Goal: Task Accomplishment & Management: Manage account settings

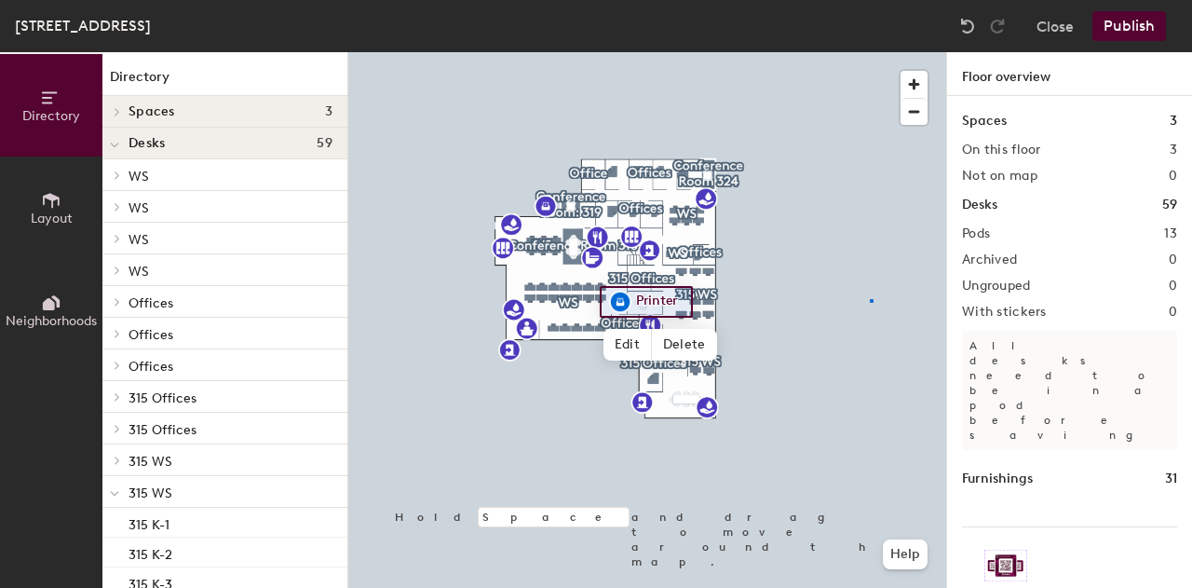
click at [871, 52] on div at bounding box center [647, 52] width 598 height 0
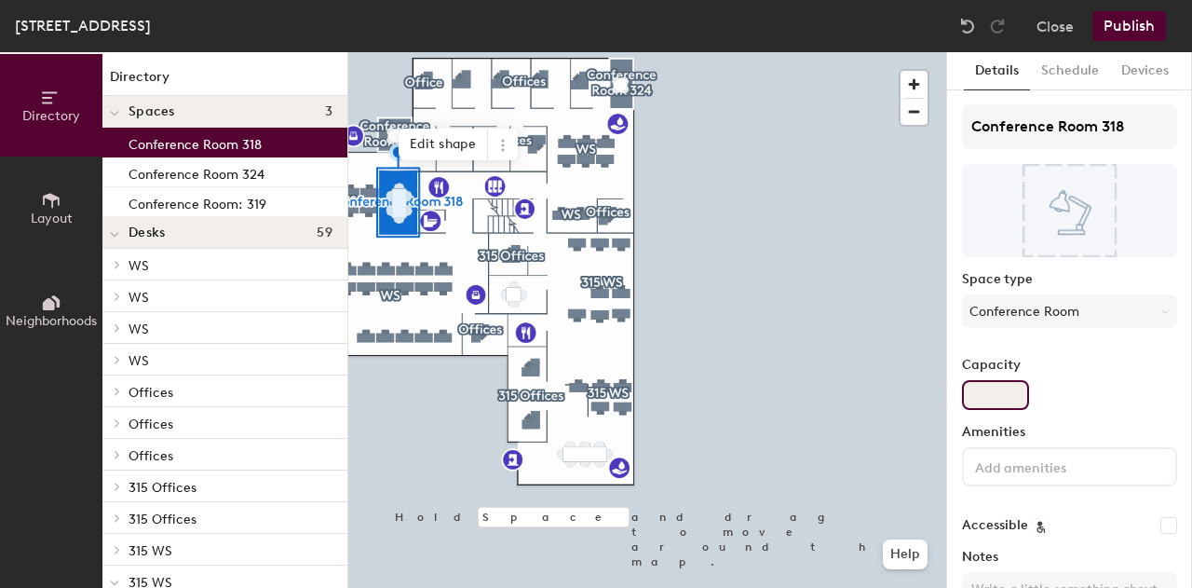
click at [994, 392] on input "Capacity" at bounding box center [995, 395] width 67 height 30
type input "8"
click at [1082, 403] on div "Capacity 8" at bounding box center [1069, 384] width 215 height 52
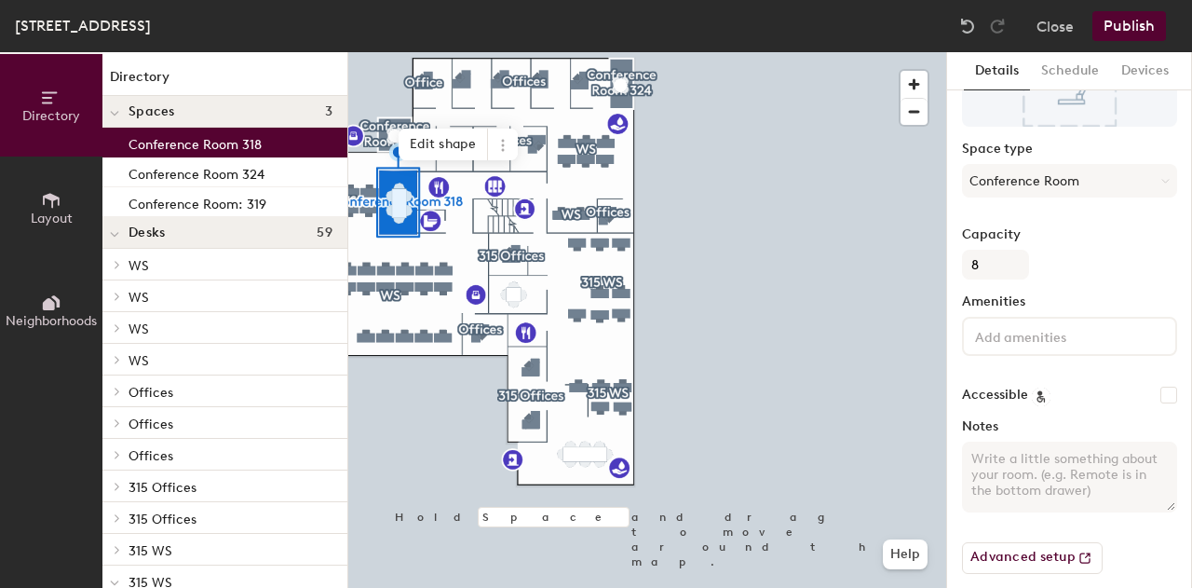
scroll to position [145, 0]
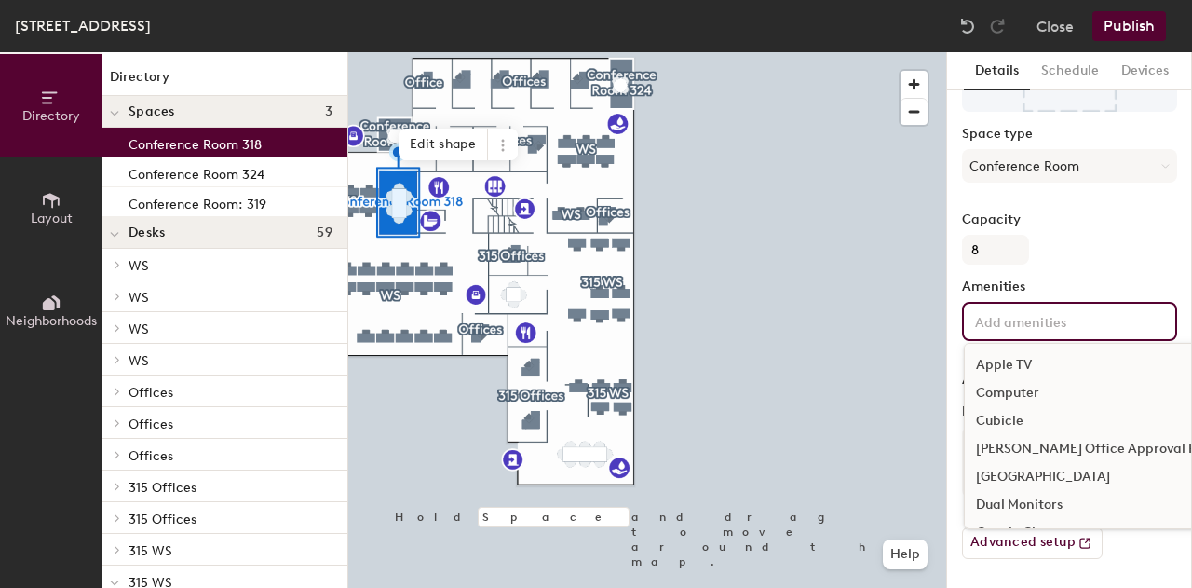
click at [1078, 325] on input at bounding box center [1055, 320] width 168 height 22
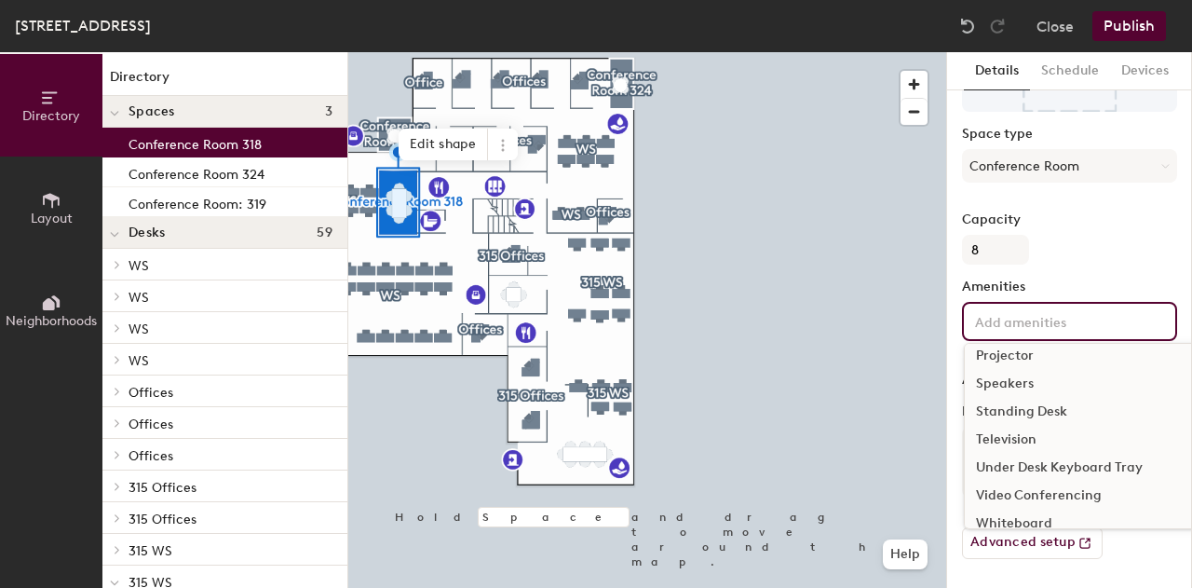
click at [1057, 494] on div "Video Conferencing" at bounding box center [1110, 495] width 291 height 28
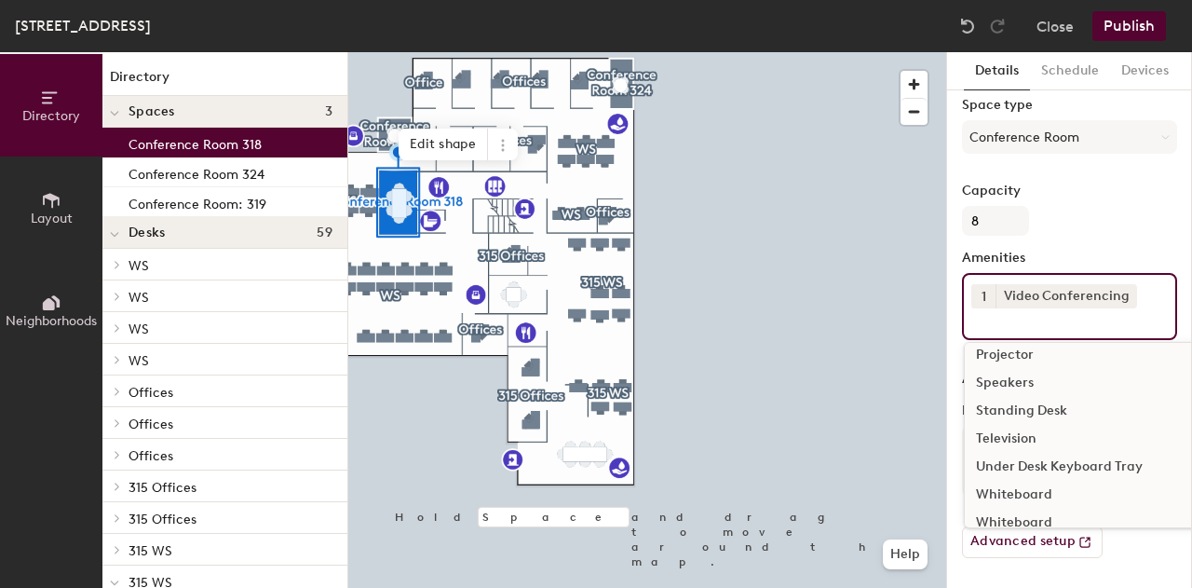
scroll to position [187, 0]
click at [1032, 480] on div "Whiteboard" at bounding box center [1110, 494] width 291 height 28
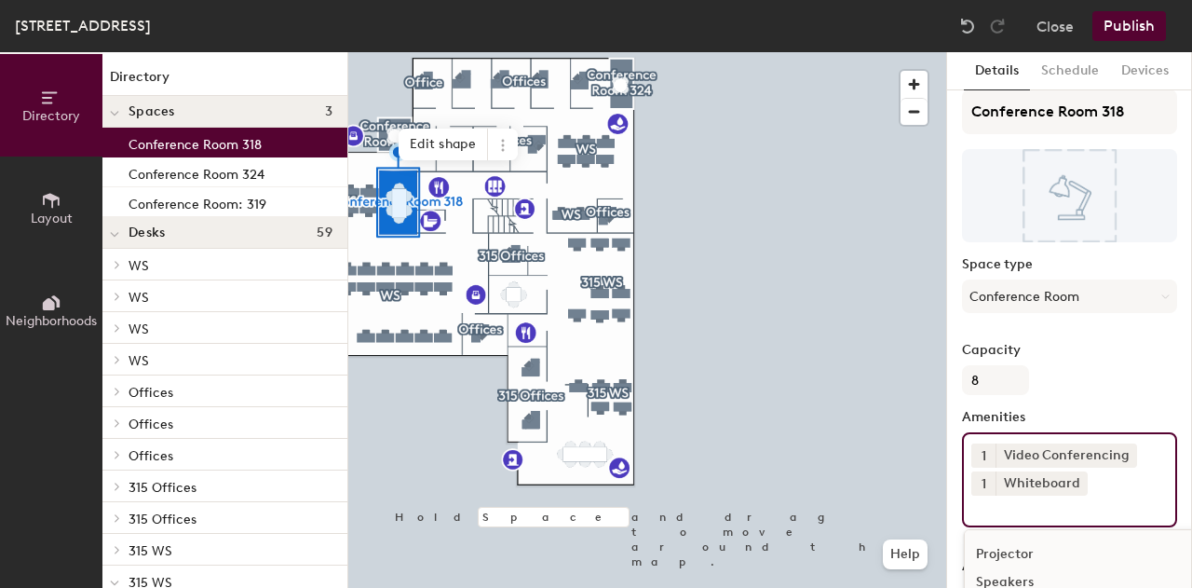
scroll to position [0, 0]
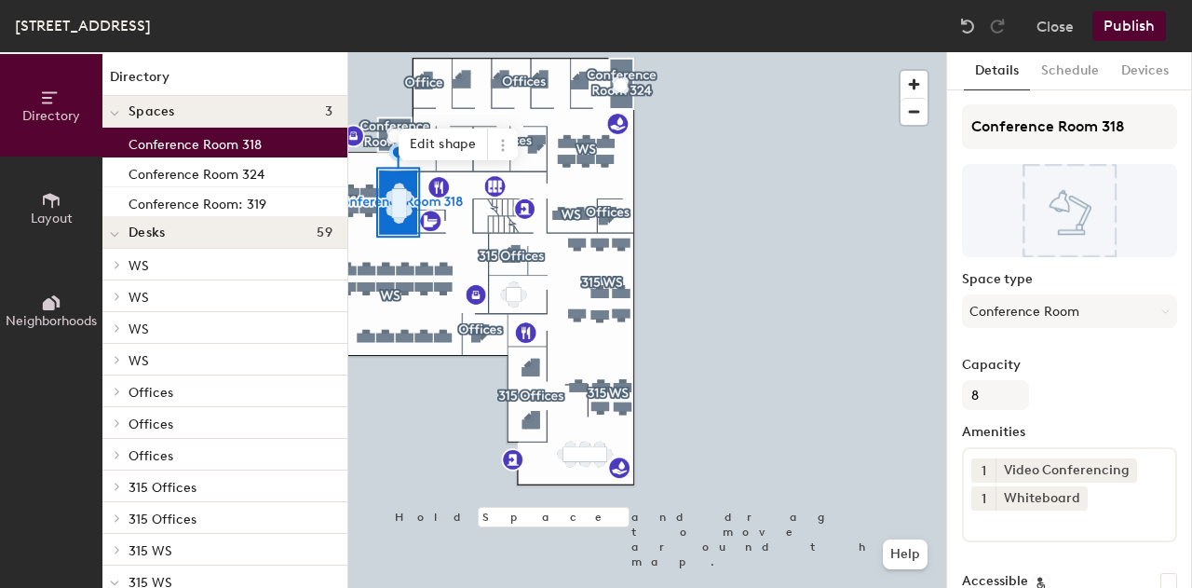
click at [1130, 21] on button "Publish" at bounding box center [1129, 26] width 74 height 30
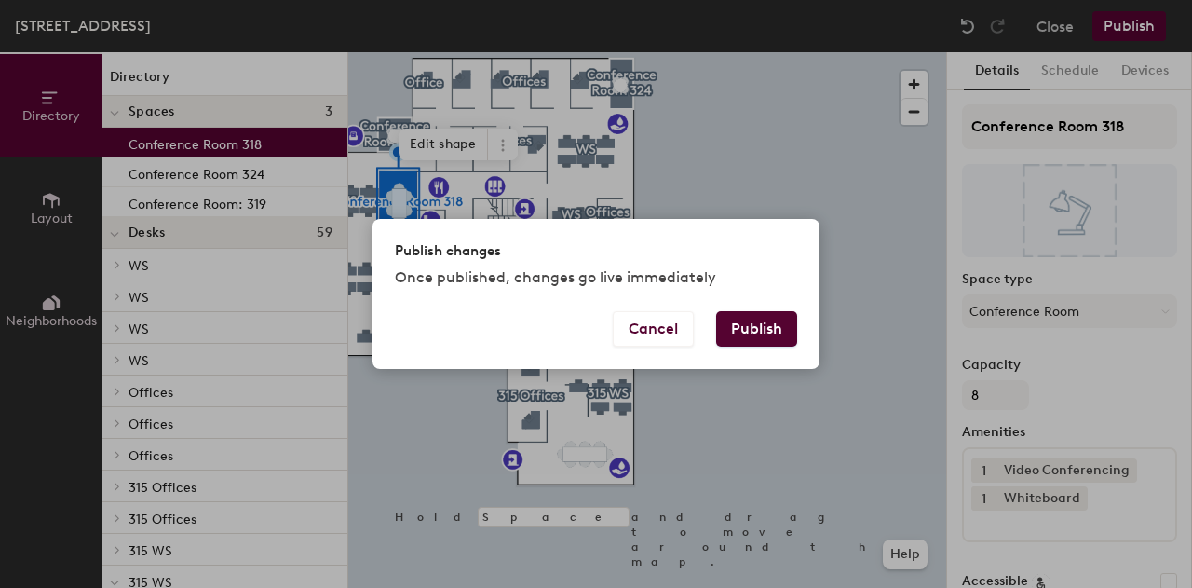
click at [773, 325] on button "Publish" at bounding box center [756, 328] width 81 height 35
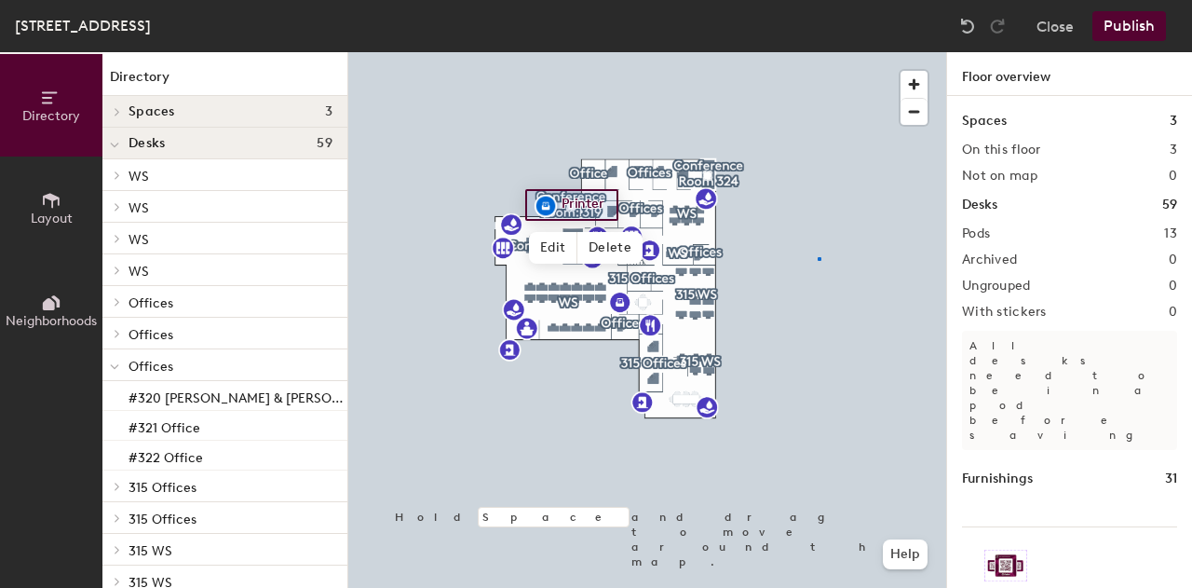
click at [818, 52] on div at bounding box center [647, 52] width 598 height 0
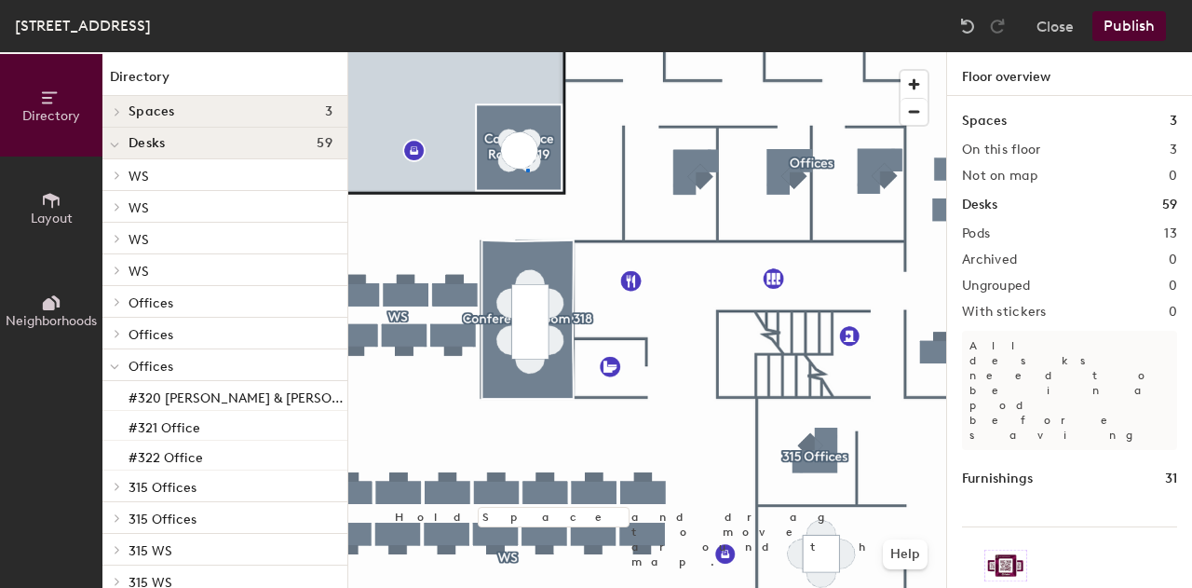
click at [527, 52] on div at bounding box center [647, 52] width 598 height 0
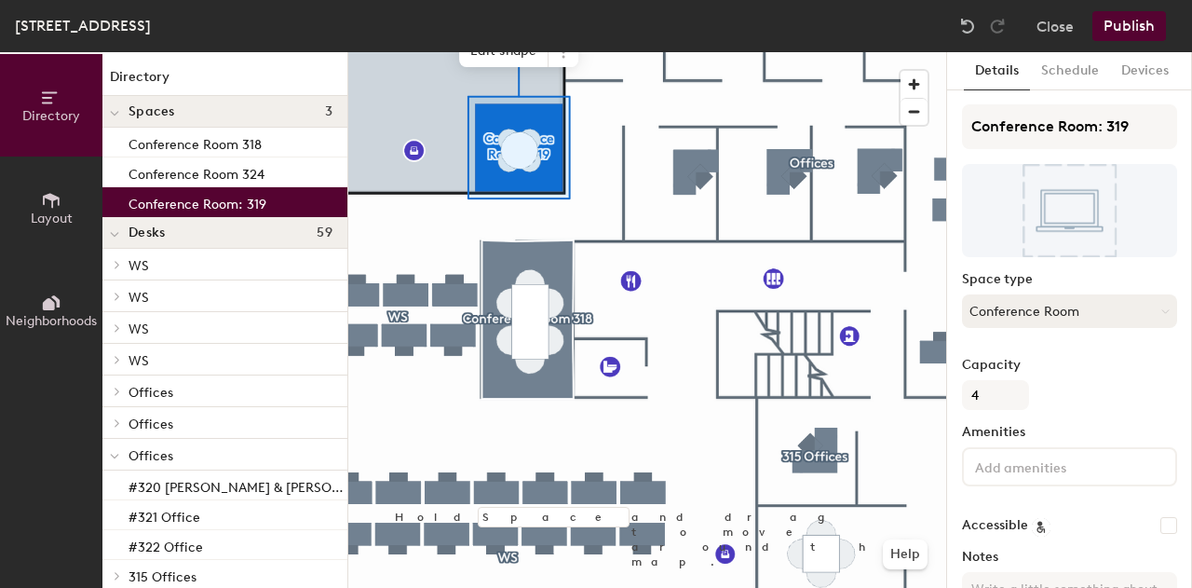
click at [1085, 309] on button "Conference Room" at bounding box center [1069, 311] width 215 height 34
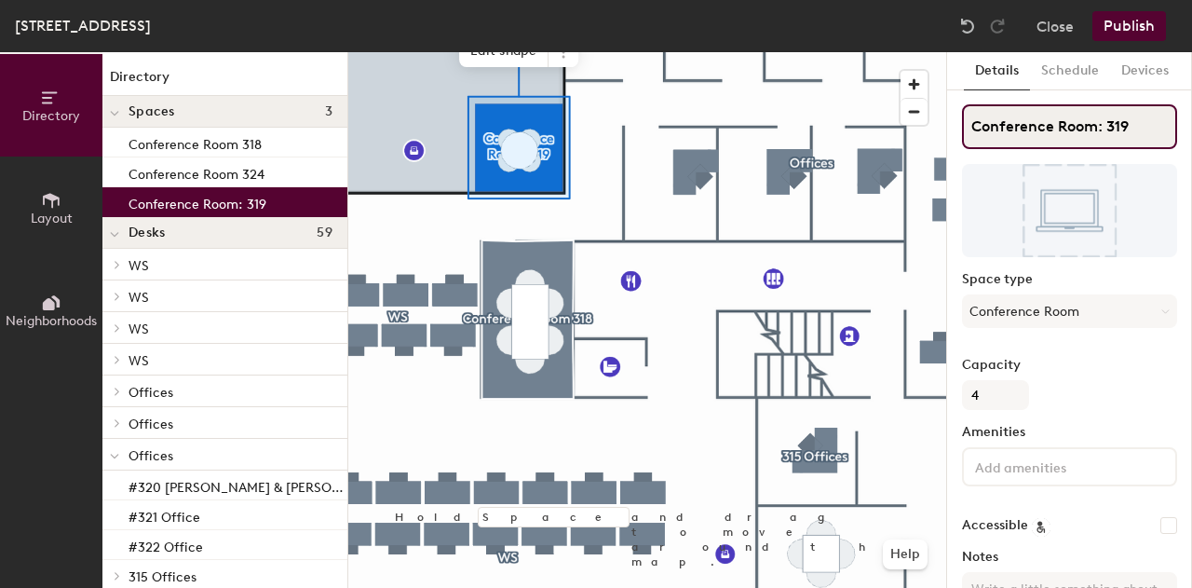
drag, startPoint x: 1095, startPoint y: 130, endPoint x: 974, endPoint y: 130, distance: 121.1
click at [974, 130] on input "Conference Room: 319" at bounding box center [1069, 126] width 215 height 45
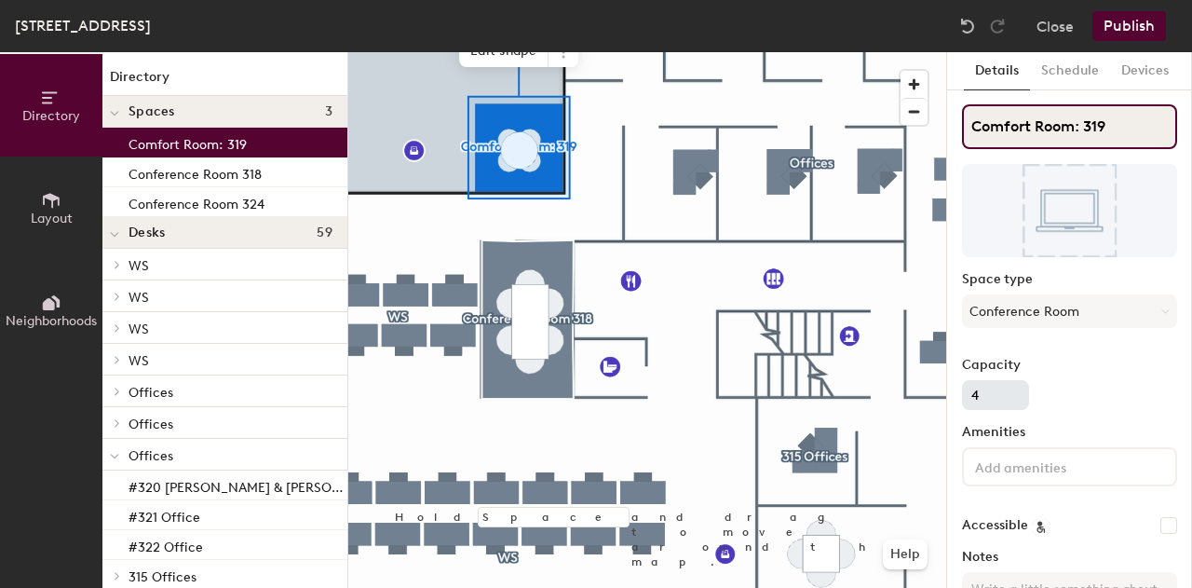
type input "Comfort Room: 319"
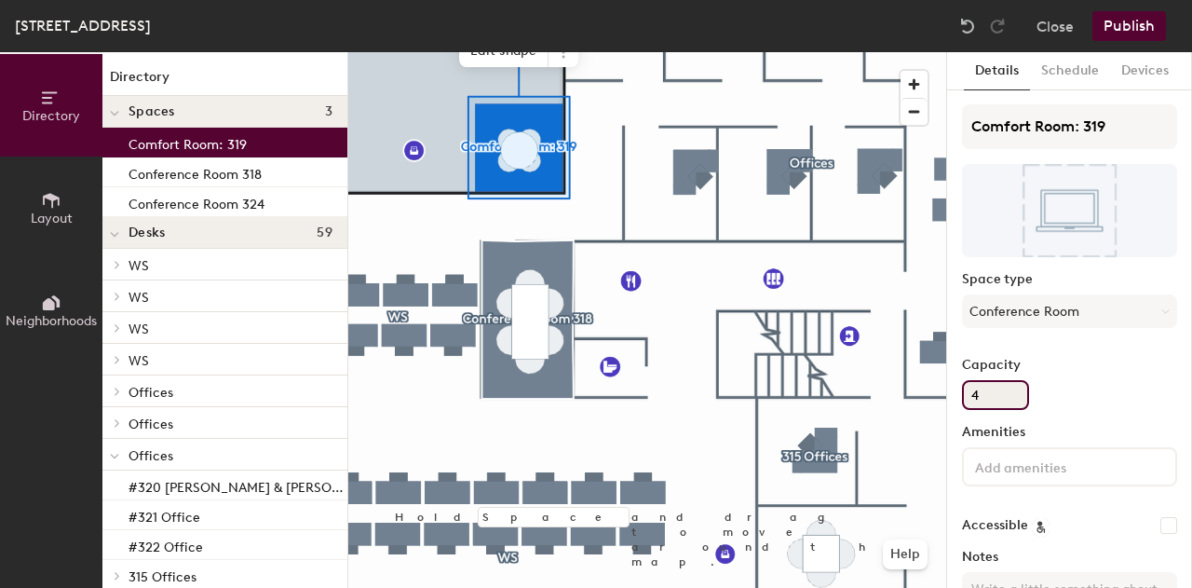
click at [989, 394] on input "4" at bounding box center [995, 395] width 67 height 30
type input "1"
click at [1104, 313] on button "Conference Room" at bounding box center [1069, 311] width 215 height 34
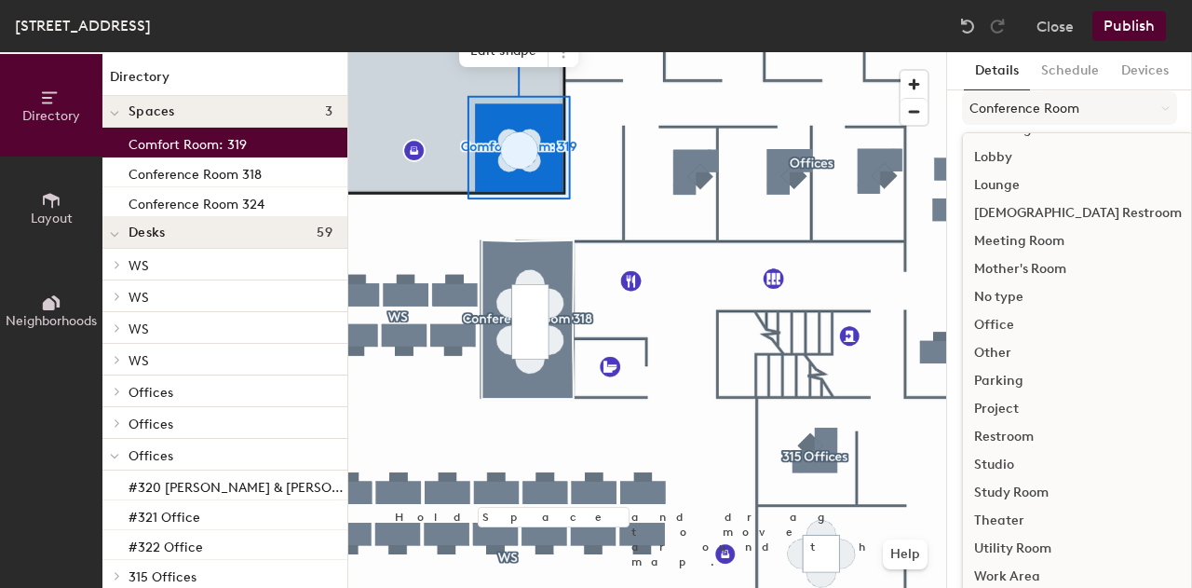
scroll to position [212, 0]
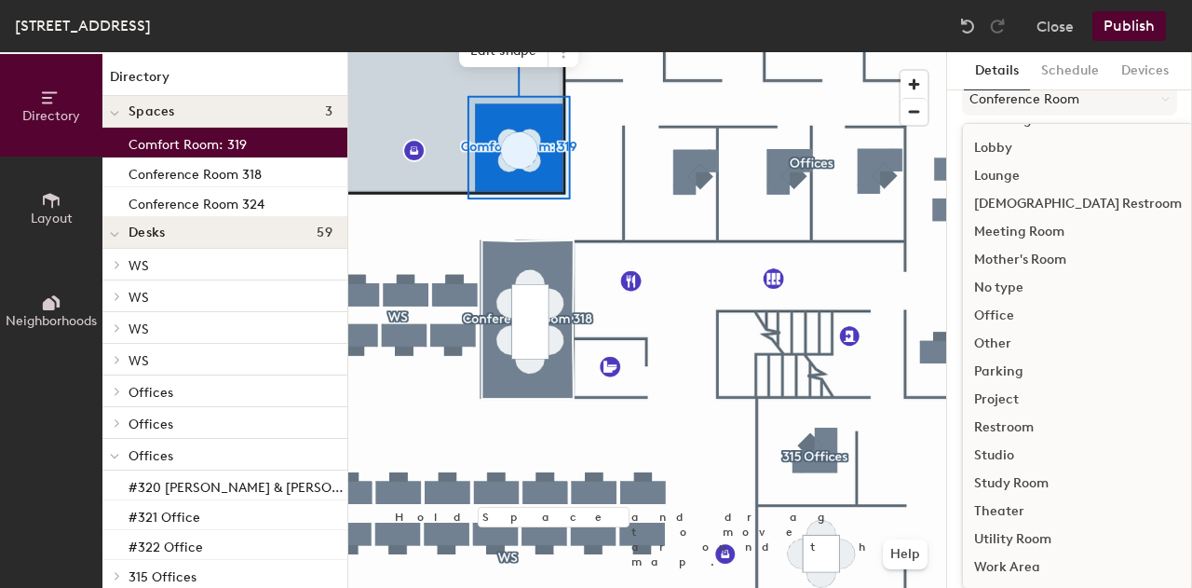
click at [1039, 260] on div "Mother's Room" at bounding box center [1078, 260] width 230 height 28
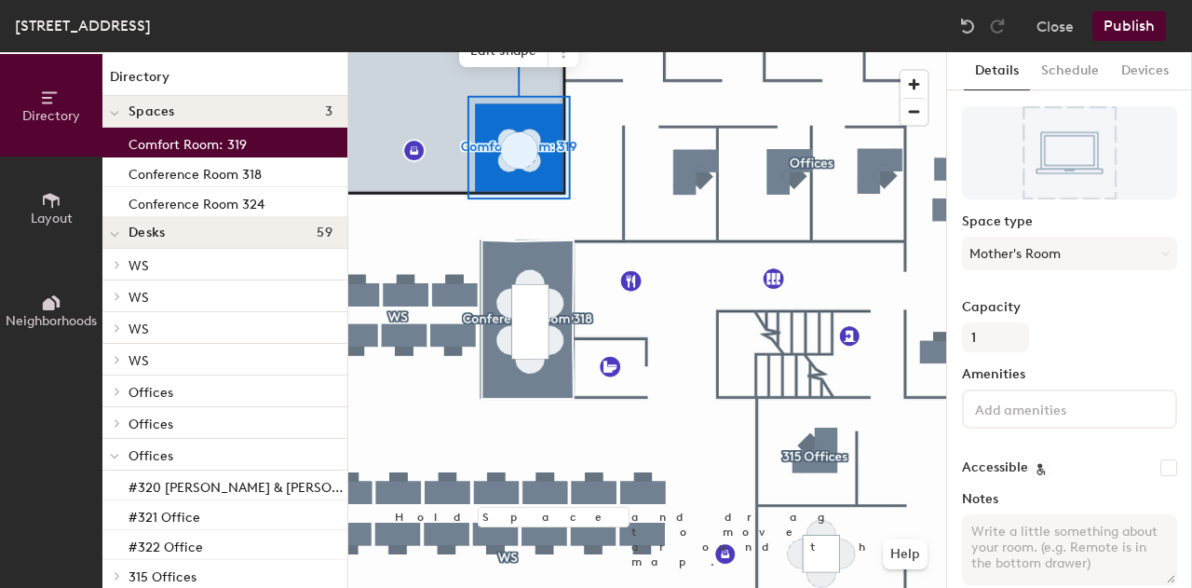
scroll to position [0, 0]
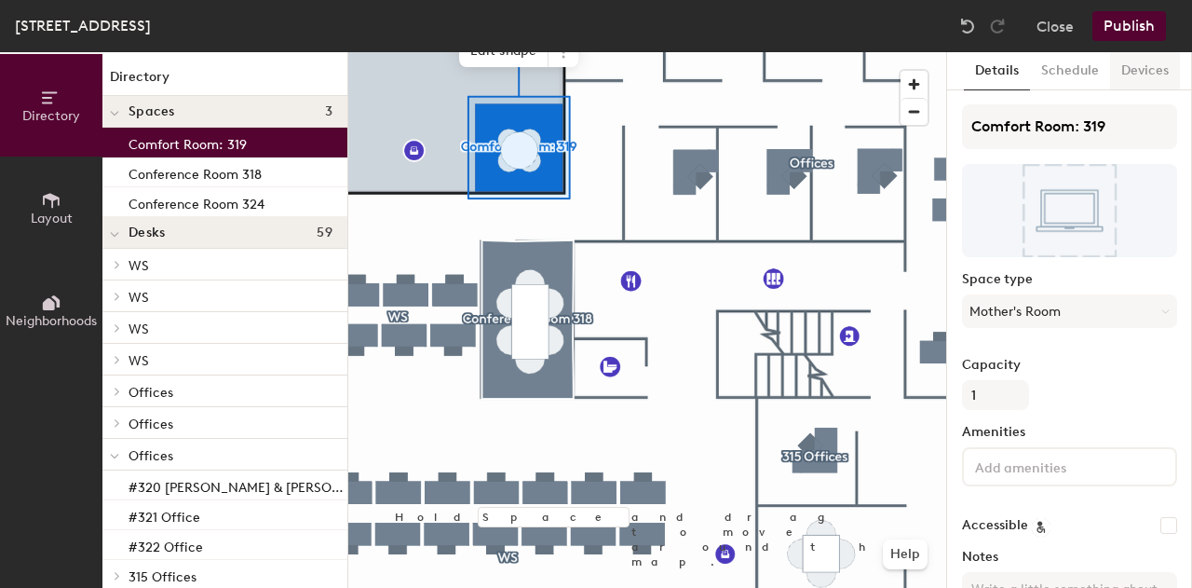
click at [1150, 74] on button "Devices" at bounding box center [1145, 71] width 70 height 38
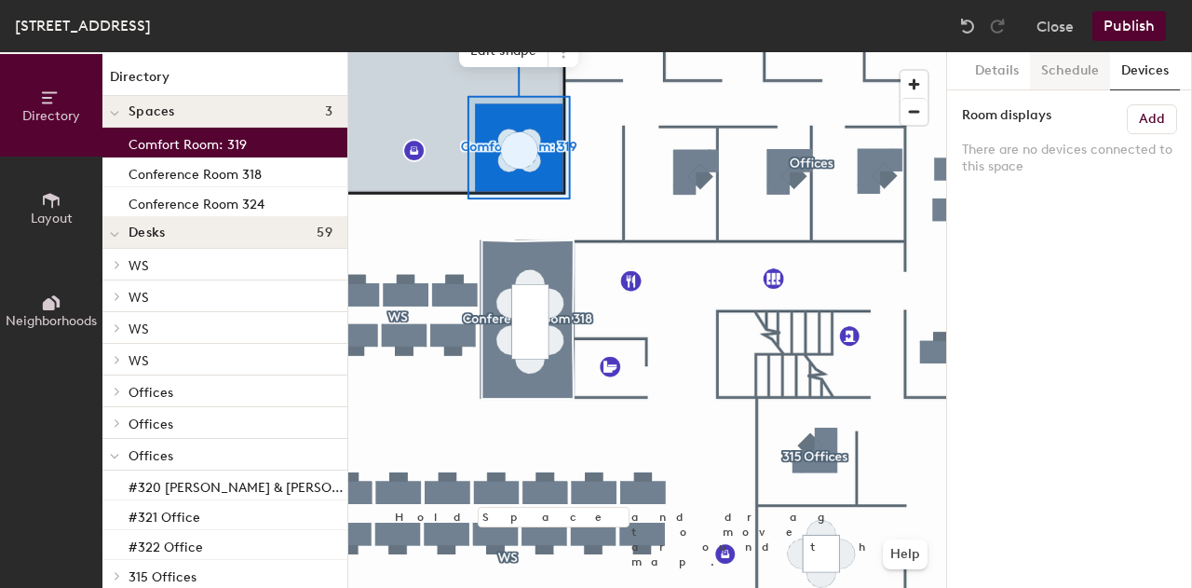
click at [1081, 70] on button "Schedule" at bounding box center [1070, 71] width 80 height 38
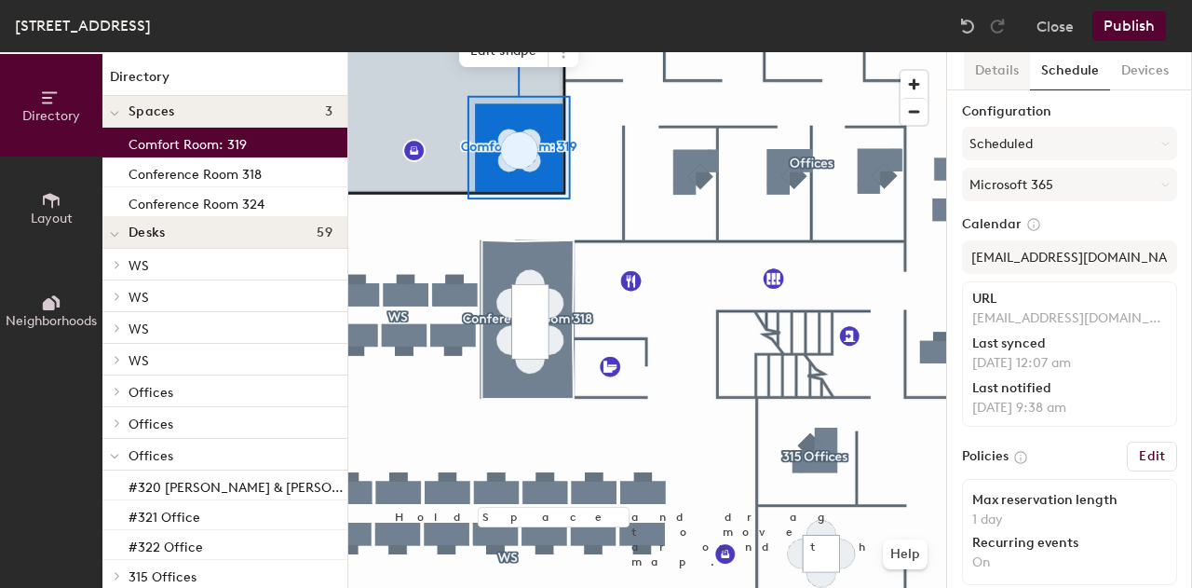
click at [989, 74] on button "Details" at bounding box center [997, 71] width 66 height 38
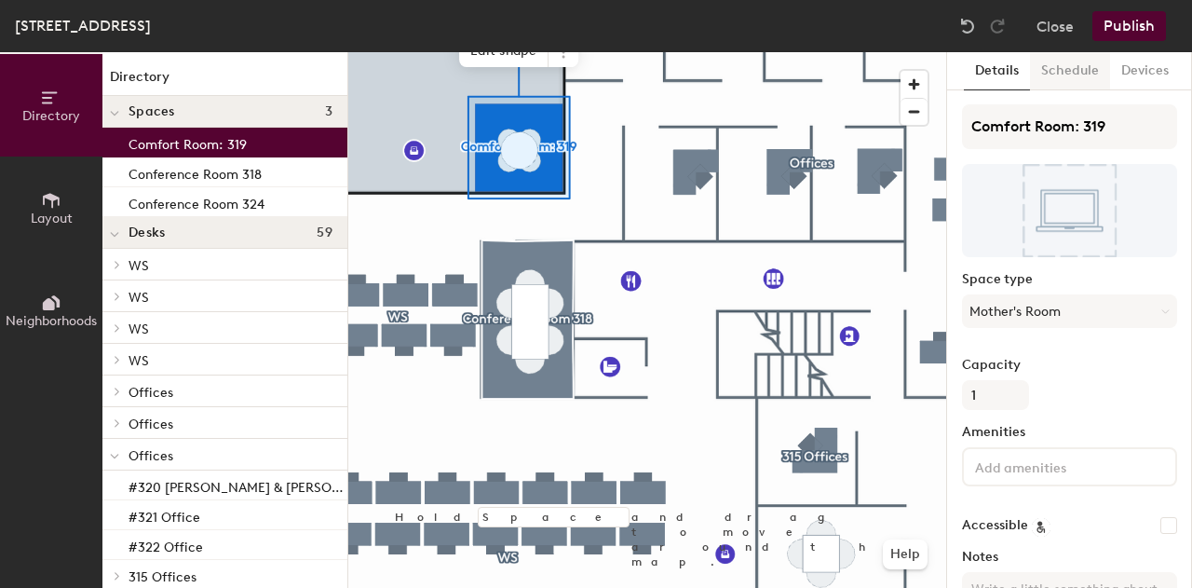
click at [1096, 72] on button "Schedule" at bounding box center [1070, 71] width 80 height 38
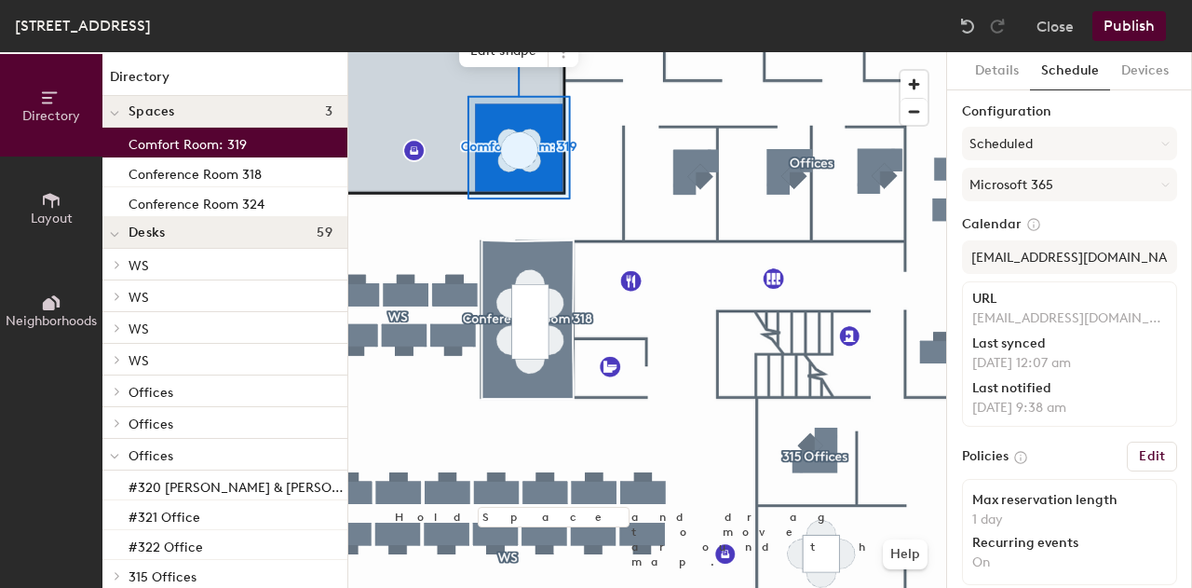
click at [1134, 20] on button "Publish" at bounding box center [1129, 26] width 74 height 30
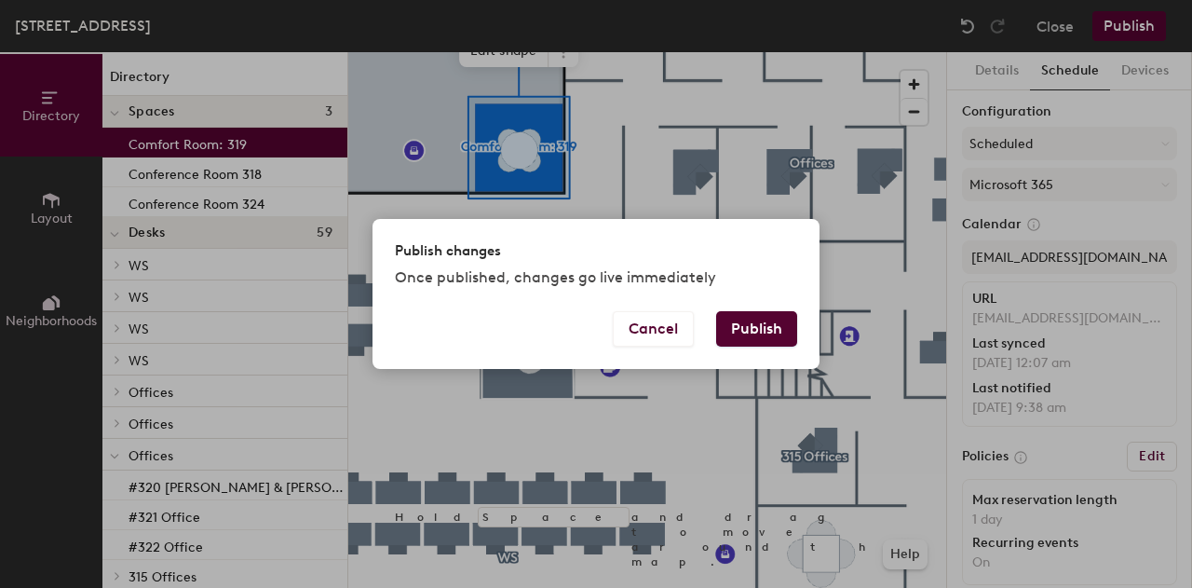
click at [761, 328] on button "Publish" at bounding box center [756, 328] width 81 height 35
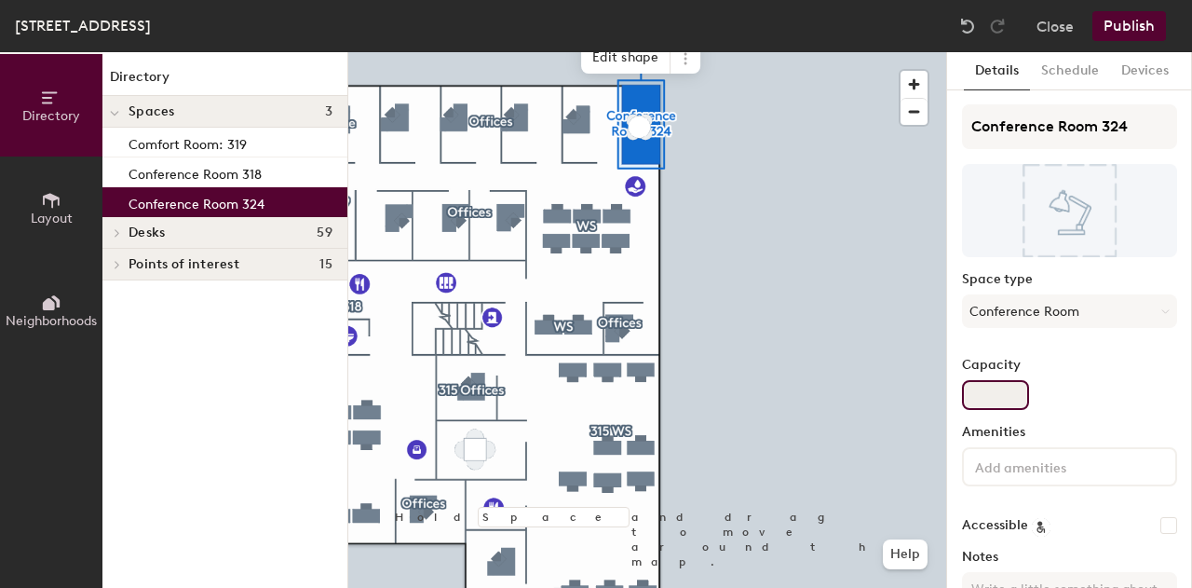
click at [1011, 388] on input "Capacity" at bounding box center [995, 395] width 67 height 30
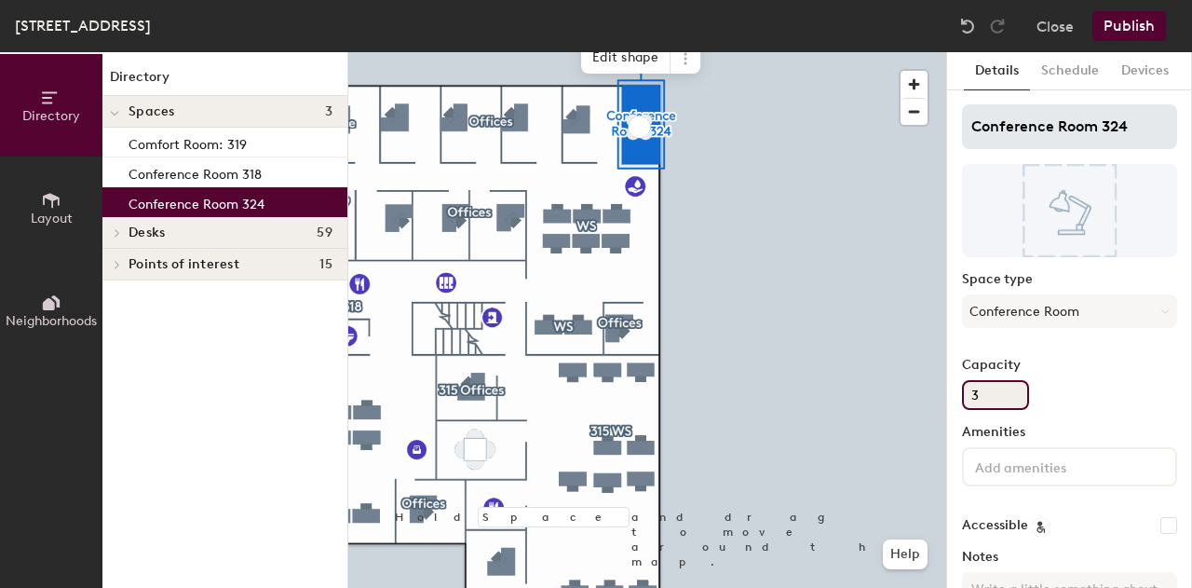
type input "3"
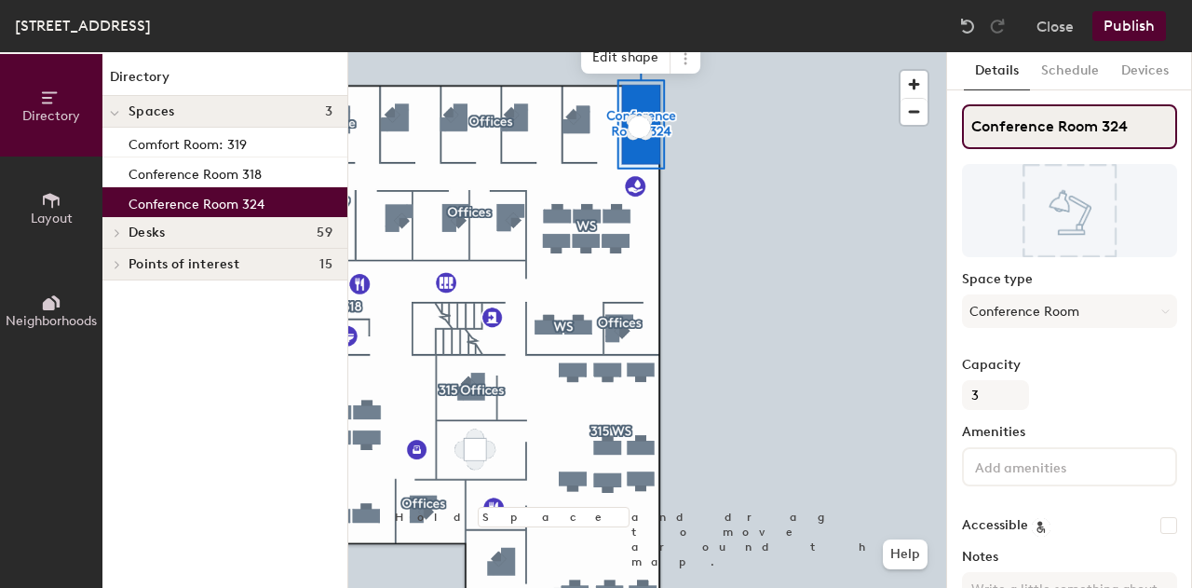
click at [968, 135] on input "Conference Room 324" at bounding box center [1069, 126] width 215 height 45
type input "Small Conference Room 324"
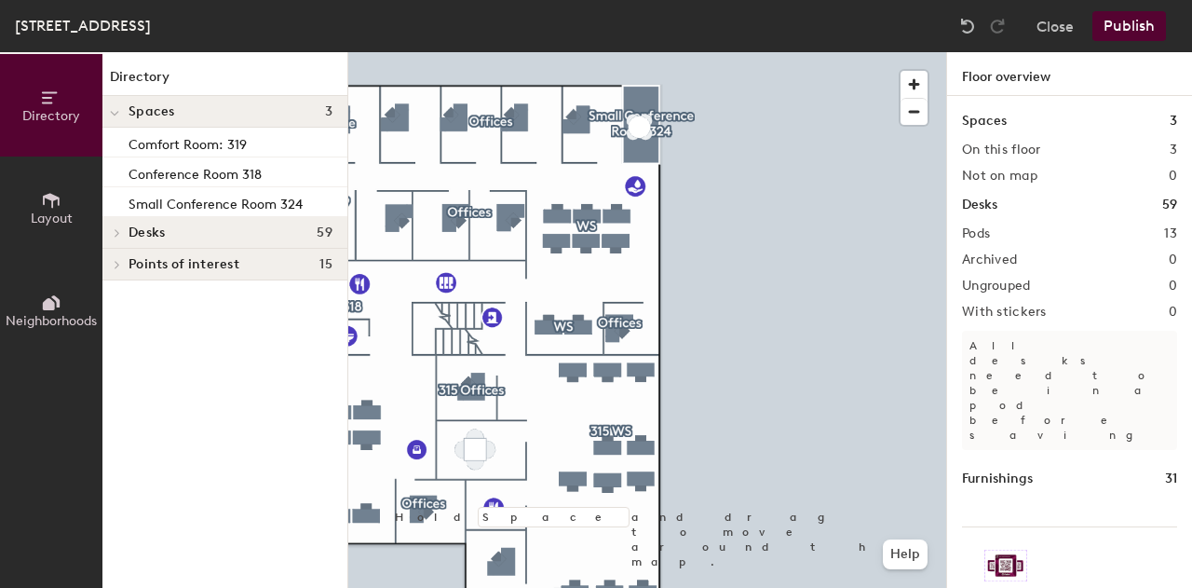
click at [963, 208] on div "Directory Layout Neighborhoods Directory Spaces 3 Comfort Room: 319 Conference …" at bounding box center [596, 319] width 1192 height 535
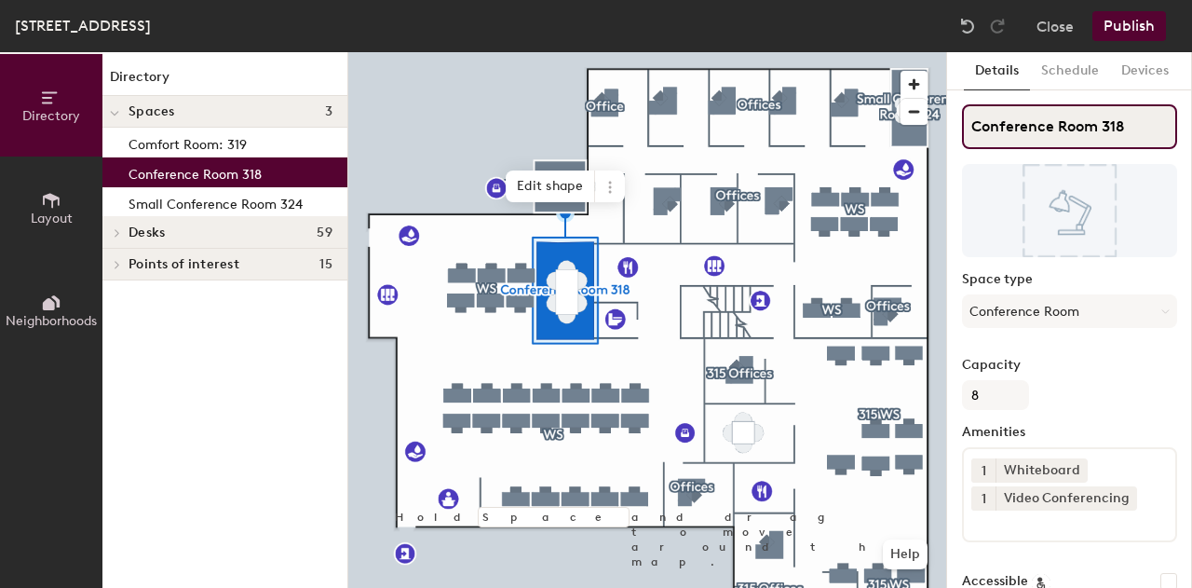
click at [973, 133] on input "Conference Room 318" at bounding box center [1069, 126] width 215 height 45
type input "Medium Conference Room 318"
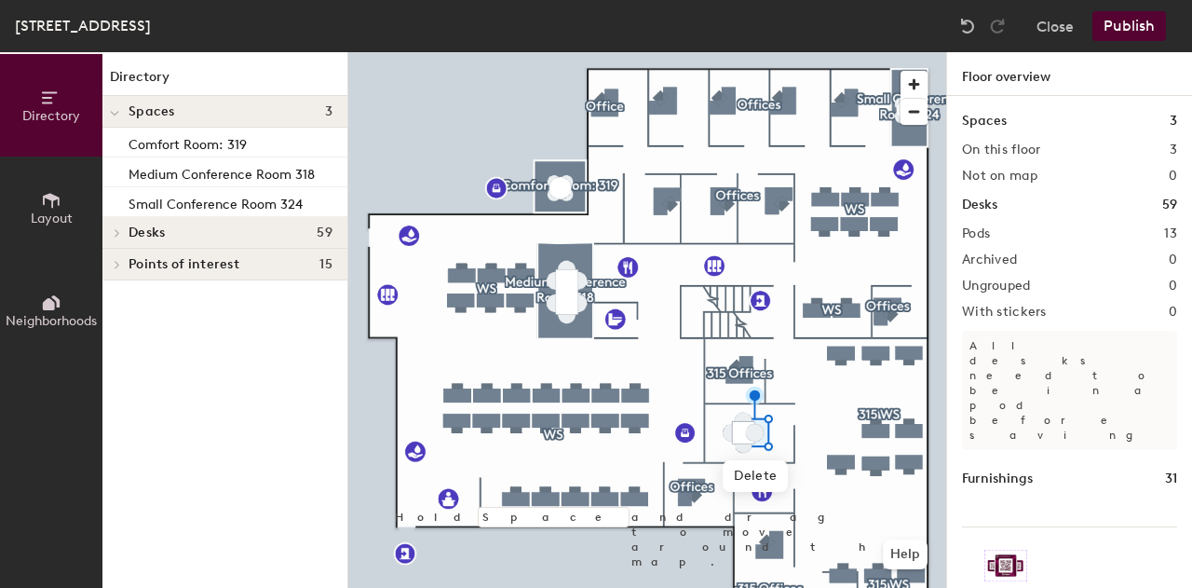
click at [1127, 20] on button "Publish" at bounding box center [1129, 26] width 74 height 30
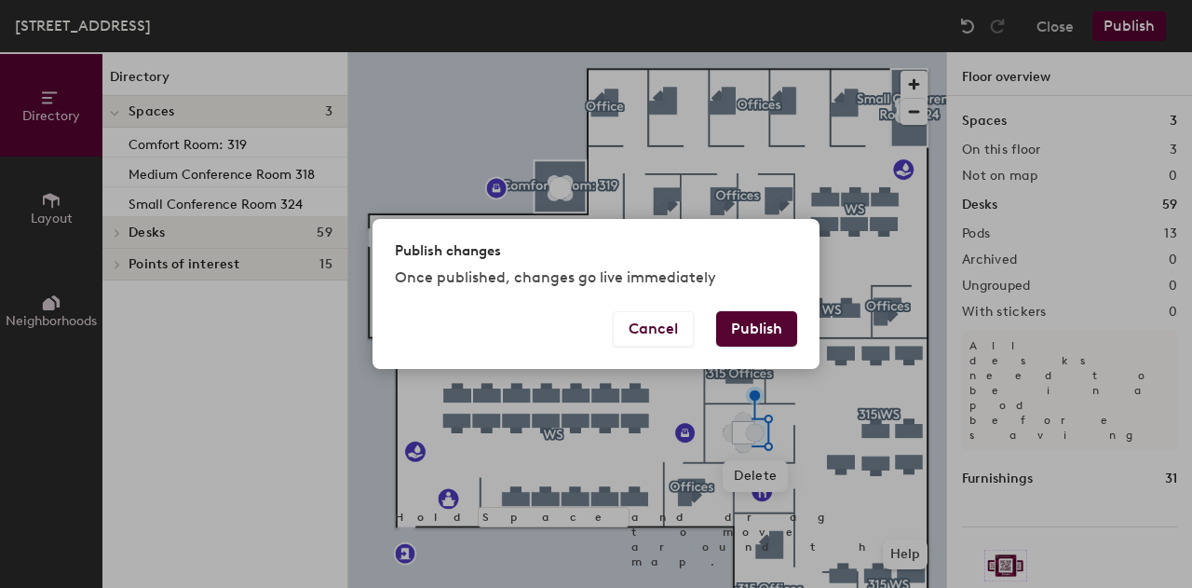
click at [754, 323] on button "Publish" at bounding box center [756, 328] width 81 height 35
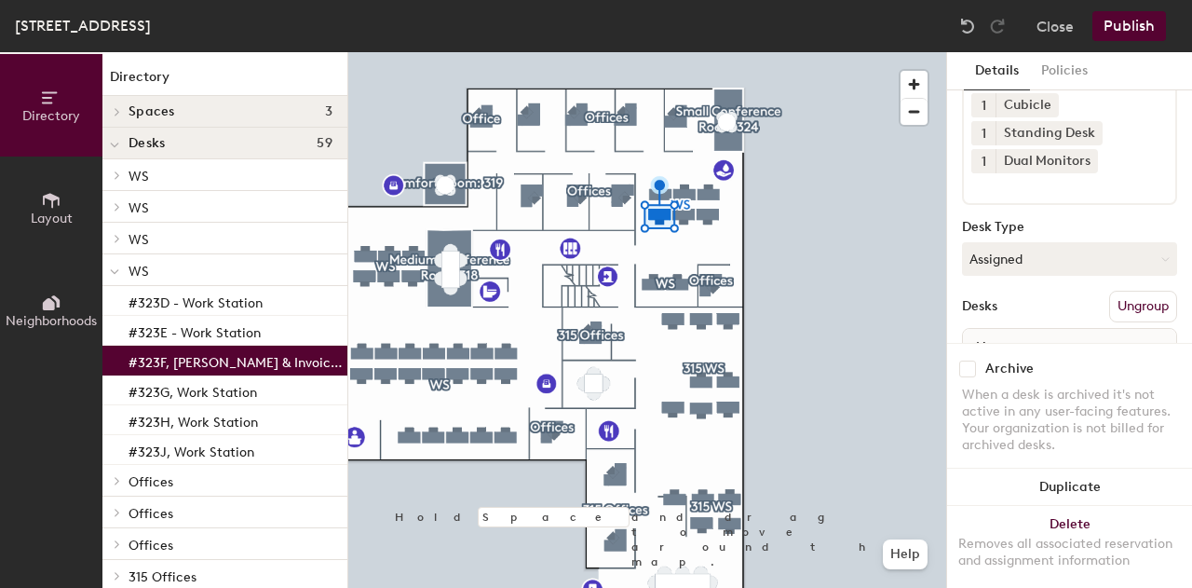
scroll to position [186, 0]
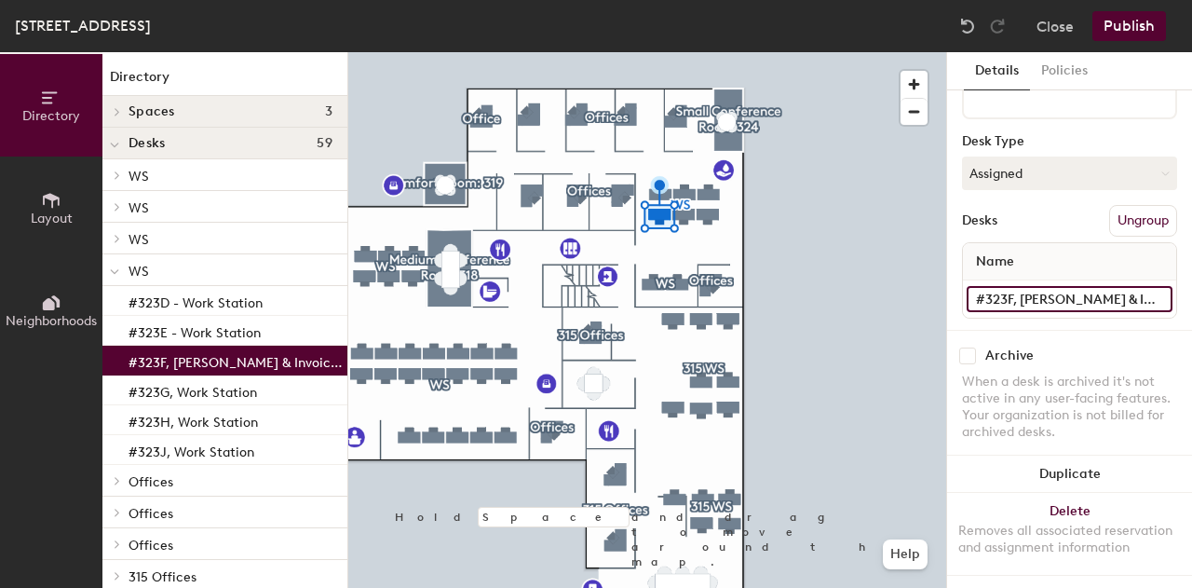
click at [1022, 302] on input "#323F, Suzanne Su & Invoice Printer - Dedicated Work Station" at bounding box center [1070, 299] width 206 height 26
type input "#323F, RFO Invoice Printer & CIDA Spend Cube- Dedicated Work Station"
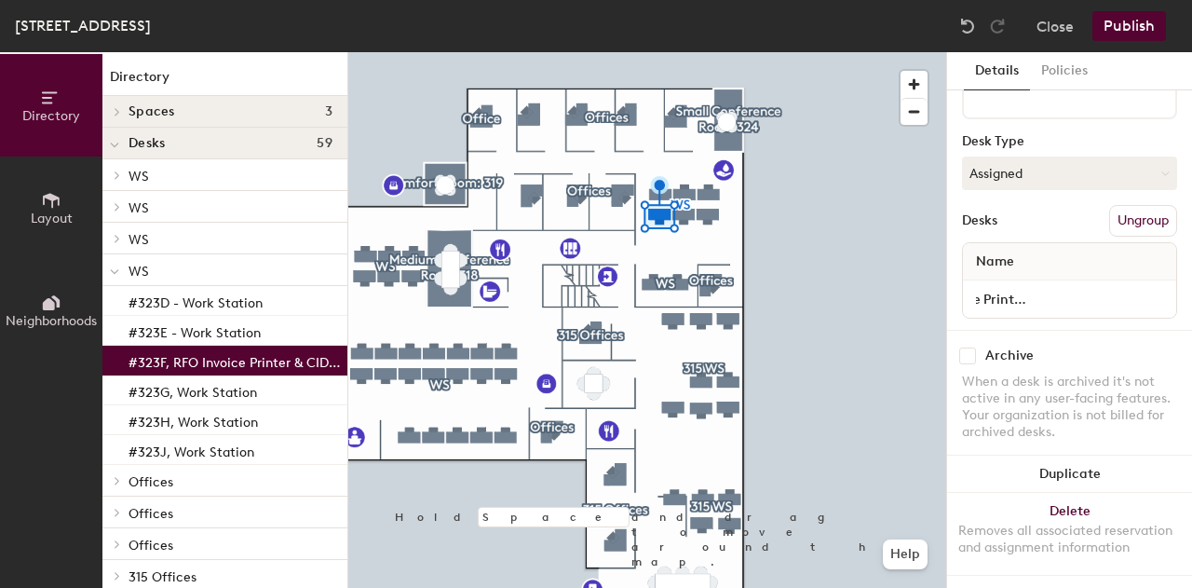
scroll to position [0, 0]
click at [1138, 22] on button "Publish" at bounding box center [1129, 26] width 74 height 30
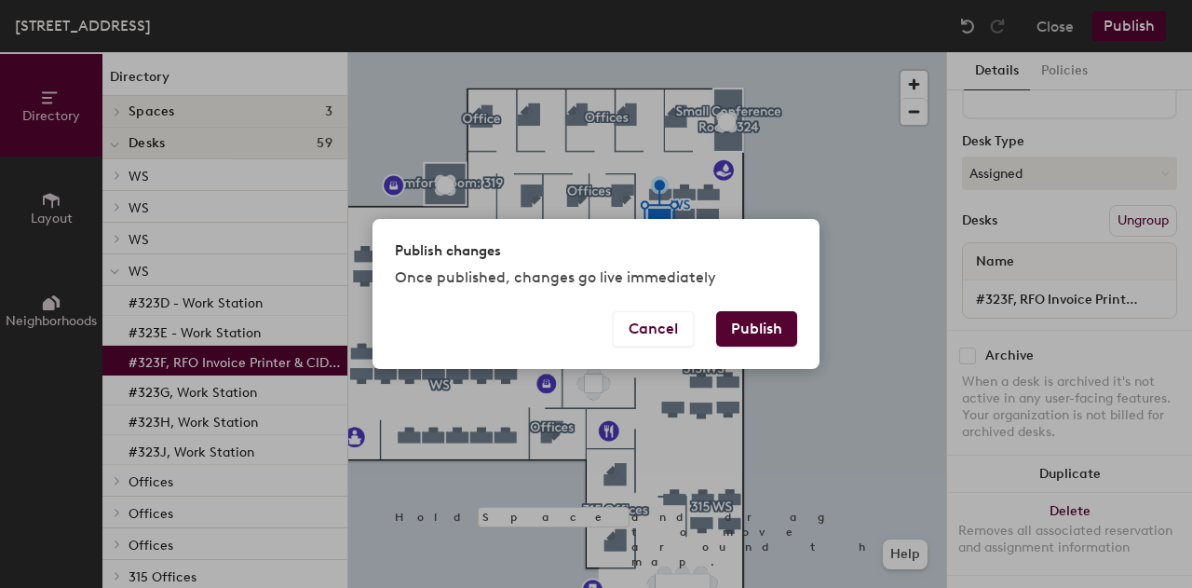
click at [767, 328] on button "Publish" at bounding box center [756, 328] width 81 height 35
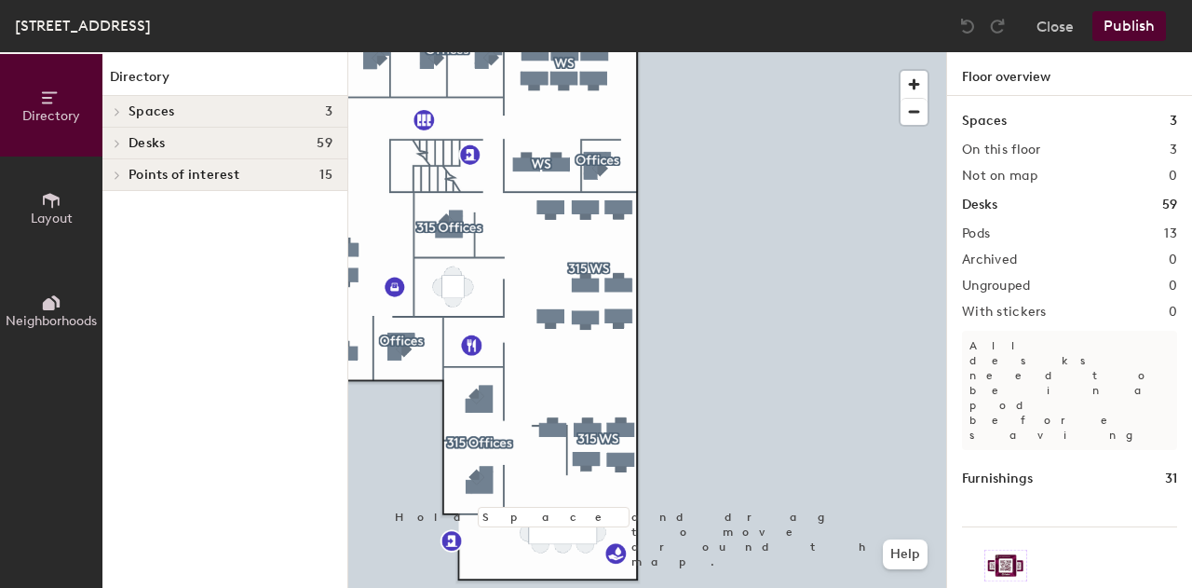
click at [987, 264] on div "Directory Layout Neighborhoods Directory Spaces 3 Comfort Room: 319 Medium Conf…" at bounding box center [596, 319] width 1192 height 535
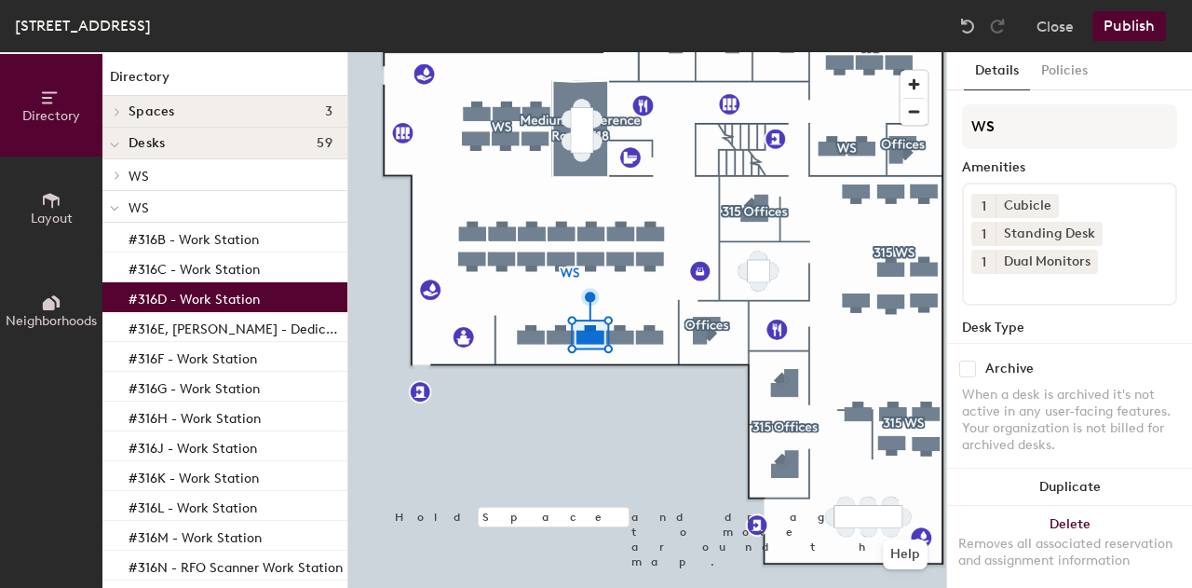
click at [972, 73] on button "Details" at bounding box center [997, 71] width 66 height 38
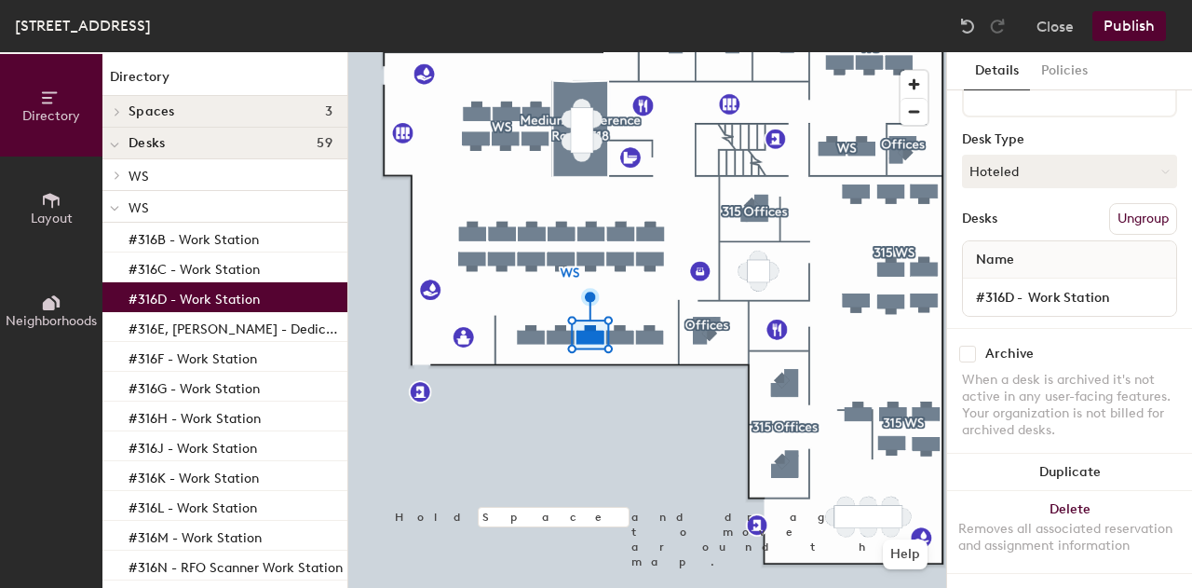
scroll to position [203, 0]
click at [1042, 156] on button "Hoteled" at bounding box center [1069, 172] width 215 height 34
click at [1027, 215] on div "Assigned" at bounding box center [1056, 229] width 186 height 28
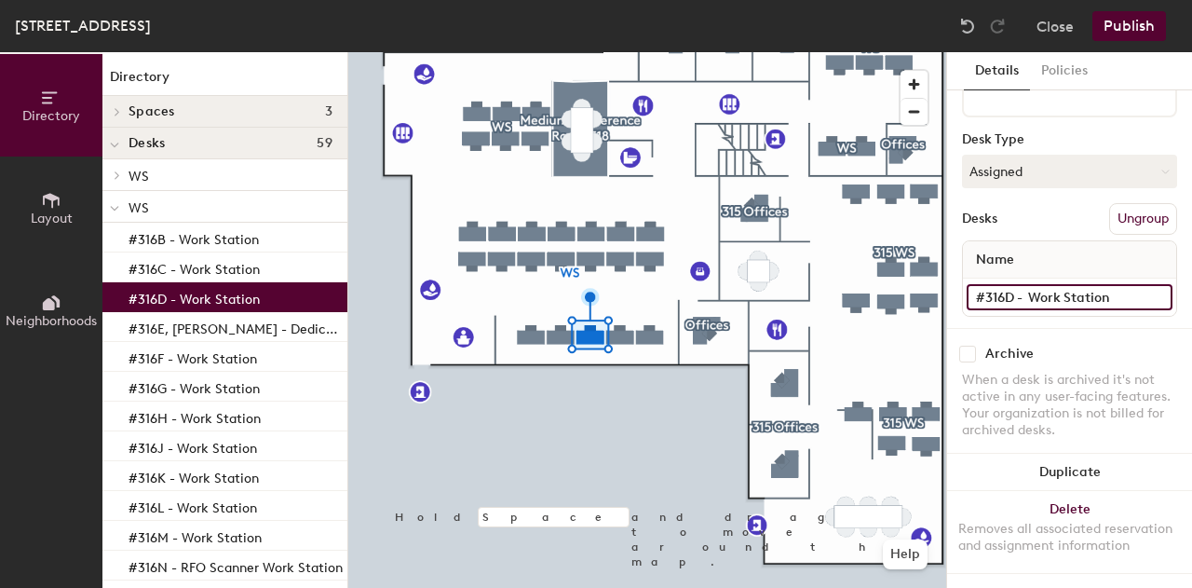
click at [1028, 284] on input "#316D - Work Station" at bounding box center [1070, 297] width 206 height 26
click at [1028, 285] on input "#316D - Work Station" at bounding box center [1070, 297] width 206 height 26
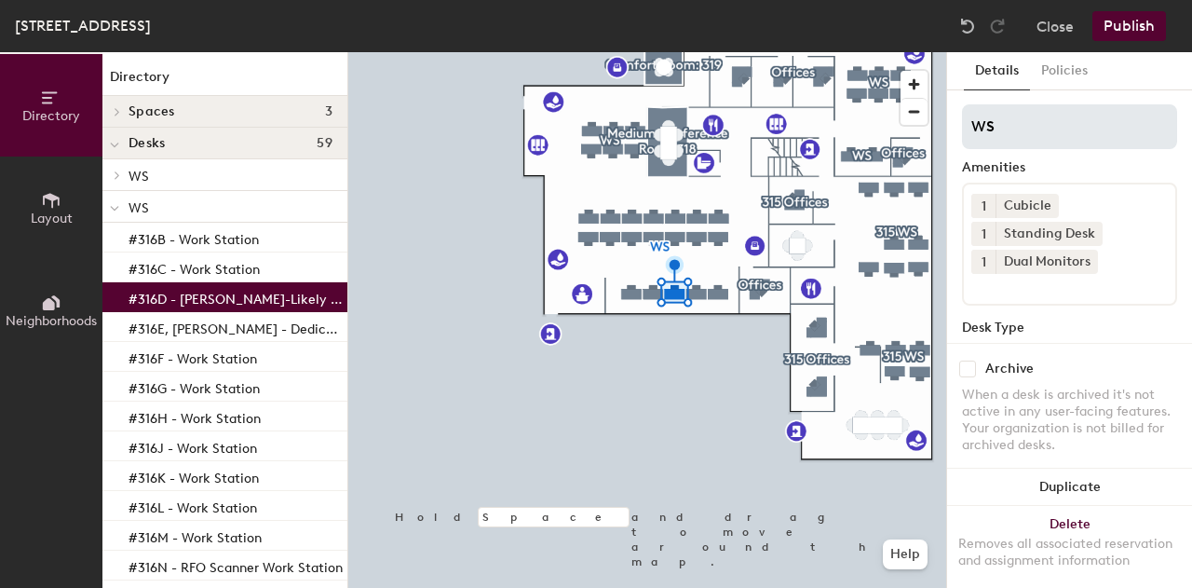
scroll to position [0, 61]
type input "#316D - [PERSON_NAME]-Likely Dedicated Work Station"
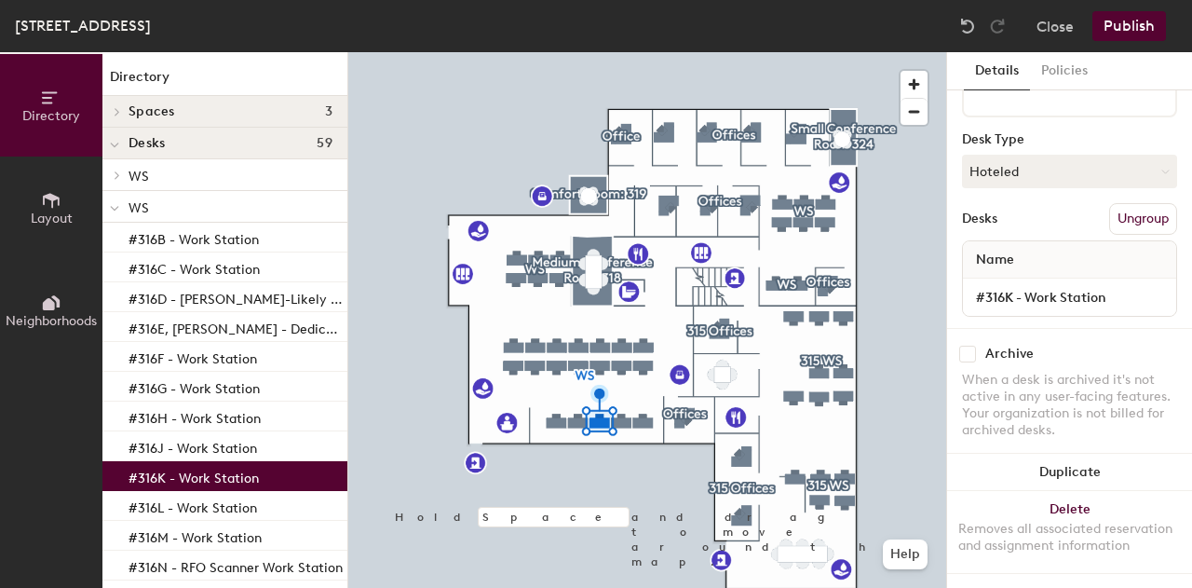
scroll to position [186, 0]
click at [1050, 167] on button "Hoteled" at bounding box center [1069, 173] width 215 height 34
click at [1019, 229] on div "Assigned" at bounding box center [1056, 231] width 186 height 28
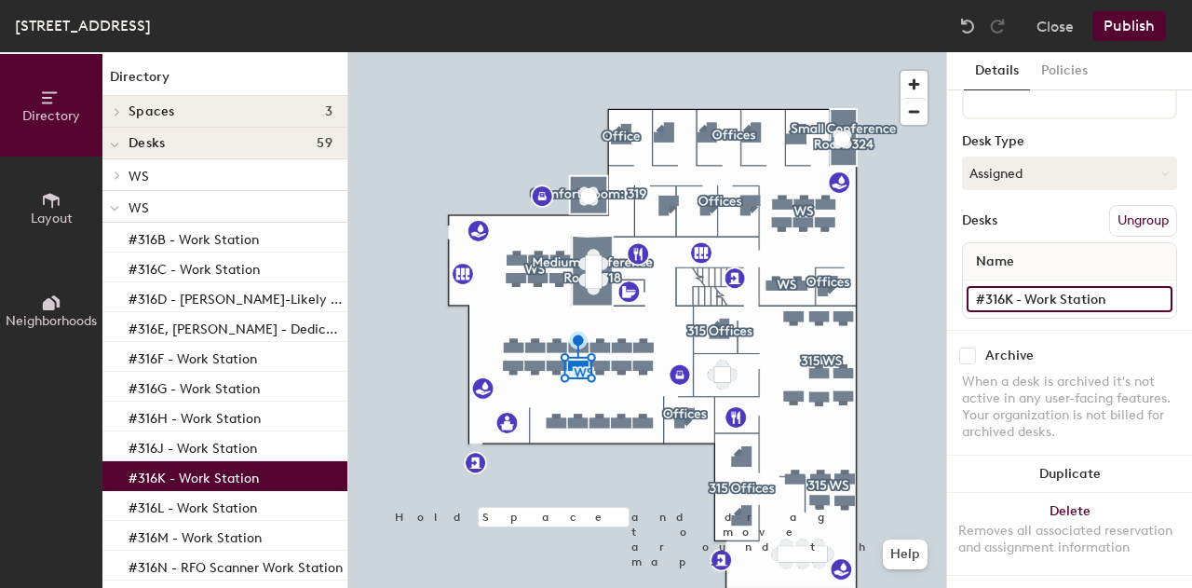
click at [1026, 295] on input "#316K - Work Station" at bounding box center [1070, 299] width 206 height 26
type input "#316K - [PERSON_NAME] Dedicated Work Station"
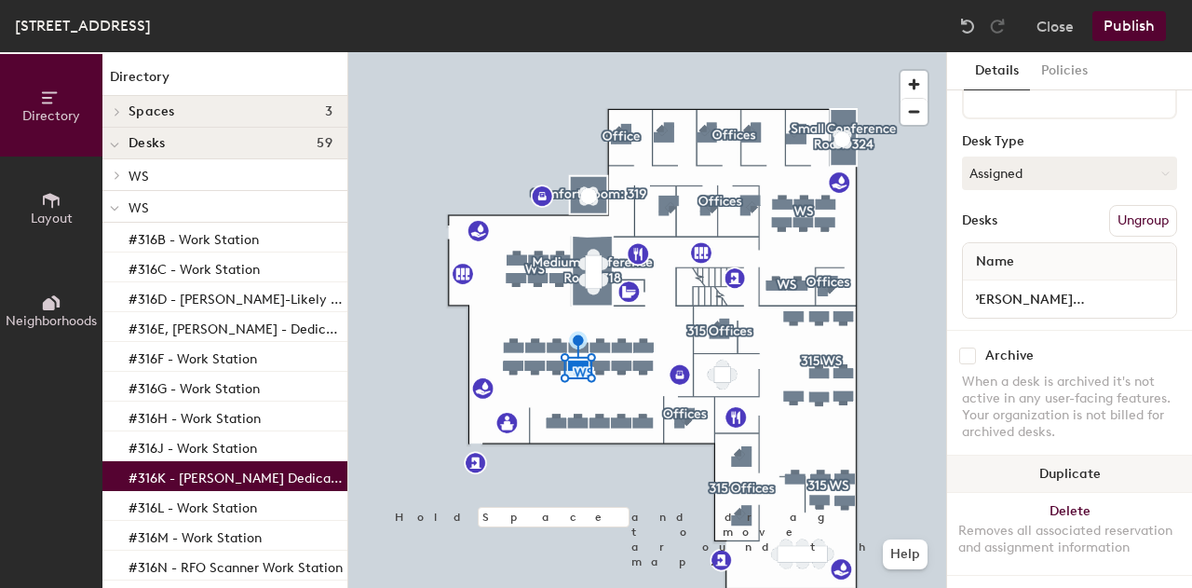
scroll to position [0, 0]
click at [612, 52] on div at bounding box center [647, 52] width 598 height 0
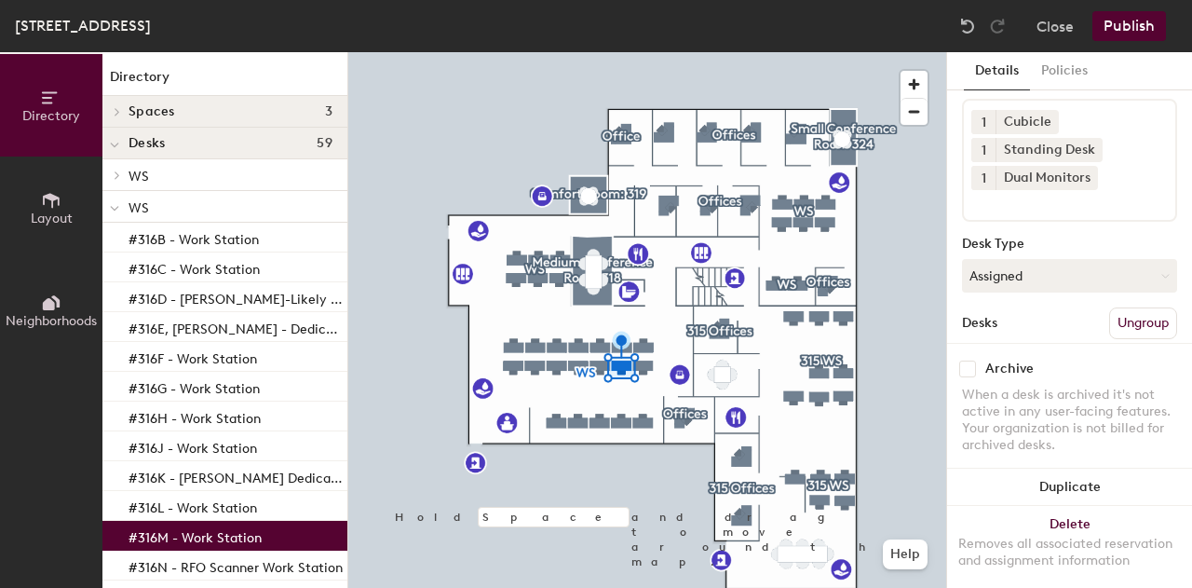
scroll to position [203, 0]
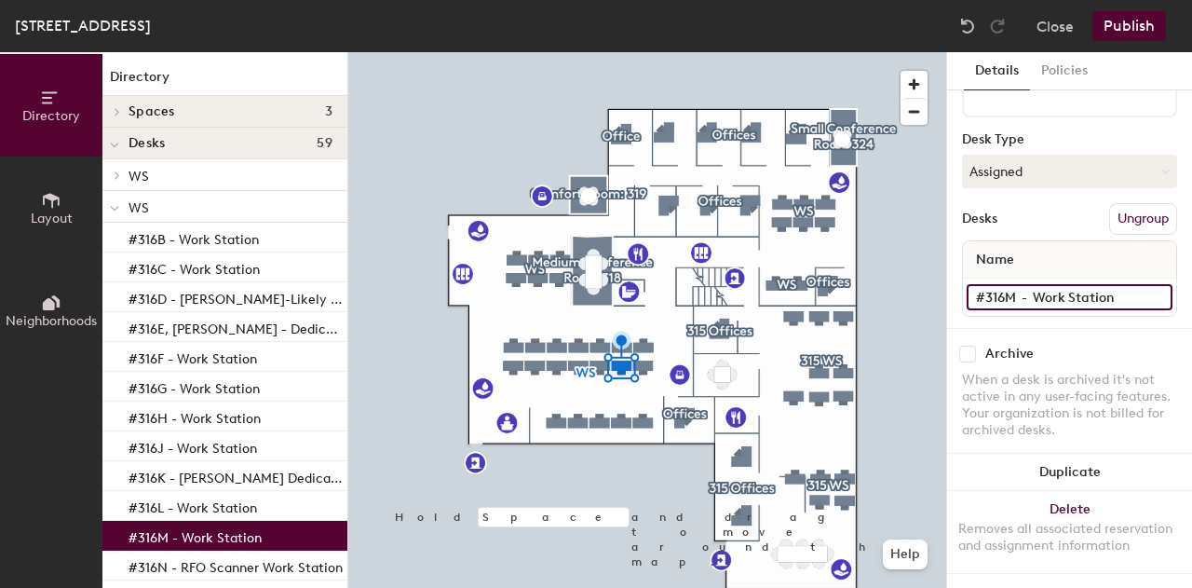
click at [1034, 284] on input "#316M - Work Station" at bounding box center [1070, 297] width 206 height 26
type input "#316M - [PERSON_NAME] Dedicated Work Station"
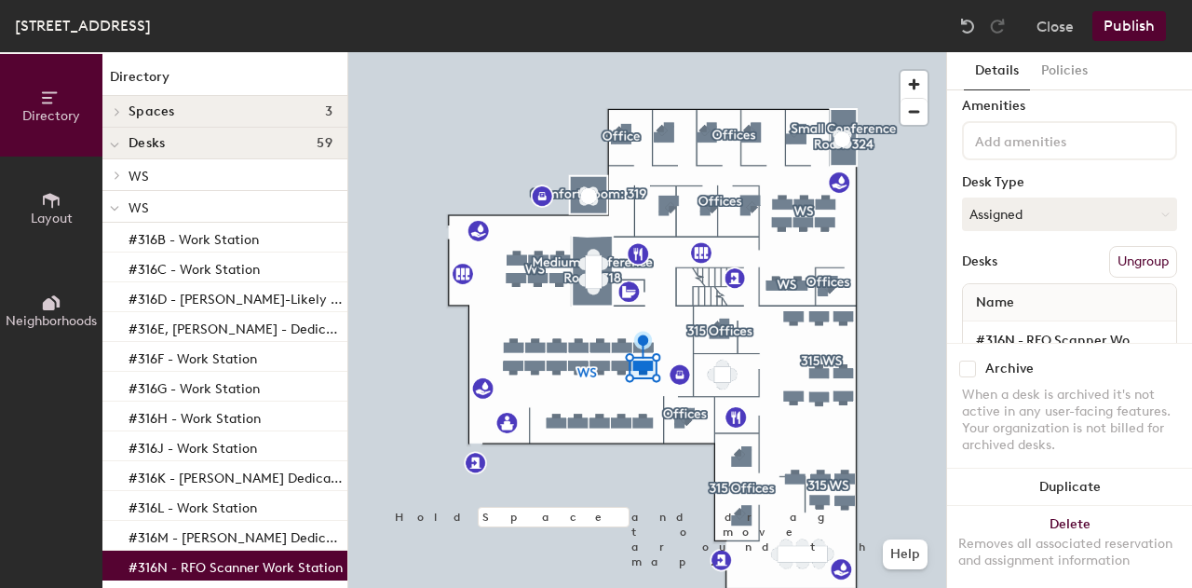
scroll to position [119, 0]
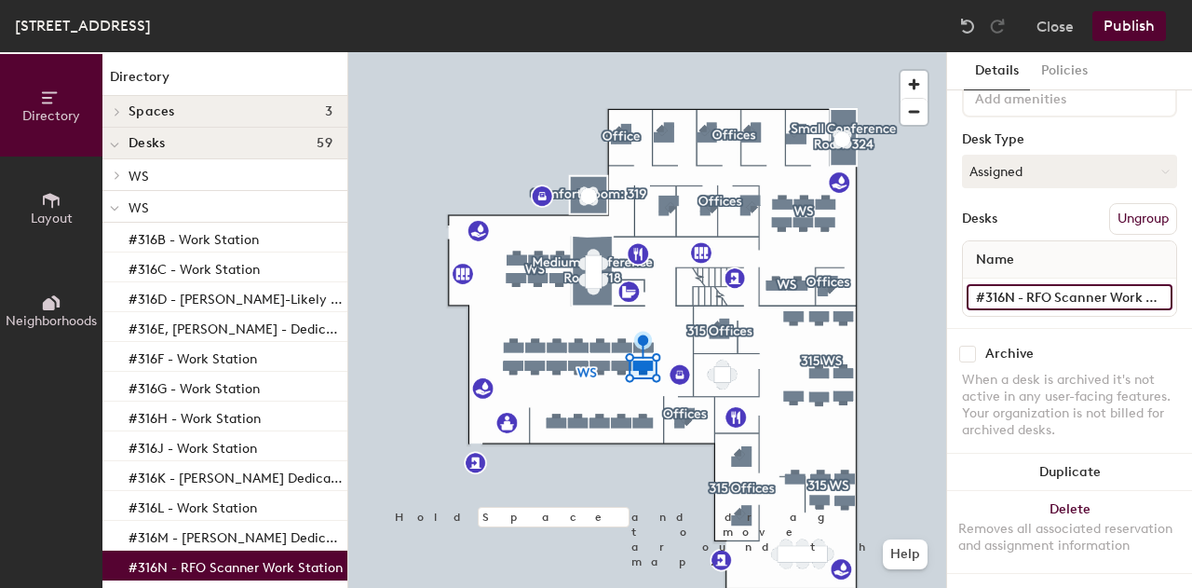
click at [1027, 287] on input "#316N - RFO Scanner Work Station" at bounding box center [1070, 297] width 206 height 26
type input "#316N - CIDA [PERSON_NAME] Desktop Work Station"
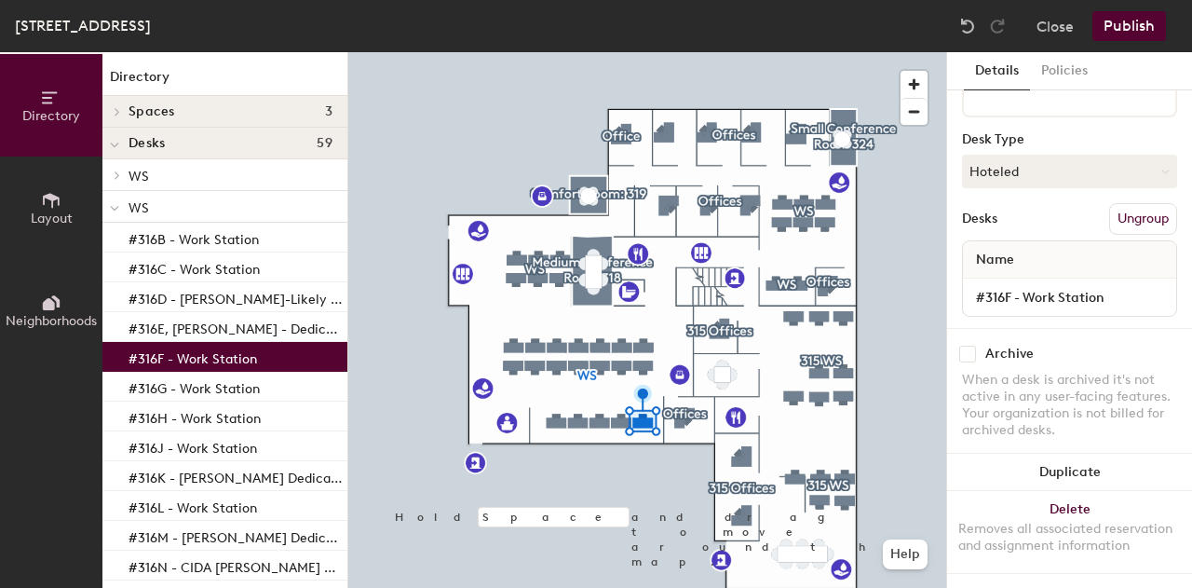
scroll to position [203, 0]
click at [1119, 27] on button "Publish" at bounding box center [1129, 26] width 74 height 30
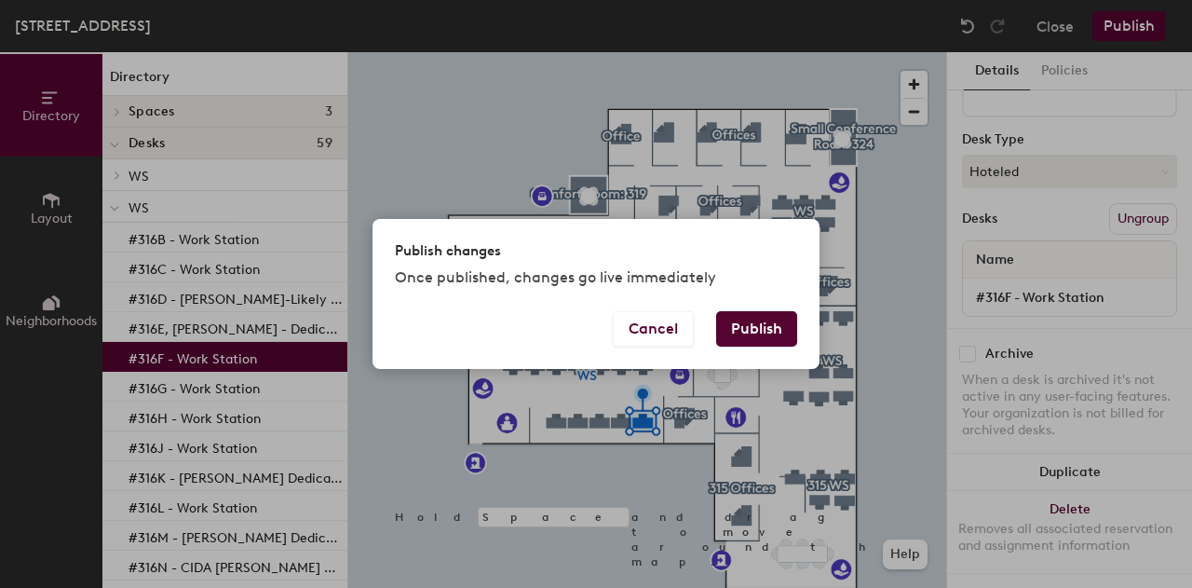
click at [760, 332] on button "Publish" at bounding box center [756, 328] width 81 height 35
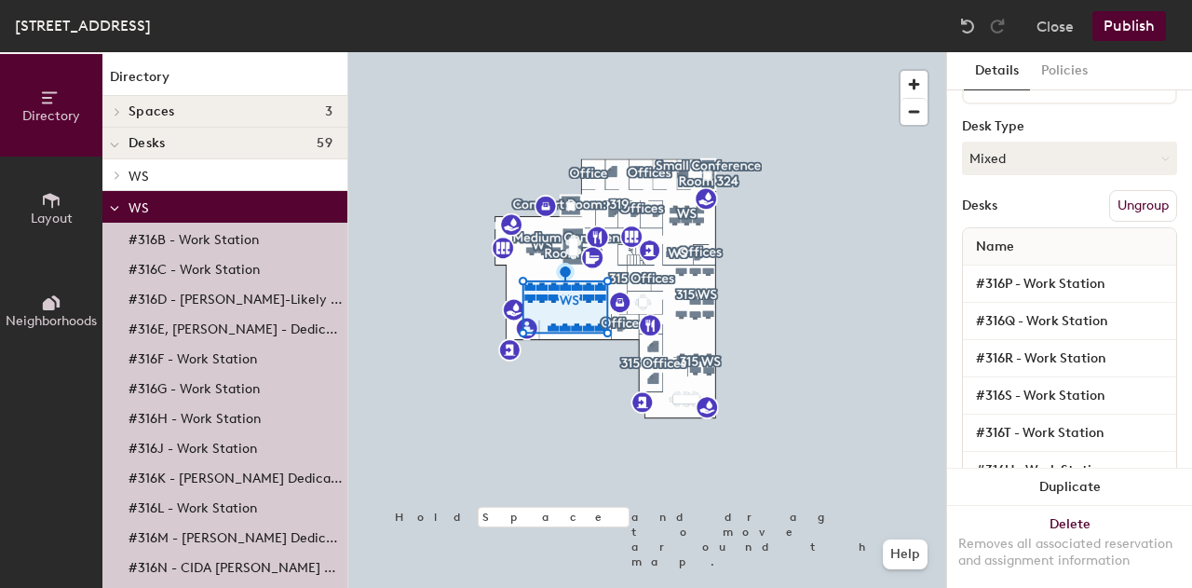
scroll to position [203, 0]
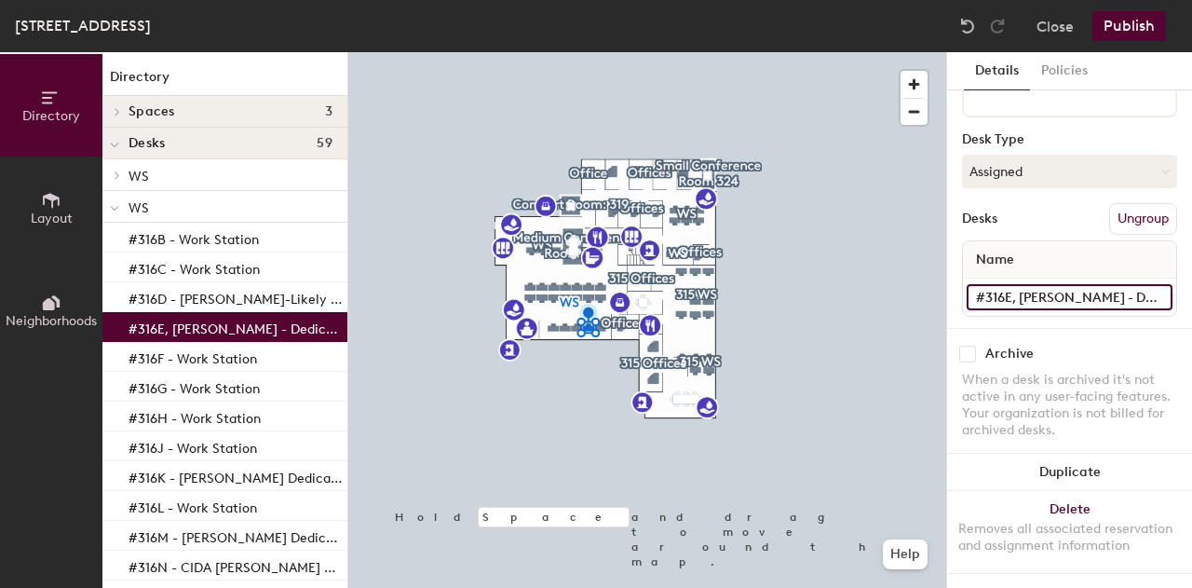
click at [1021, 284] on input "#316E, [PERSON_NAME] - Dedicated Work Station" at bounding box center [1070, 297] width 206 height 26
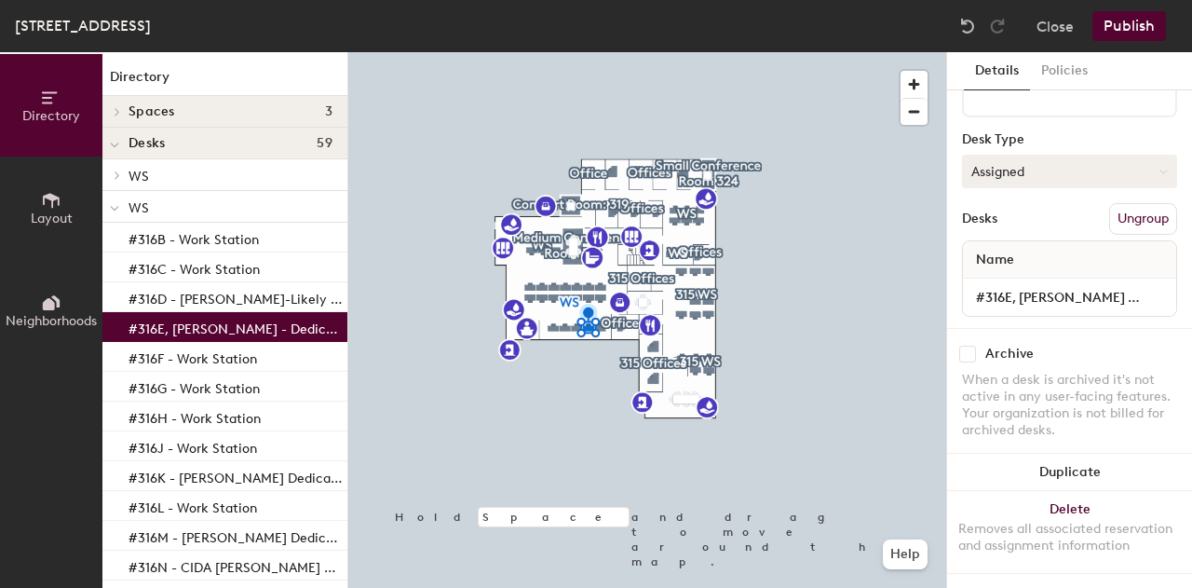
click at [1047, 157] on button "Assigned" at bounding box center [1069, 172] width 215 height 34
click at [1015, 271] on div "Hoteled" at bounding box center [1056, 285] width 186 height 28
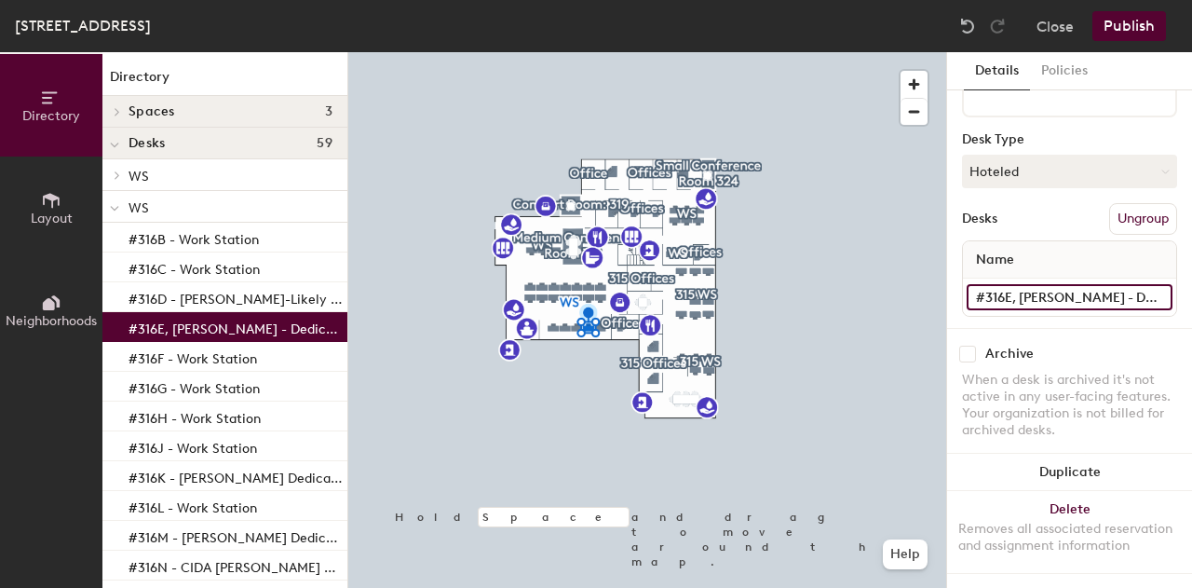
click at [1024, 284] on input "#316E, [PERSON_NAME] - Dedicated Work Station" at bounding box center [1070, 297] width 206 height 26
click at [1020, 284] on input "#316E, [PERSON_NAME] - Dedicated Work Station" at bounding box center [1070, 297] width 206 height 26
type input "#316E, Work Station"
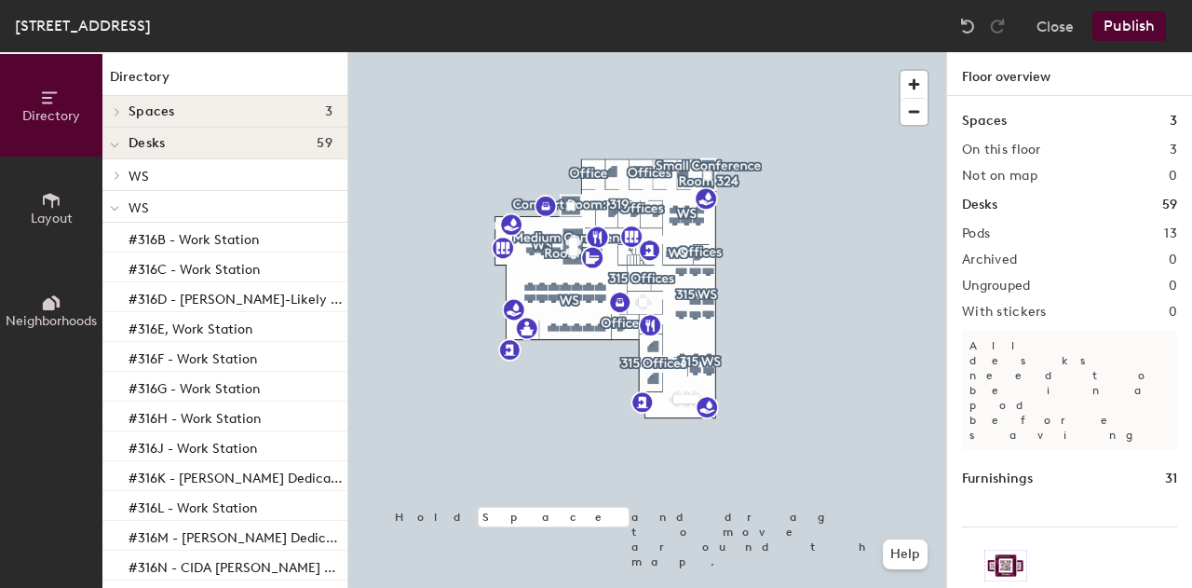
click at [1129, 31] on button "Publish" at bounding box center [1129, 26] width 74 height 30
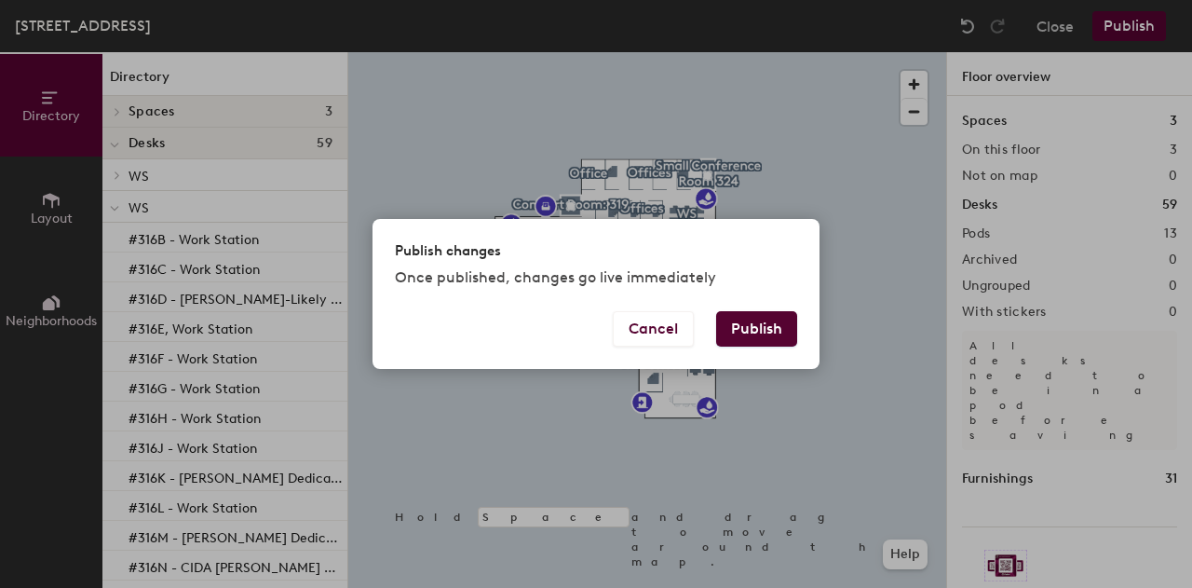
click at [760, 321] on button "Publish" at bounding box center [756, 328] width 81 height 35
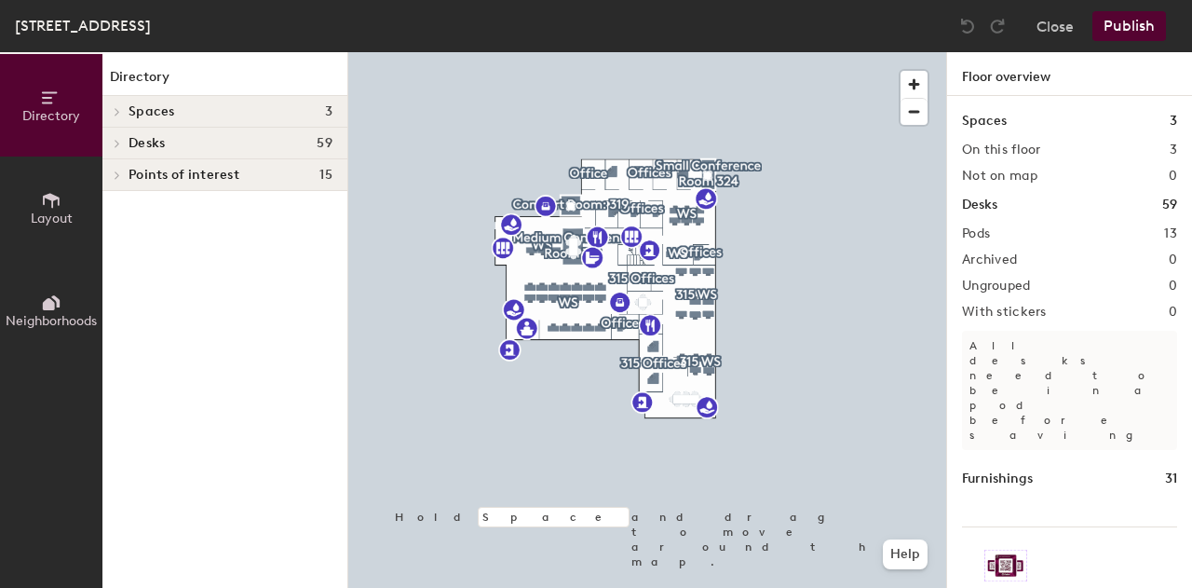
click at [115, 171] on icon at bounding box center [117, 174] width 7 height 9
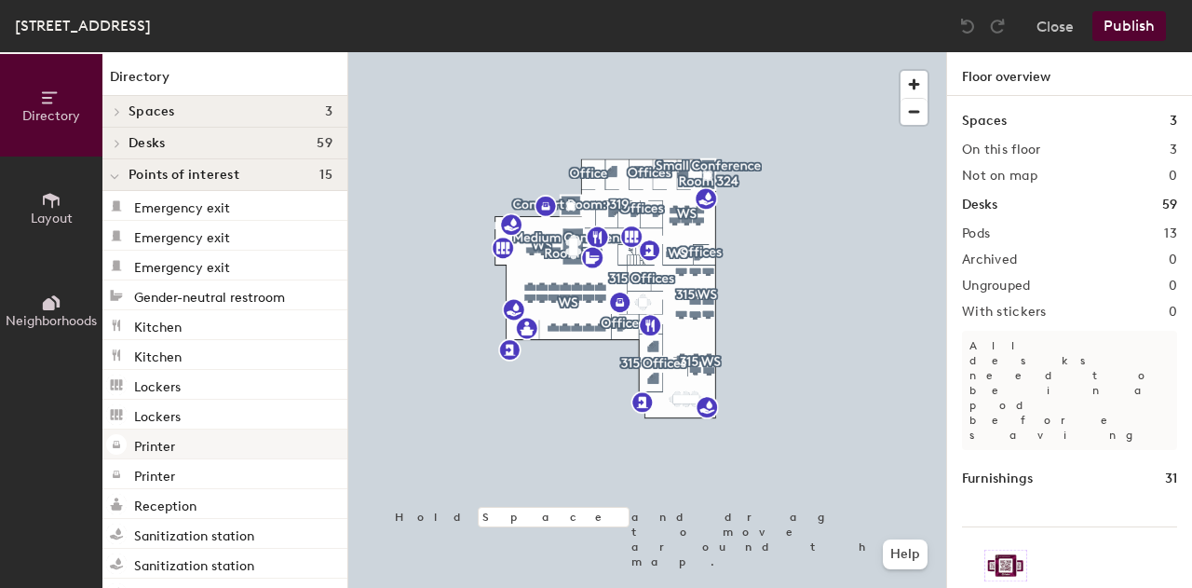
click at [153, 441] on p "Printer" at bounding box center [154, 443] width 41 height 21
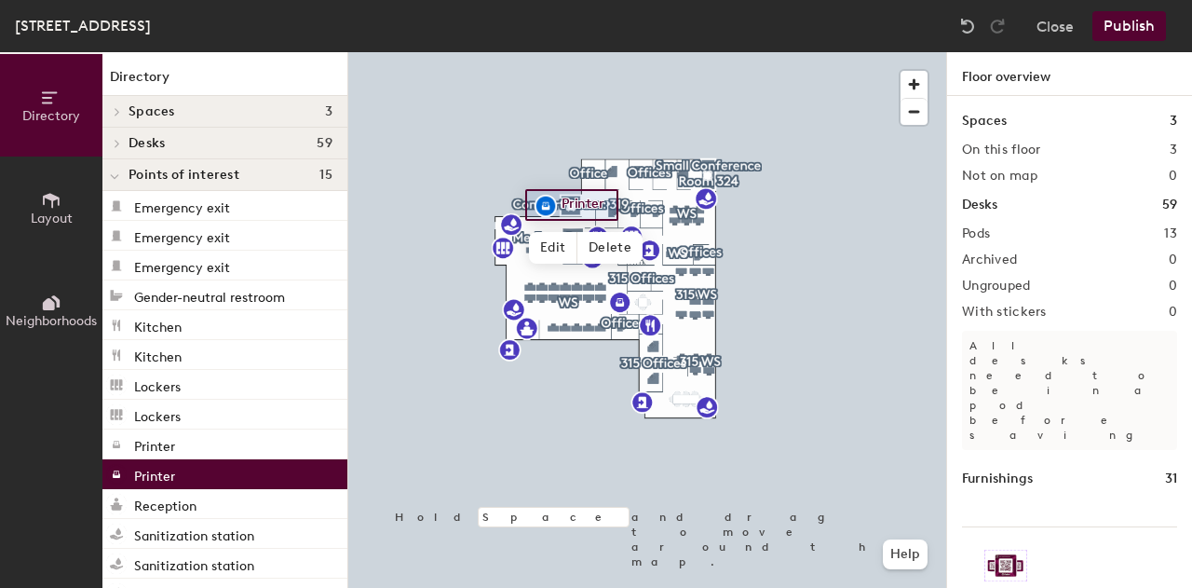
click at [164, 474] on p "Printer" at bounding box center [154, 473] width 41 height 21
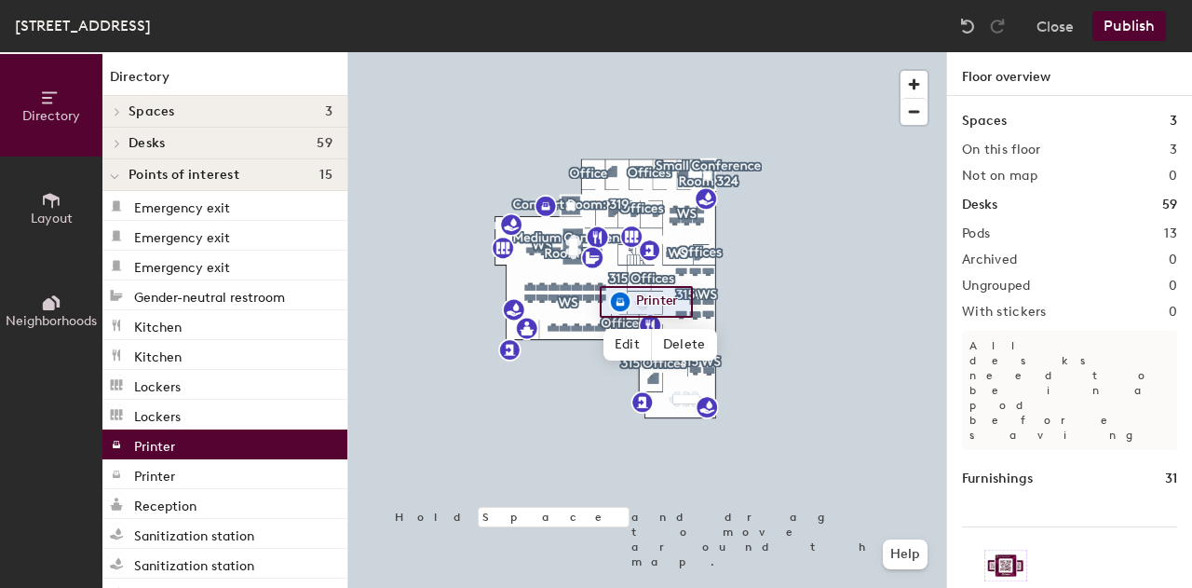
click at [169, 448] on p "Printer" at bounding box center [154, 443] width 41 height 21
click at [846, 52] on div at bounding box center [647, 52] width 598 height 0
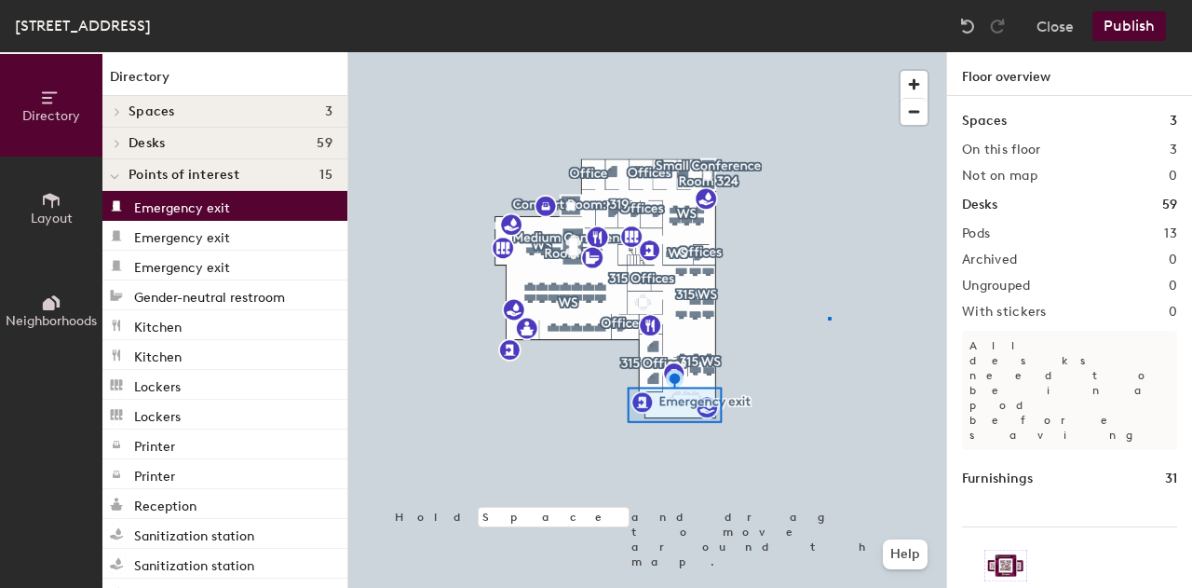
click at [829, 52] on div at bounding box center [647, 52] width 598 height 0
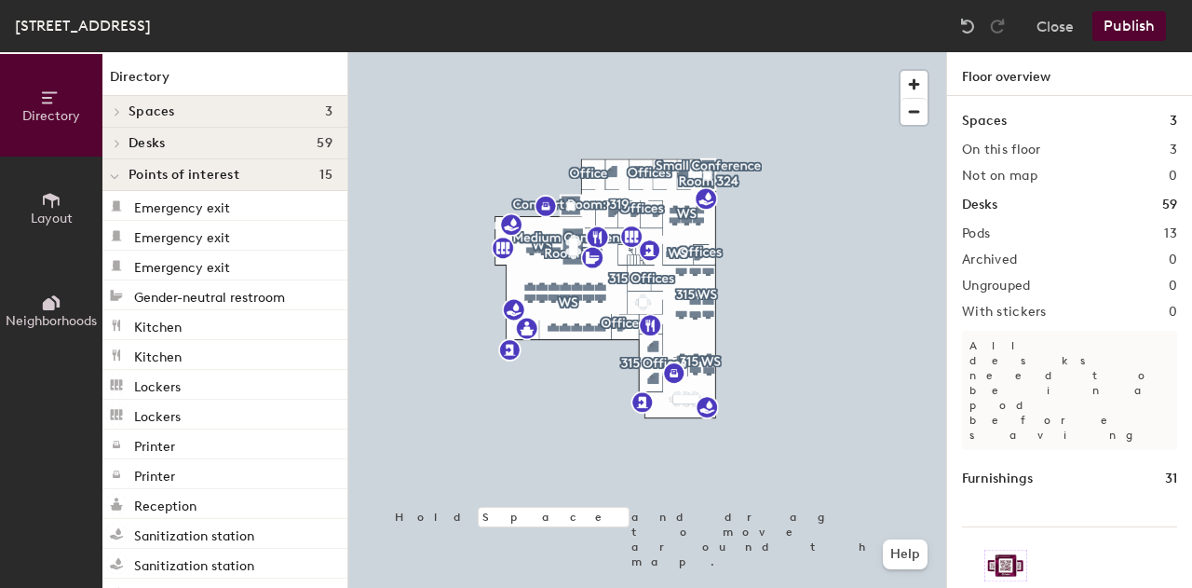
click at [1129, 25] on button "Publish" at bounding box center [1129, 26] width 74 height 30
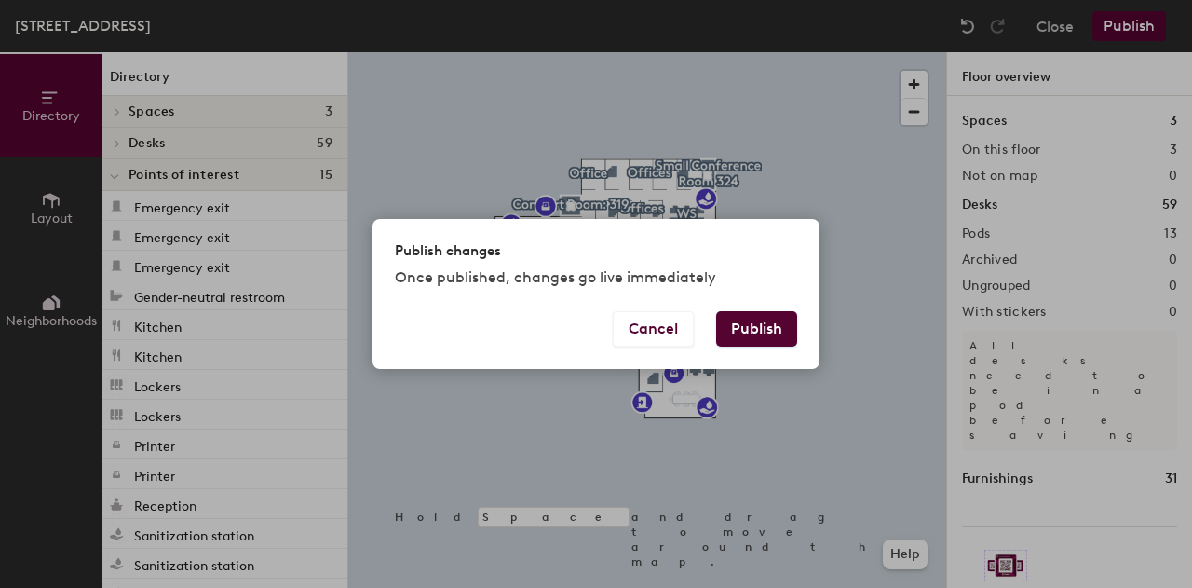
click at [774, 330] on button "Publish" at bounding box center [756, 328] width 81 height 35
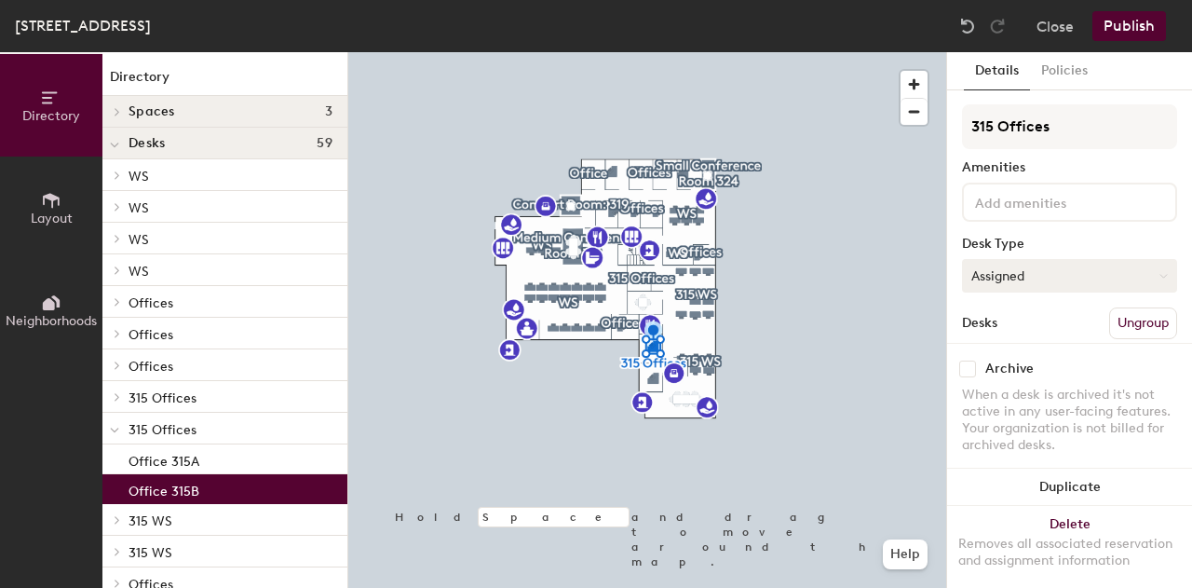
click at [1030, 275] on button "Assigned" at bounding box center [1069, 276] width 215 height 34
click at [1000, 386] on div "Hoteled" at bounding box center [1056, 389] width 186 height 28
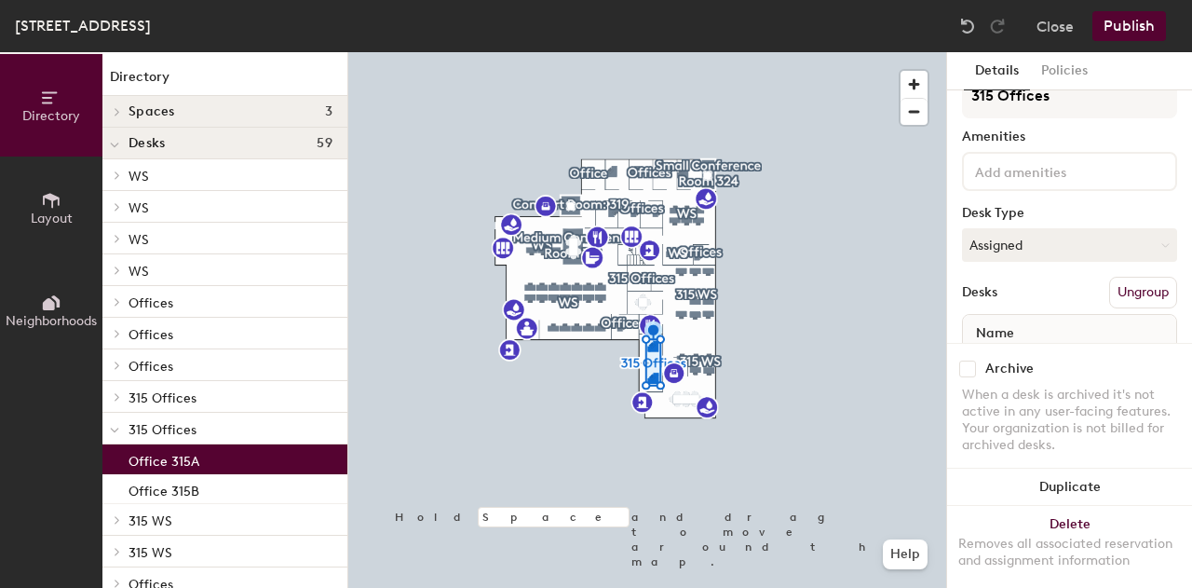
scroll to position [119, 0]
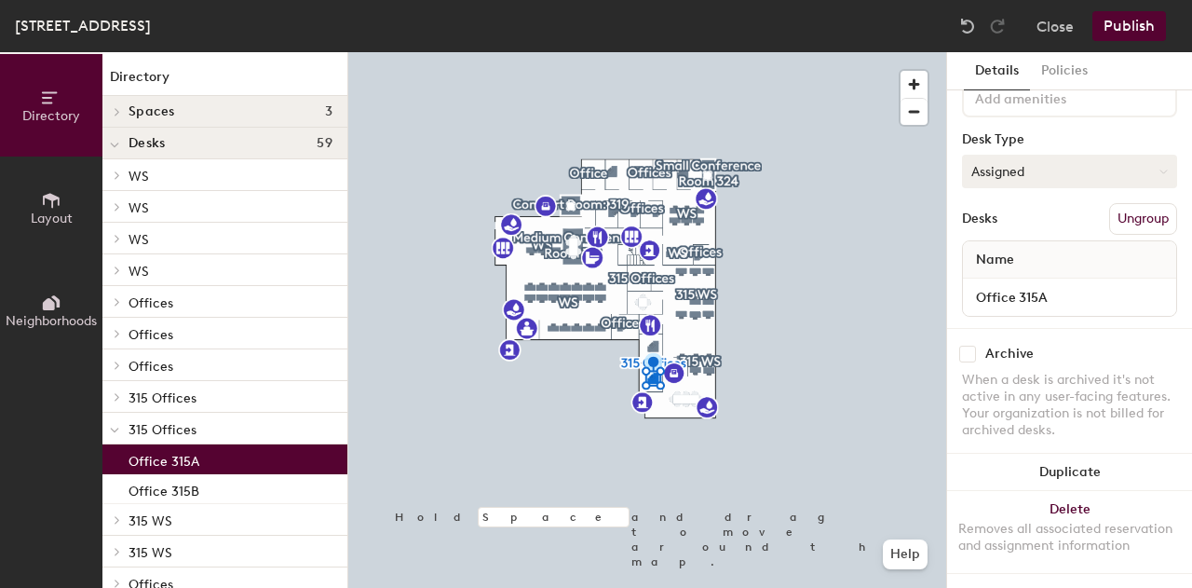
click at [1034, 155] on button "Assigned" at bounding box center [1069, 172] width 215 height 34
click at [1001, 271] on div "Hoteled" at bounding box center [1056, 285] width 186 height 28
click at [1125, 23] on button "Publish" at bounding box center [1129, 26] width 74 height 30
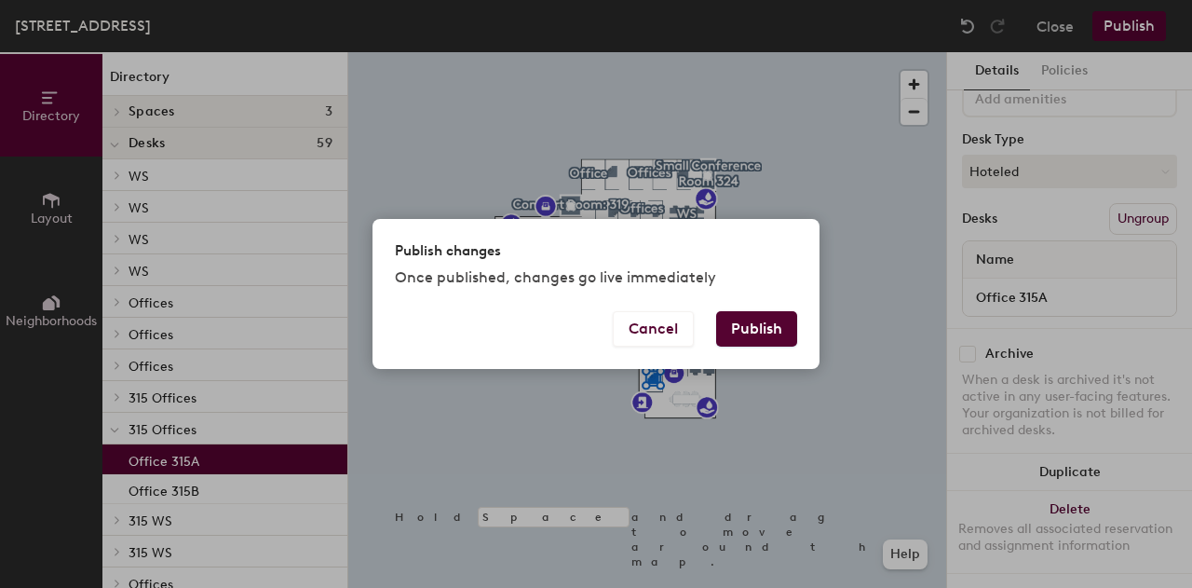
click at [785, 324] on button "Publish" at bounding box center [756, 328] width 81 height 35
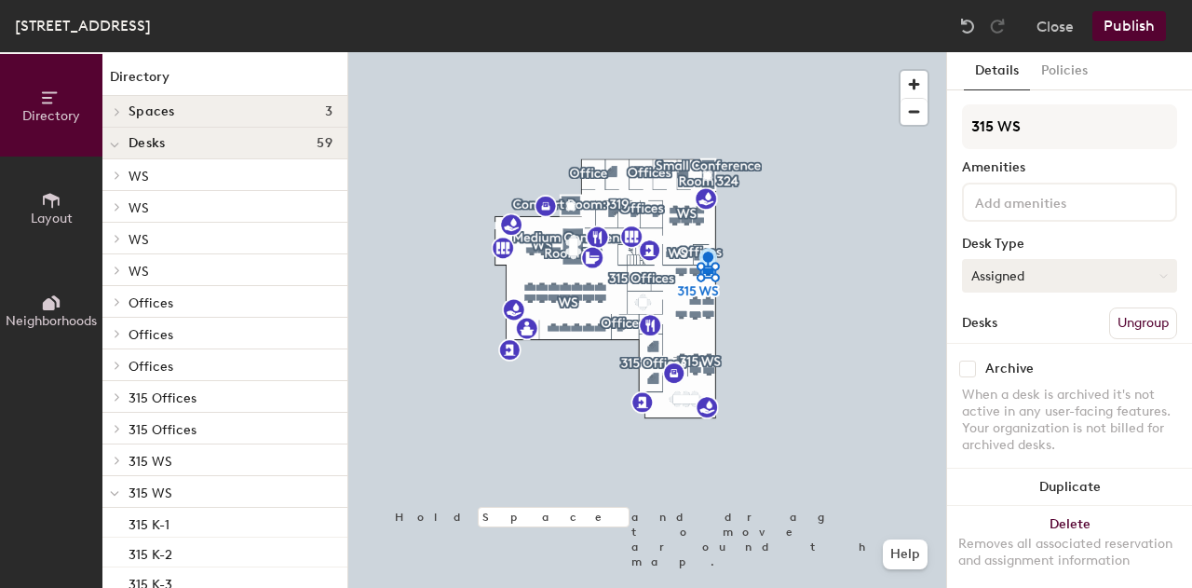
click at [1051, 271] on button "Assigned" at bounding box center [1069, 276] width 215 height 34
click at [1003, 385] on div "Hoteled" at bounding box center [1056, 389] width 186 height 28
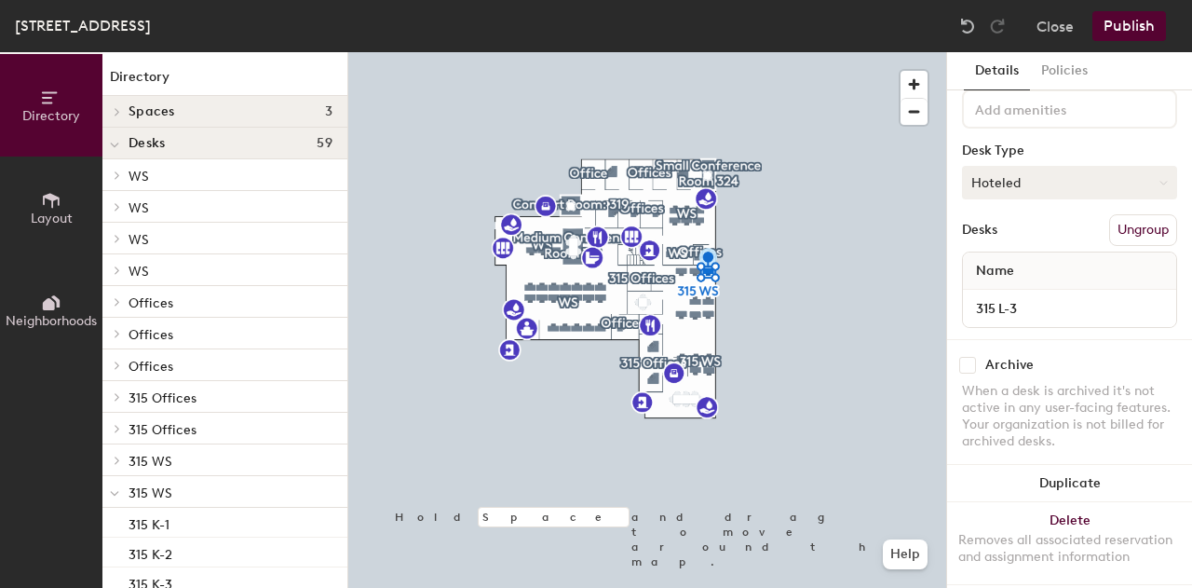
scroll to position [119, 0]
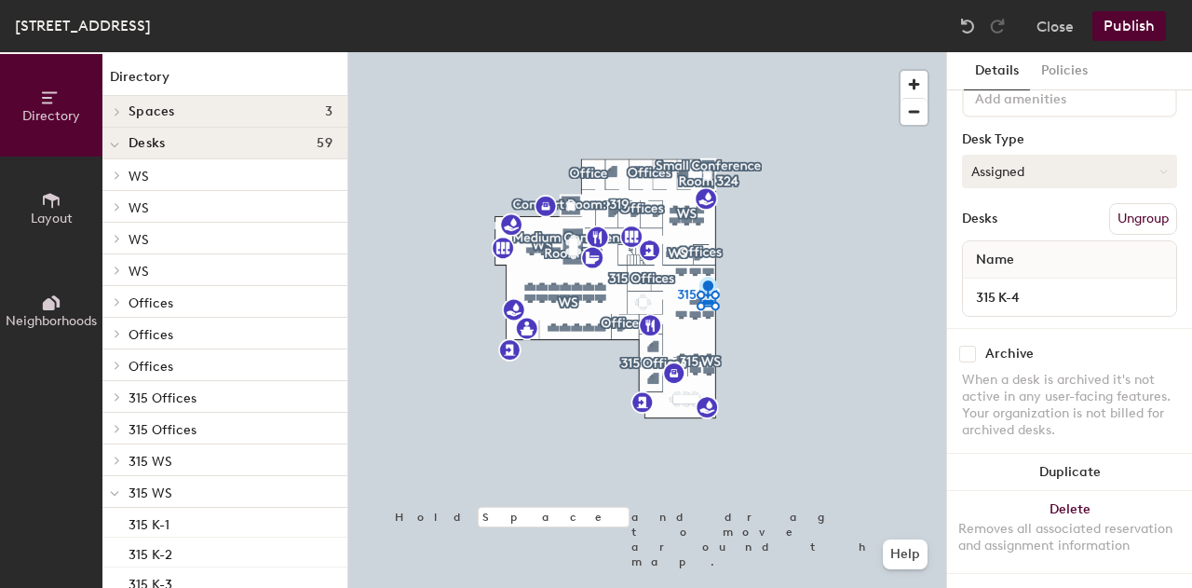
click at [1042, 155] on button "Assigned" at bounding box center [1069, 172] width 215 height 34
click at [1010, 271] on div "Hoteled" at bounding box center [1056, 285] width 186 height 28
click at [1035, 155] on button "Hoteled" at bounding box center [1069, 172] width 215 height 34
click at [1016, 271] on div "Hoteled" at bounding box center [1056, 285] width 186 height 28
click at [1043, 156] on button "Assigned" at bounding box center [1069, 172] width 215 height 34
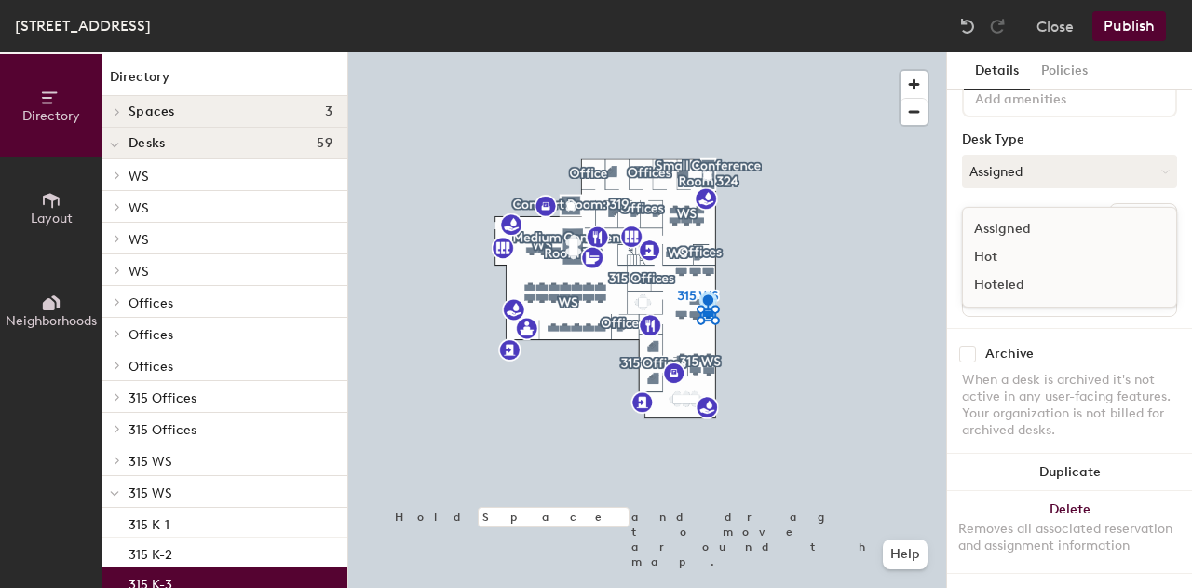
click at [994, 271] on div "Hoteled" at bounding box center [1056, 285] width 186 height 28
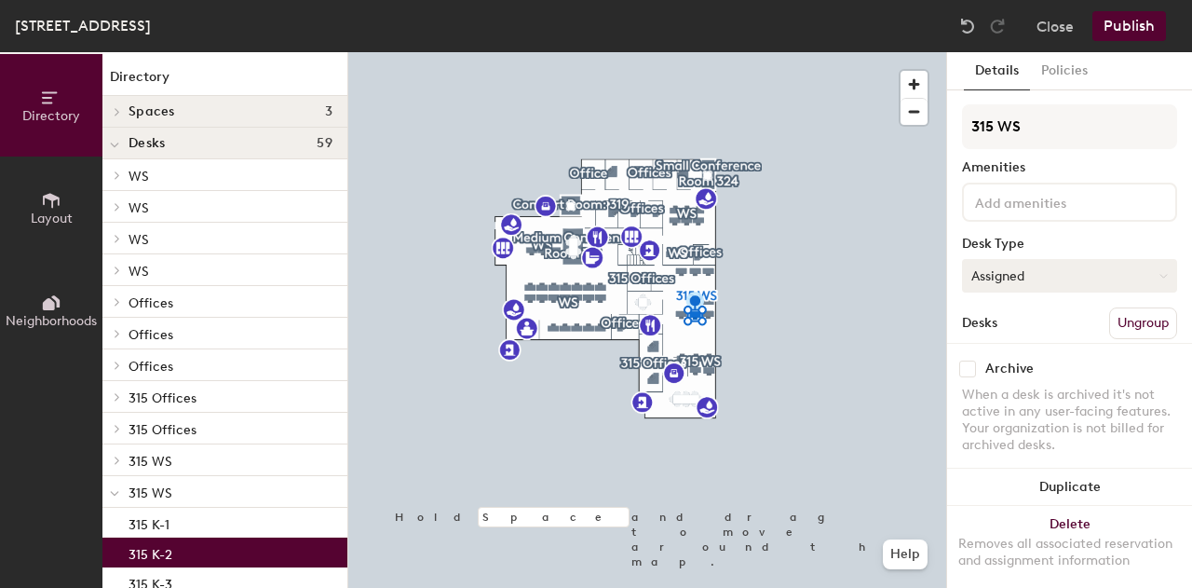
click at [1058, 269] on button "Assigned" at bounding box center [1069, 276] width 215 height 34
click at [1018, 385] on div "Hoteled" at bounding box center [1056, 389] width 186 height 28
click at [683, 52] on div at bounding box center [647, 52] width 598 height 0
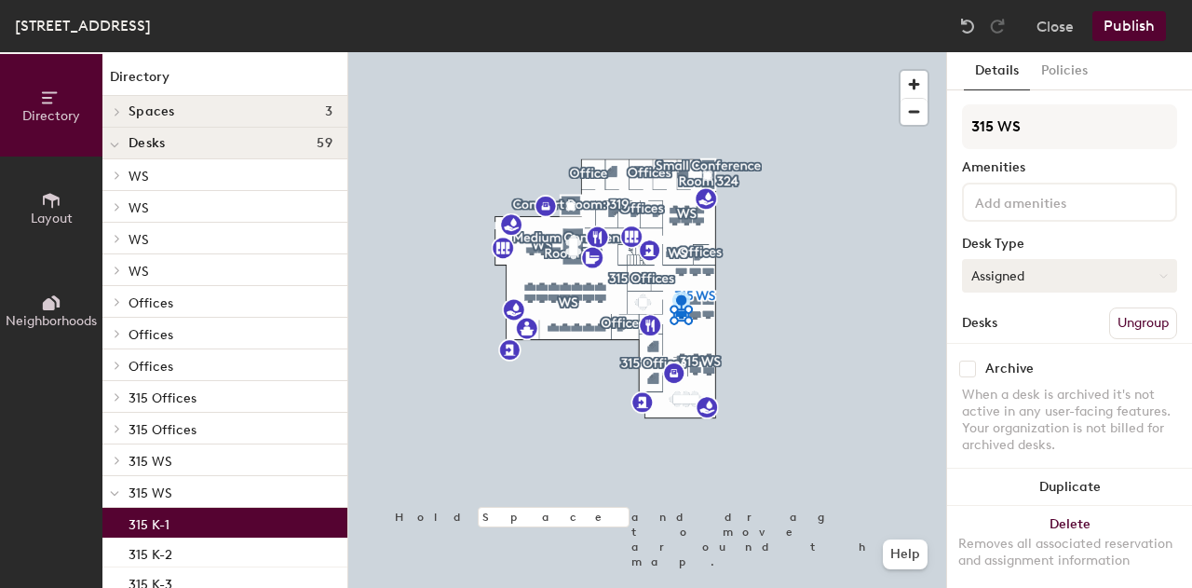
click at [1020, 275] on button "Assigned" at bounding box center [1069, 276] width 215 height 34
click at [1006, 392] on div "Hoteled" at bounding box center [1056, 389] width 186 height 28
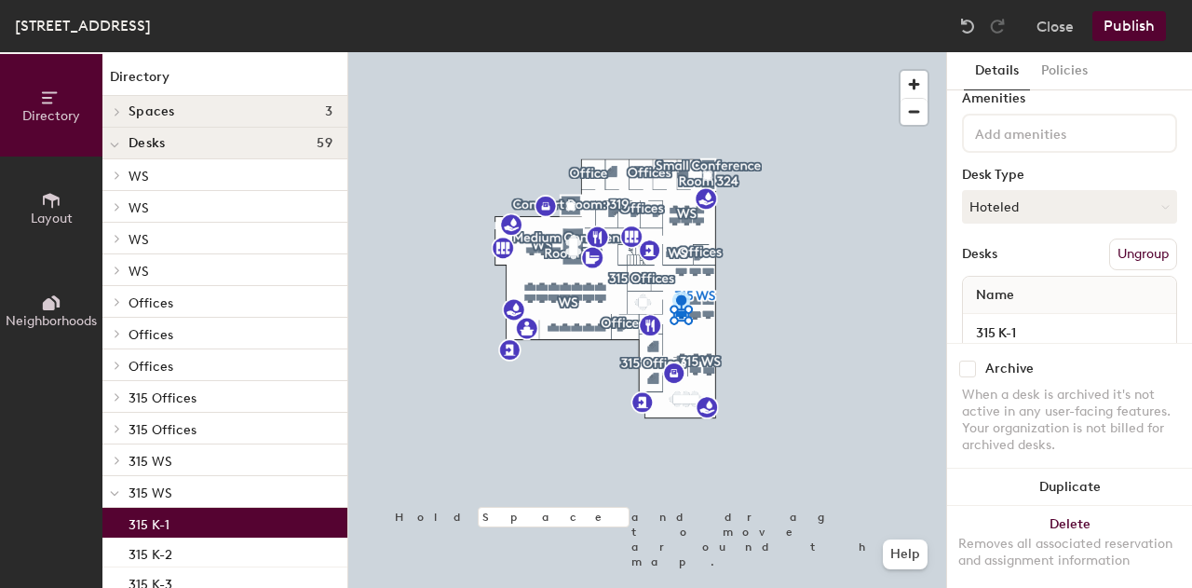
scroll to position [93, 0]
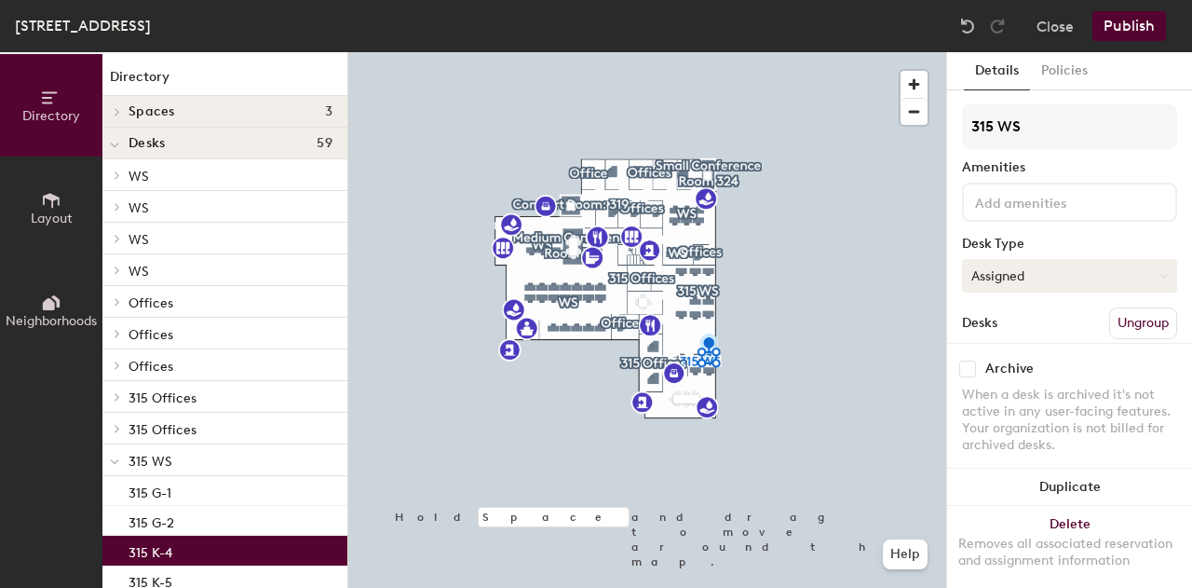
click at [1000, 271] on button "Assigned" at bounding box center [1069, 276] width 215 height 34
click at [978, 383] on div "Hoteled" at bounding box center [1056, 389] width 186 height 28
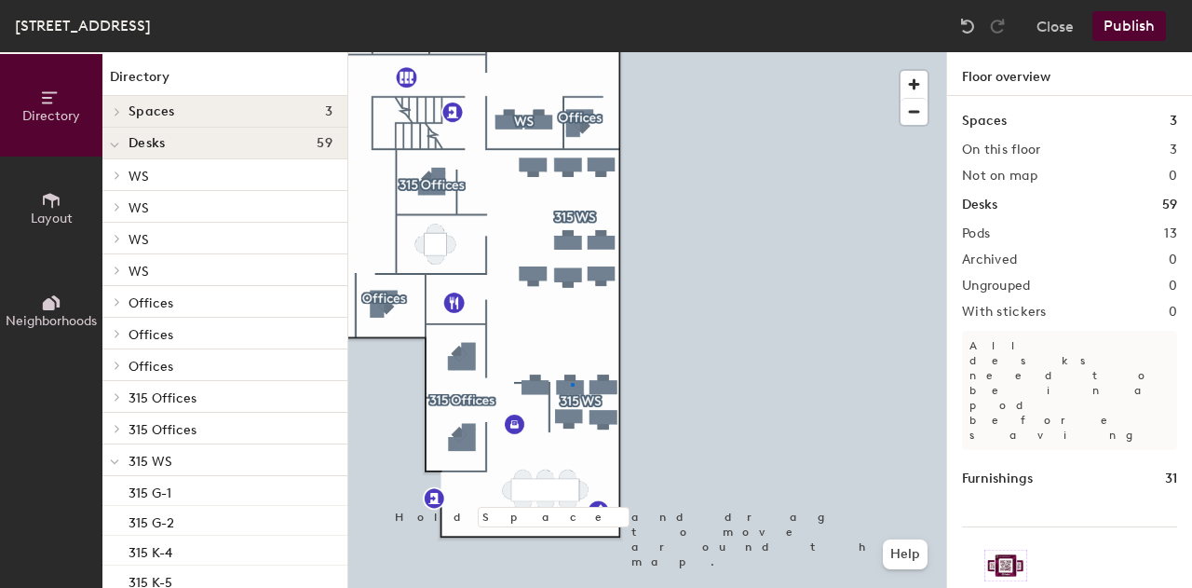
click at [572, 52] on div at bounding box center [647, 52] width 598 height 0
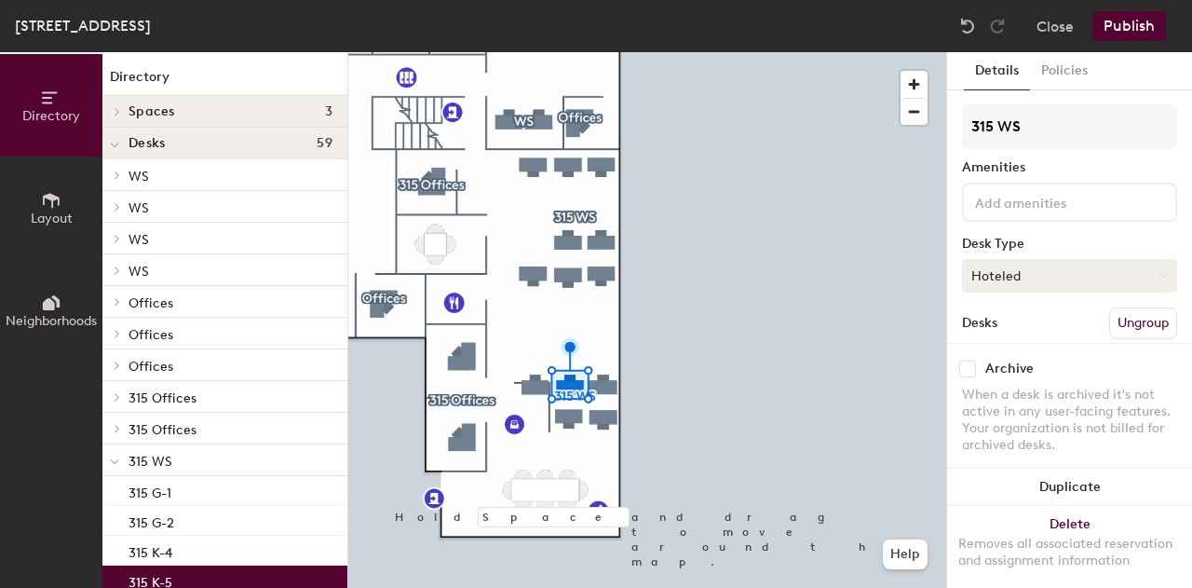
click at [536, 52] on div at bounding box center [647, 52] width 598 height 0
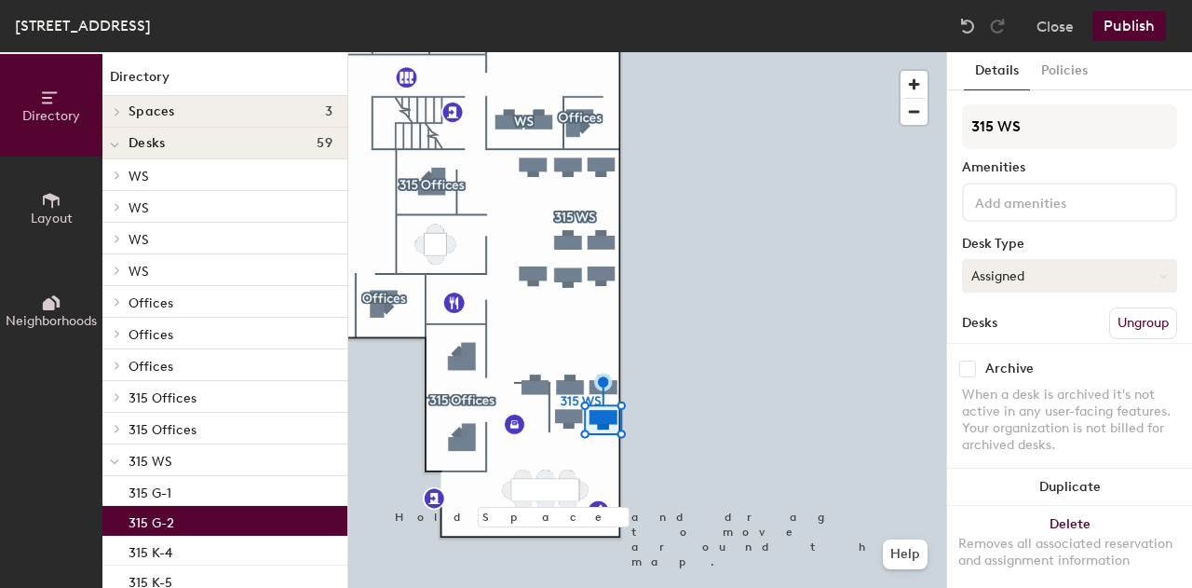
click at [1044, 278] on button "Assigned" at bounding box center [1069, 276] width 215 height 34
drag, startPoint x: 996, startPoint y: 388, endPoint x: 959, endPoint y: 389, distance: 37.3
click at [991, 389] on div "Hoteled" at bounding box center [1056, 389] width 186 height 28
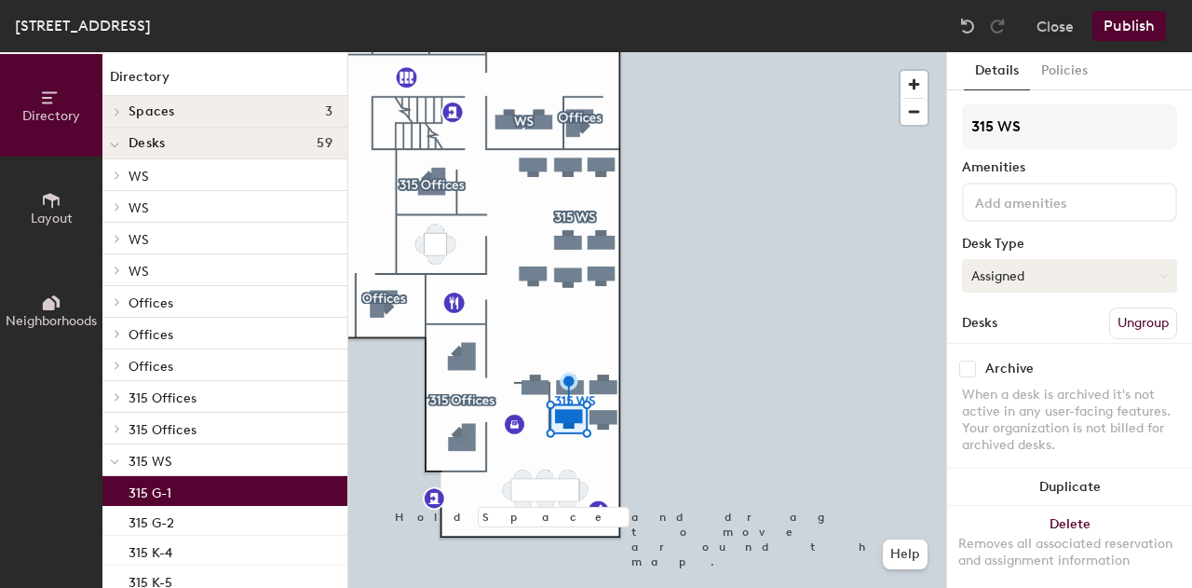
click at [1096, 275] on button "Assigned" at bounding box center [1069, 276] width 215 height 34
click at [1023, 386] on div "Hoteled" at bounding box center [1056, 389] width 186 height 28
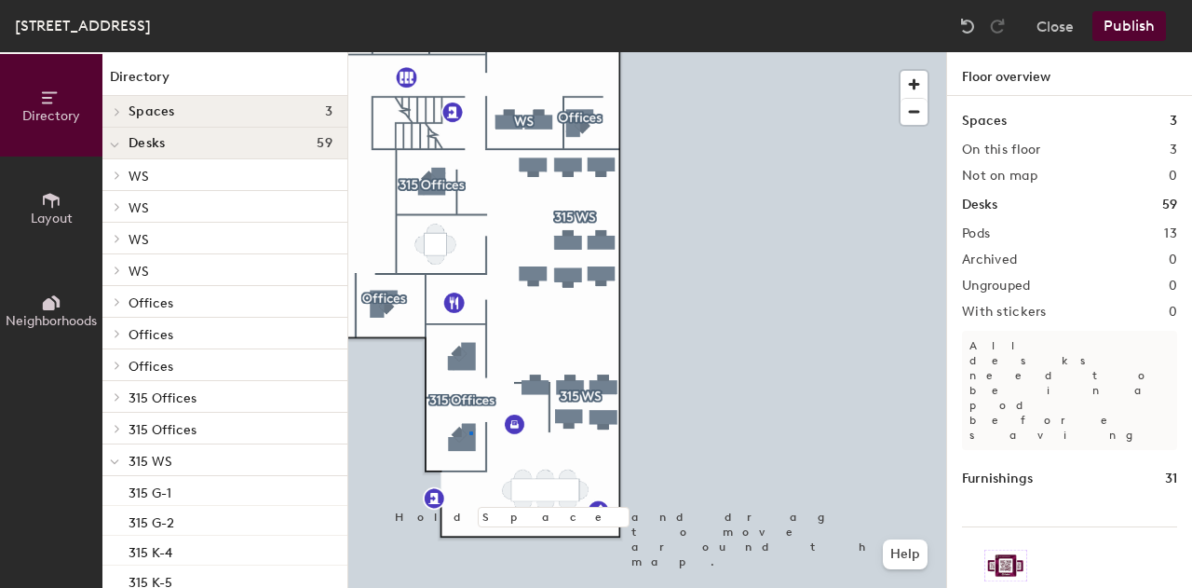
click at [469, 52] on div at bounding box center [647, 52] width 598 height 0
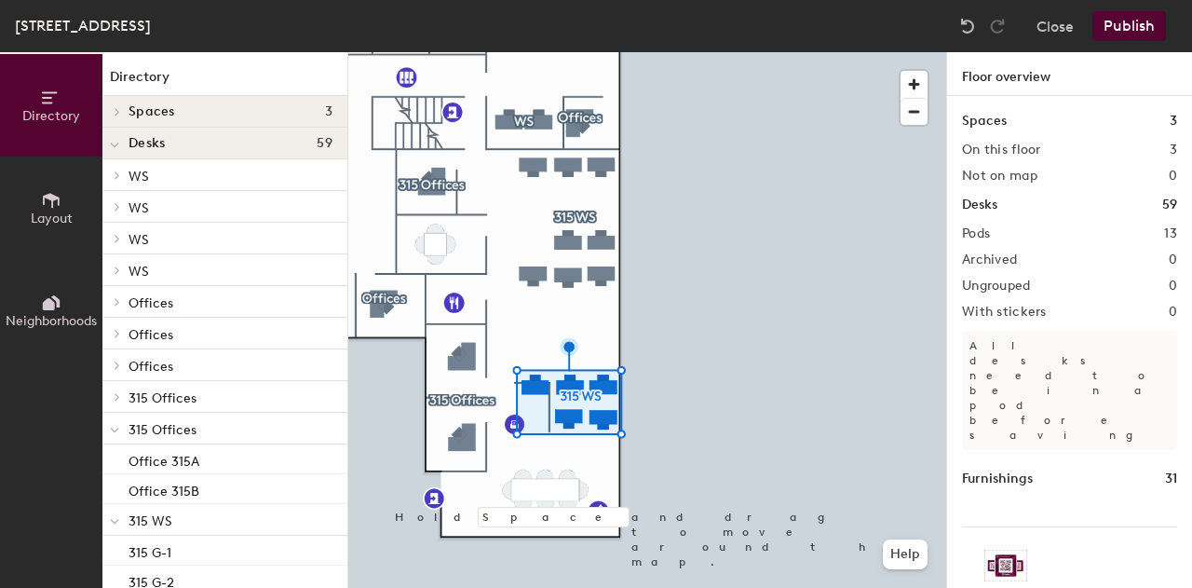
click at [533, 52] on div at bounding box center [647, 52] width 598 height 0
click at [544, 52] on div at bounding box center [647, 52] width 598 height 0
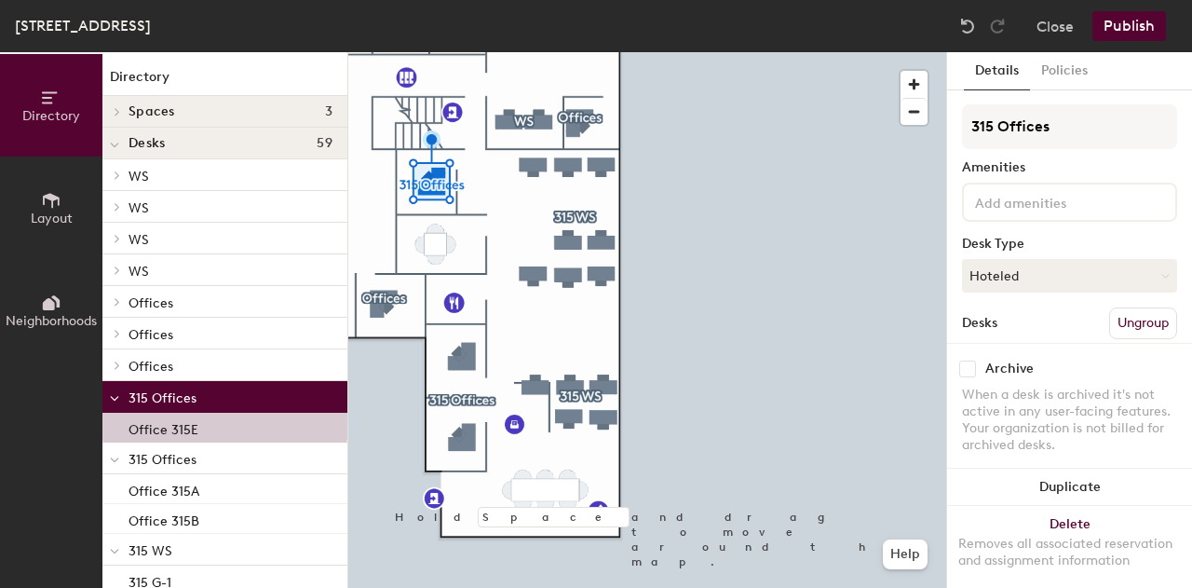
click at [713, 52] on div at bounding box center [647, 52] width 598 height 0
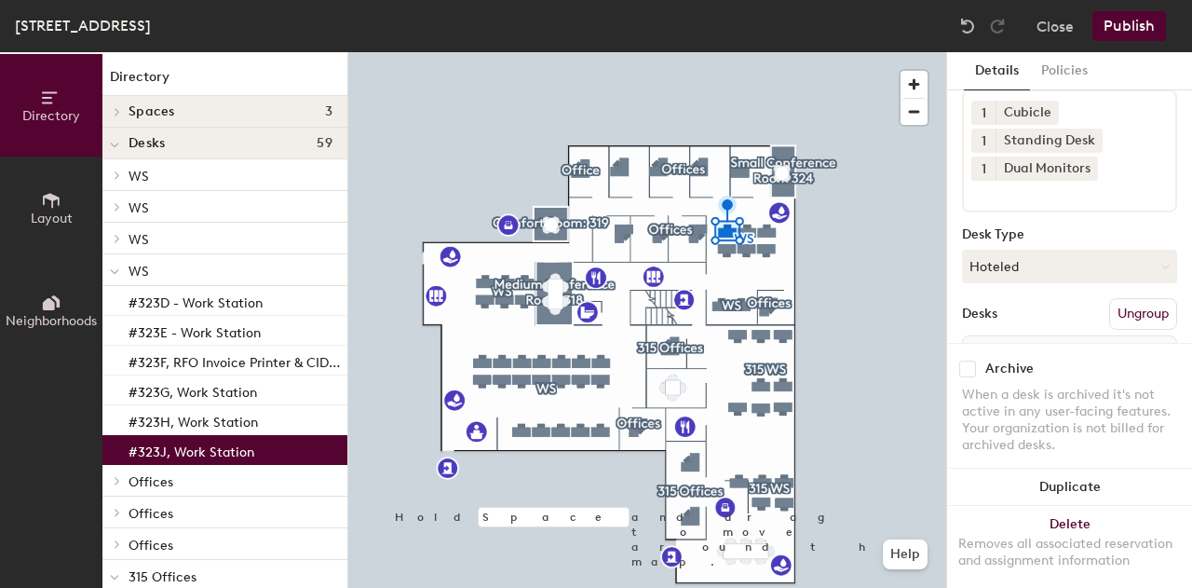
click at [855, 52] on div at bounding box center [647, 52] width 598 height 0
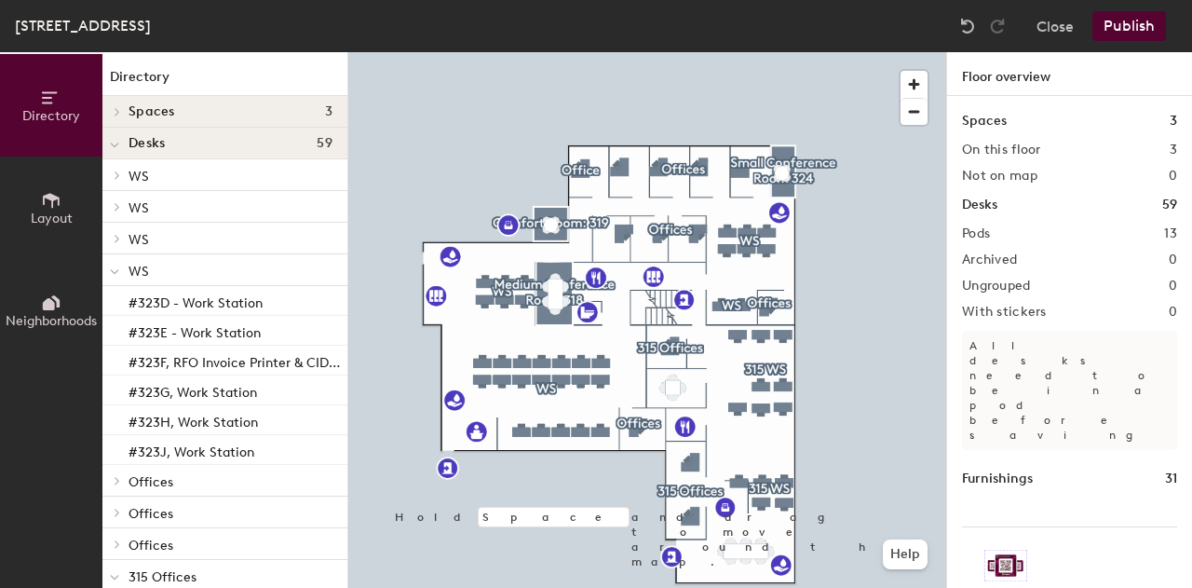
click at [1131, 29] on button "Publish" at bounding box center [1129, 26] width 74 height 30
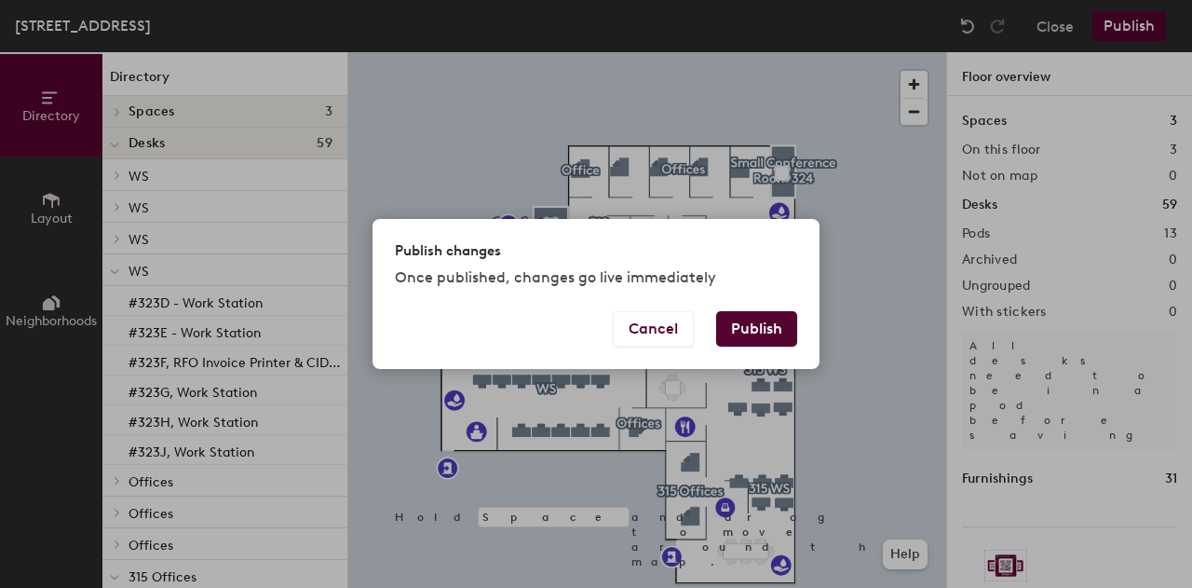
click at [756, 316] on button "Publish" at bounding box center [756, 328] width 81 height 35
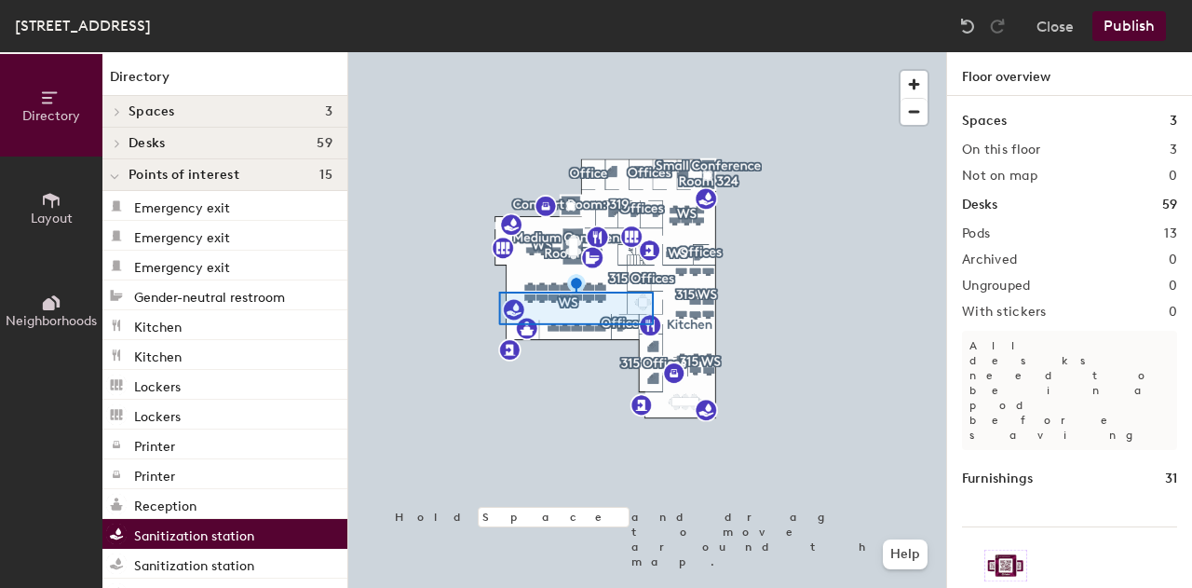
click at [811, 52] on div at bounding box center [647, 52] width 598 height 0
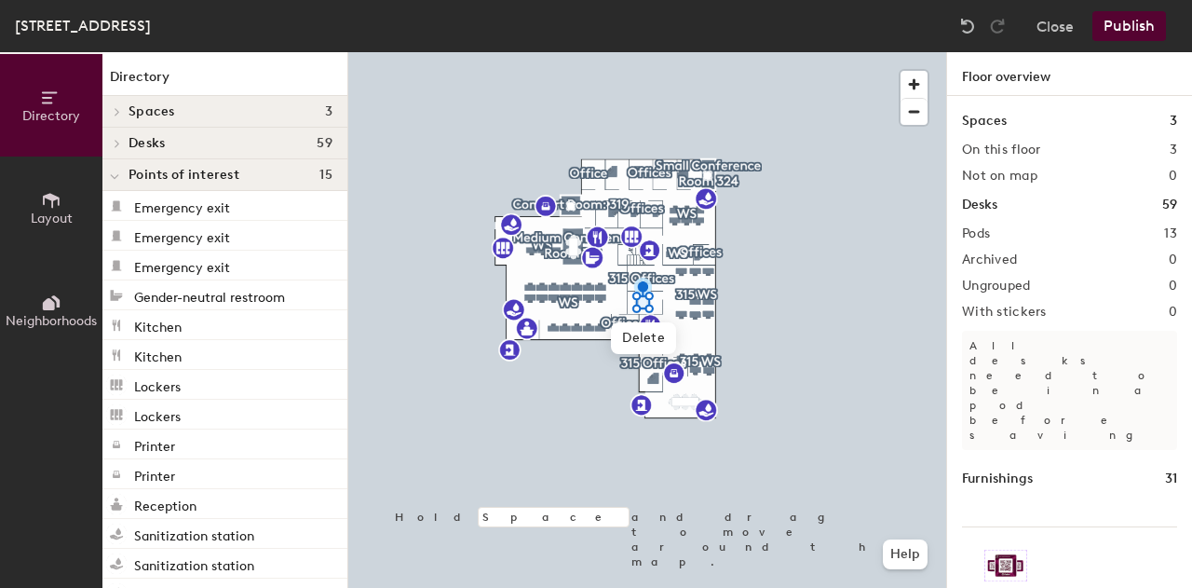
click at [52, 196] on icon at bounding box center [51, 200] width 17 height 15
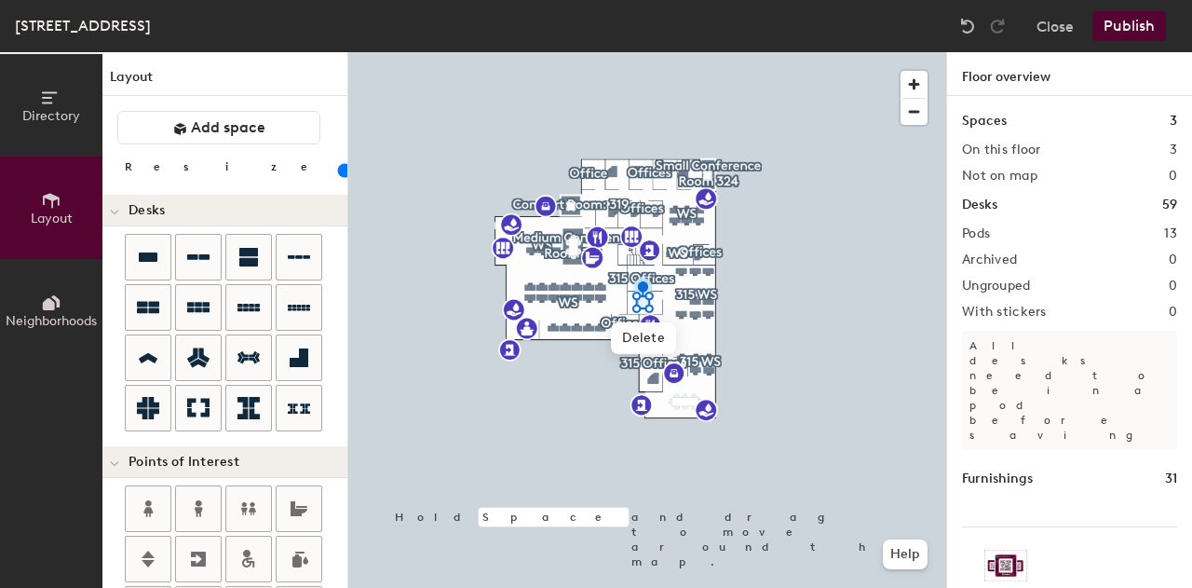
click at [48, 304] on icon at bounding box center [49, 304] width 12 height 12
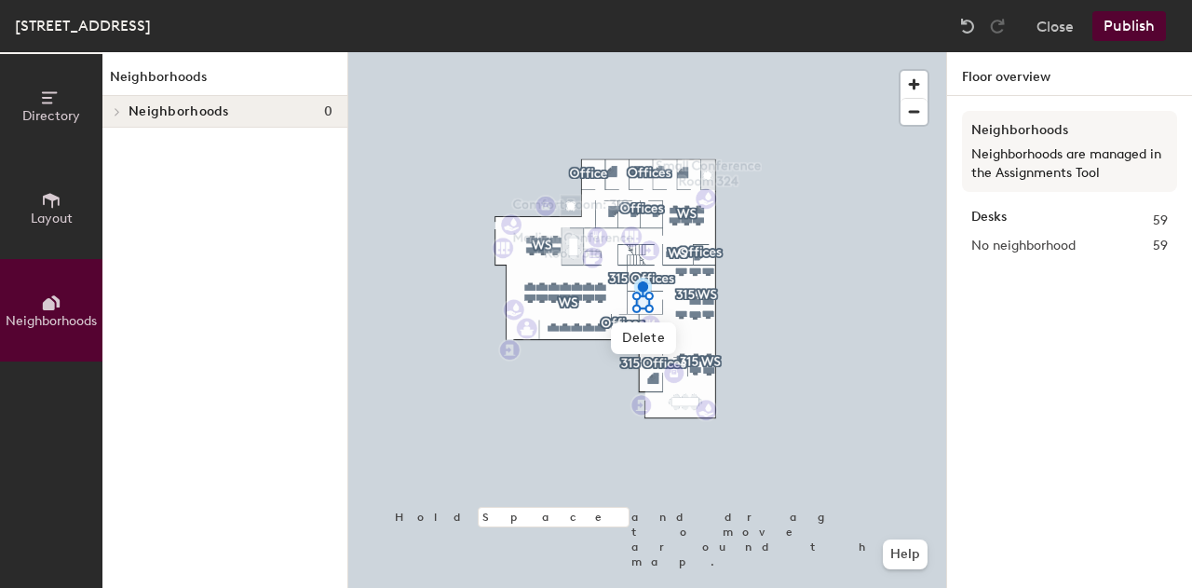
click at [64, 203] on button "Layout" at bounding box center [51, 207] width 102 height 102
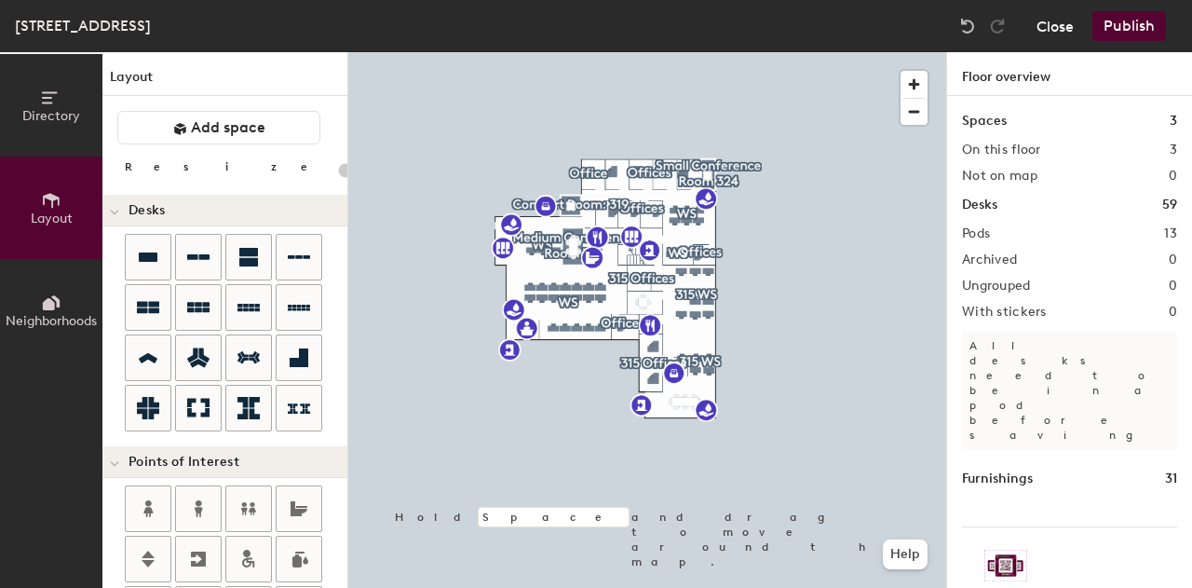
click at [1048, 27] on button "Close" at bounding box center [1054, 26] width 37 height 30
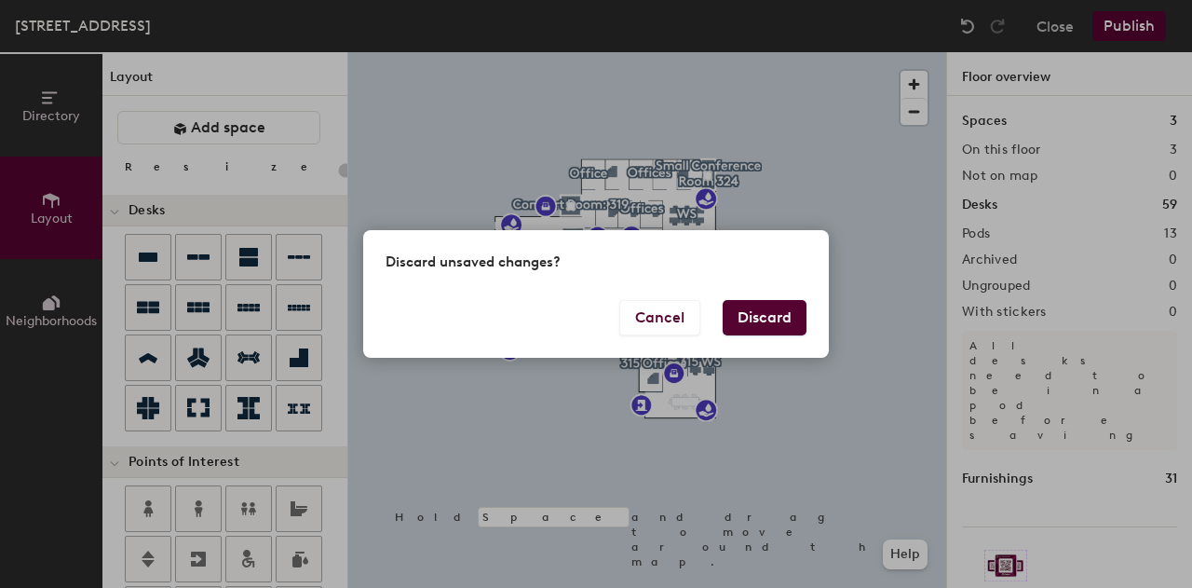
click at [773, 319] on button "Discard" at bounding box center [765, 317] width 84 height 35
type input "20"
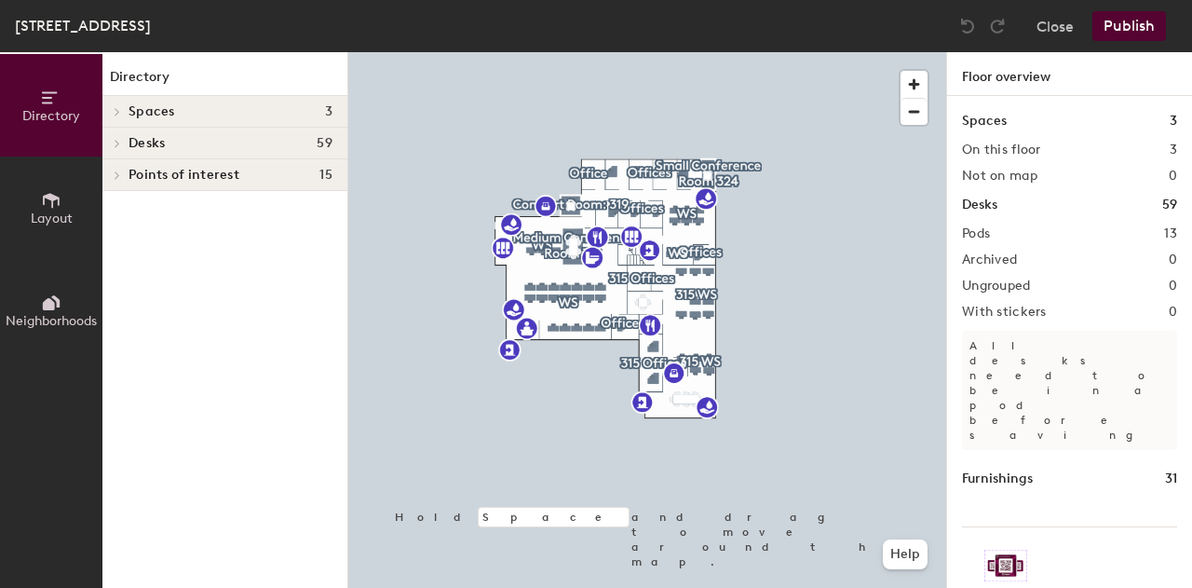
click at [115, 142] on icon at bounding box center [117, 143] width 7 height 9
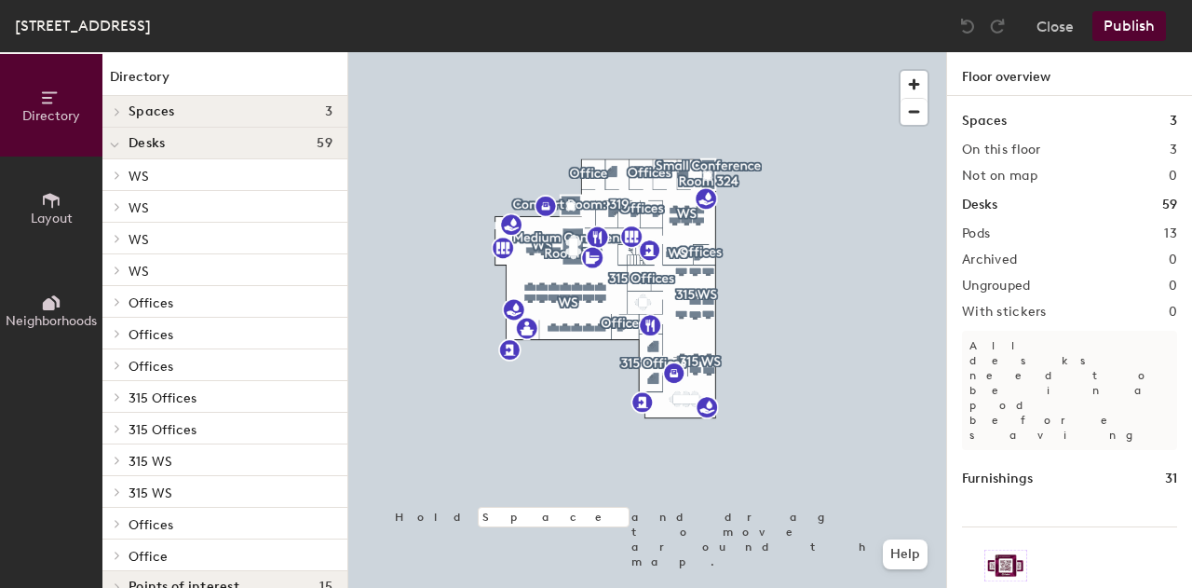
click at [115, 142] on icon at bounding box center [114, 145] width 9 height 7
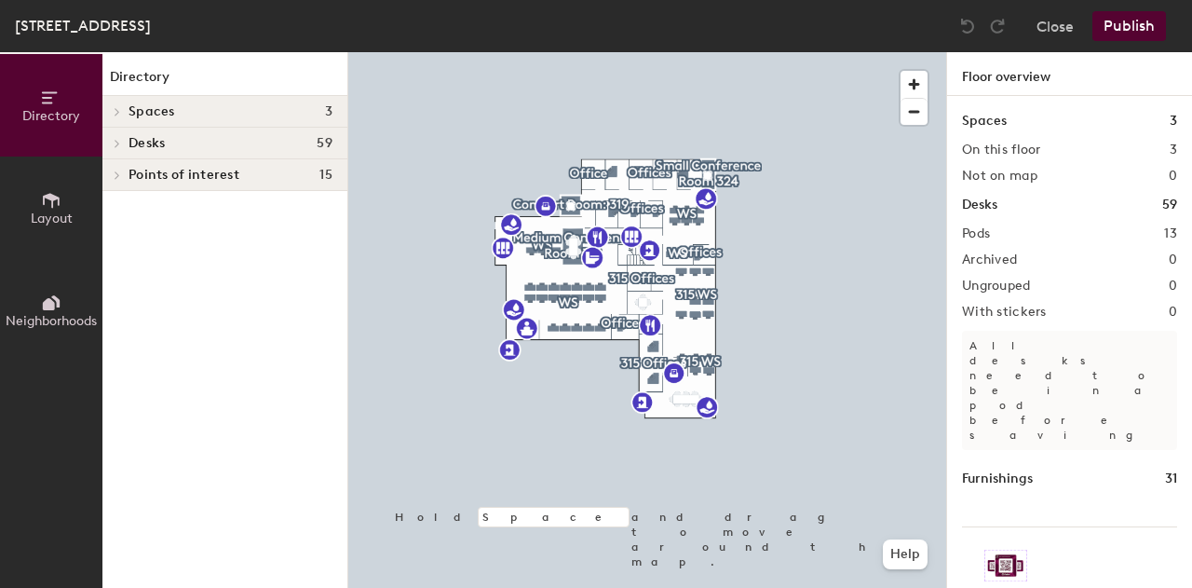
click at [119, 107] on icon at bounding box center [117, 111] width 7 height 9
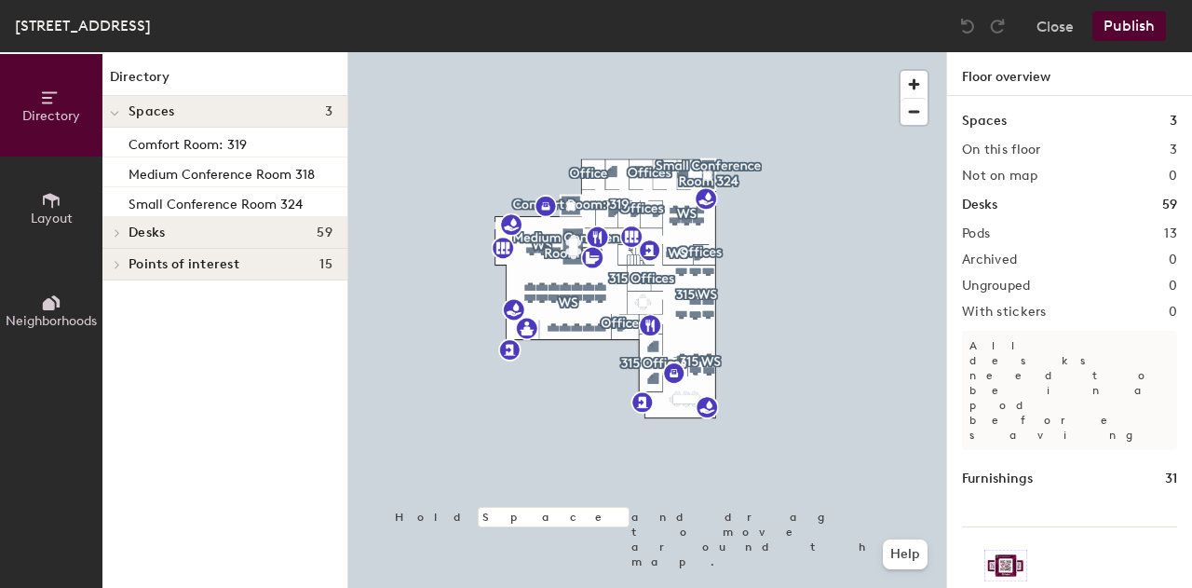
click at [162, 111] on span "Spaces" at bounding box center [152, 111] width 47 height 15
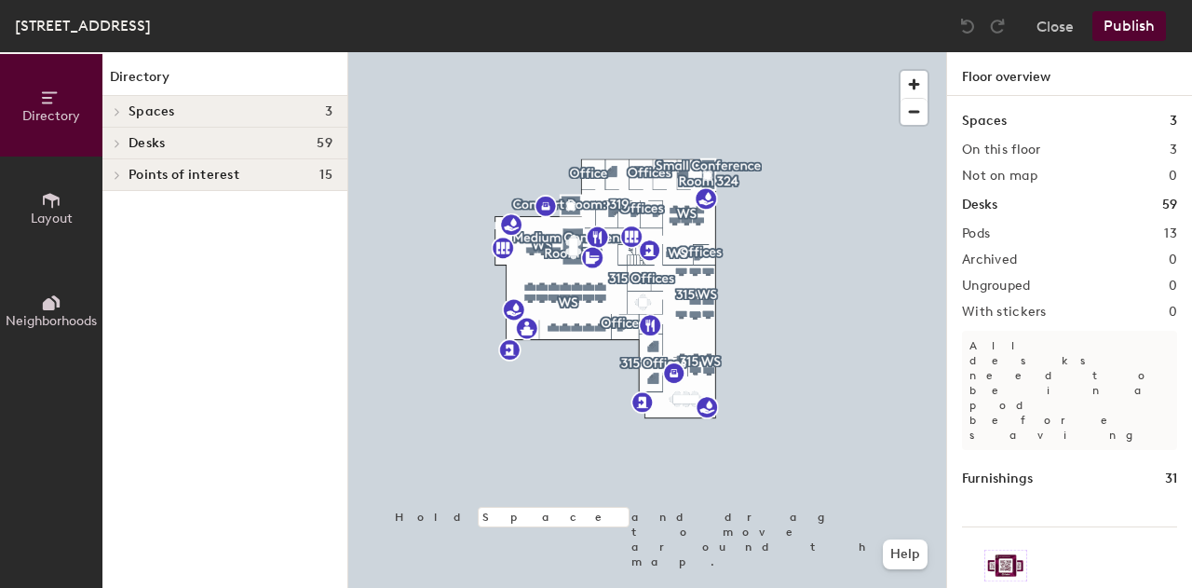
click at [162, 111] on span "Spaces" at bounding box center [152, 111] width 47 height 15
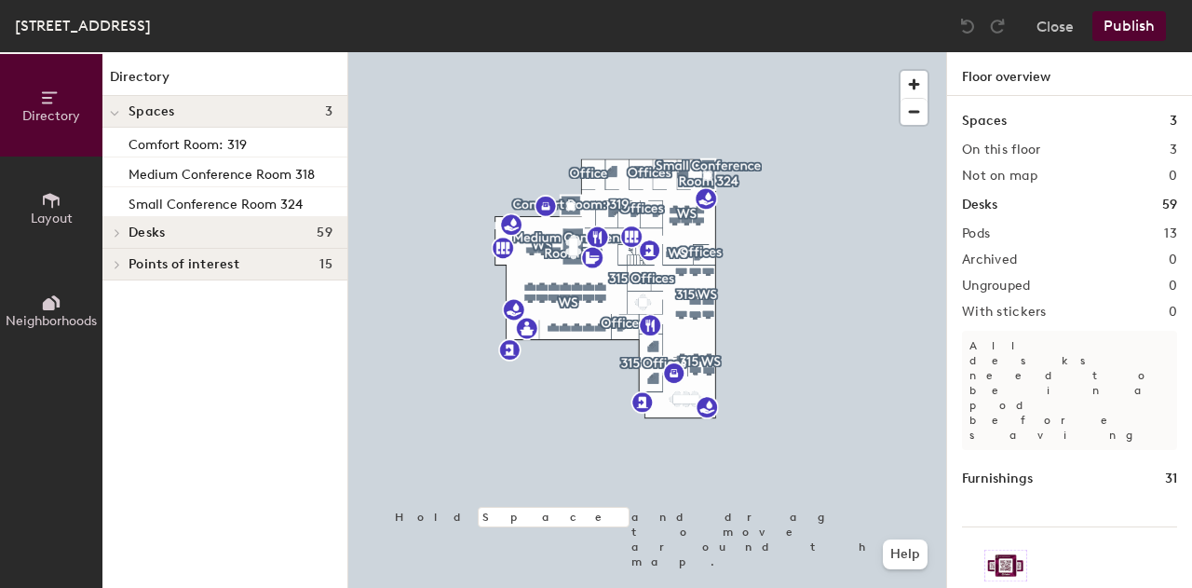
click at [50, 99] on icon at bounding box center [51, 98] width 20 height 20
click at [1058, 29] on button "Close" at bounding box center [1054, 26] width 37 height 30
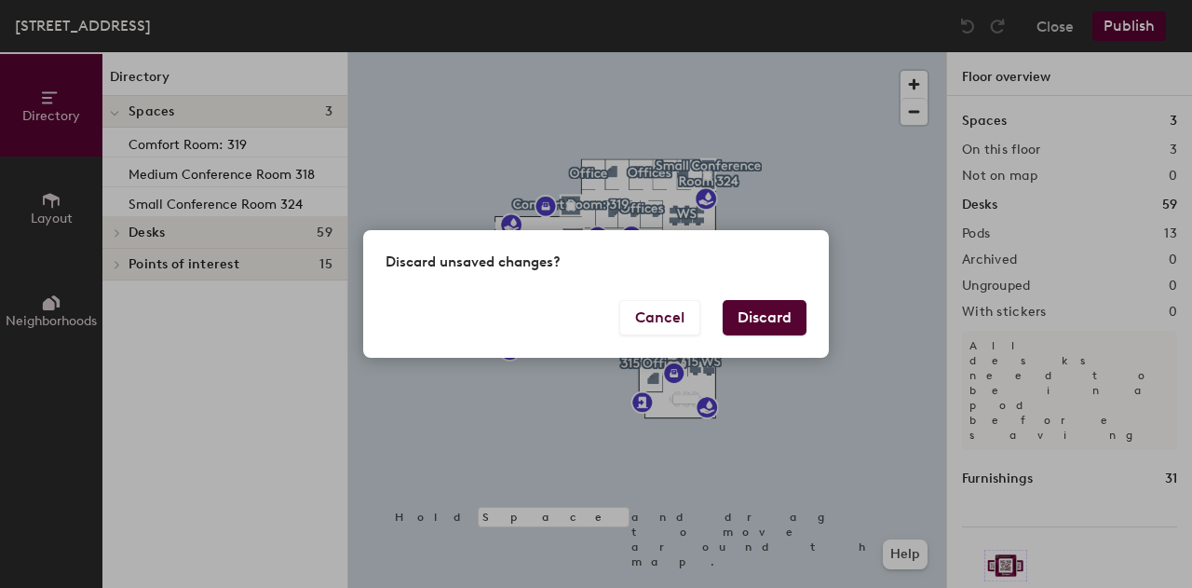
click at [758, 313] on button "Discard" at bounding box center [765, 317] width 84 height 35
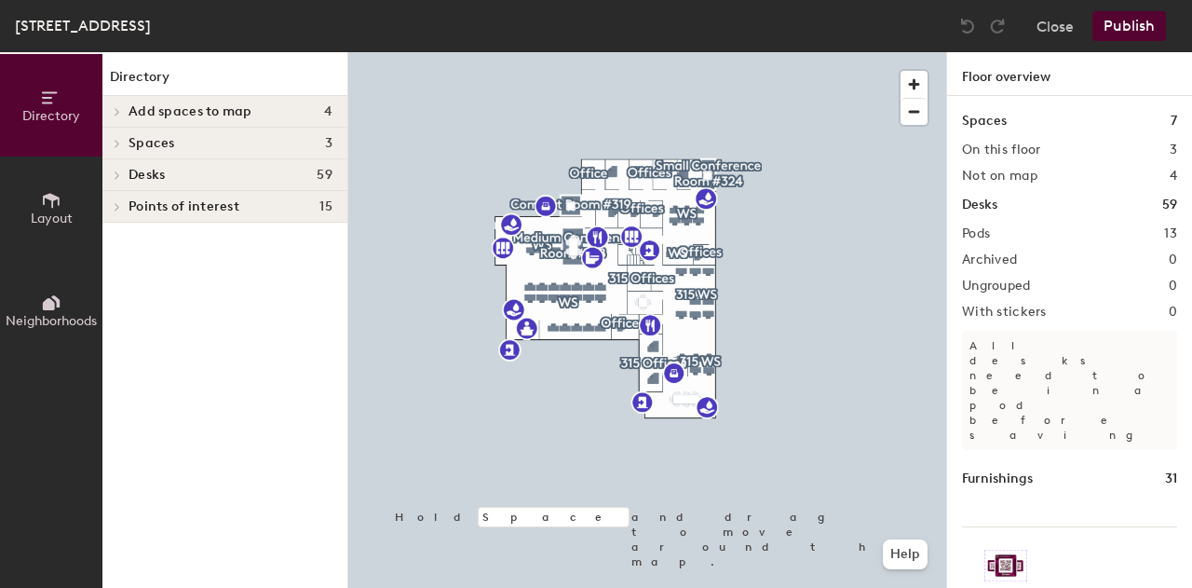
click at [119, 112] on icon at bounding box center [117, 111] width 4 height 7
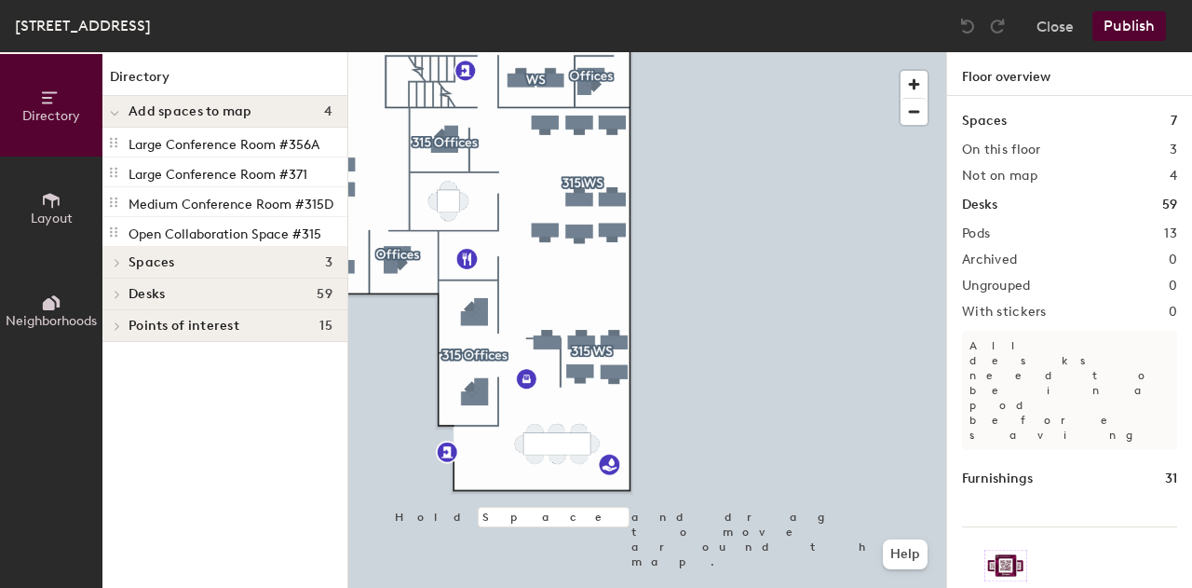
click at [953, 418] on div "Directory Layout Neighborhoods Directory Add spaces to map 4 Large Conference R…" at bounding box center [596, 319] width 1192 height 535
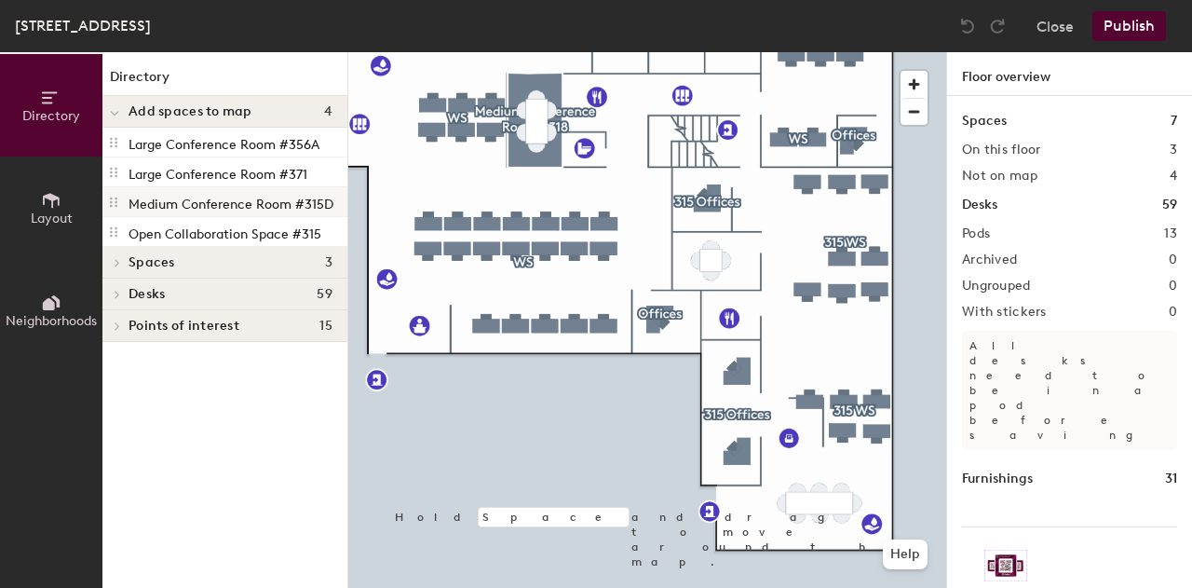
click at [215, 204] on p "Medium Conference Room #315D" at bounding box center [231, 201] width 205 height 21
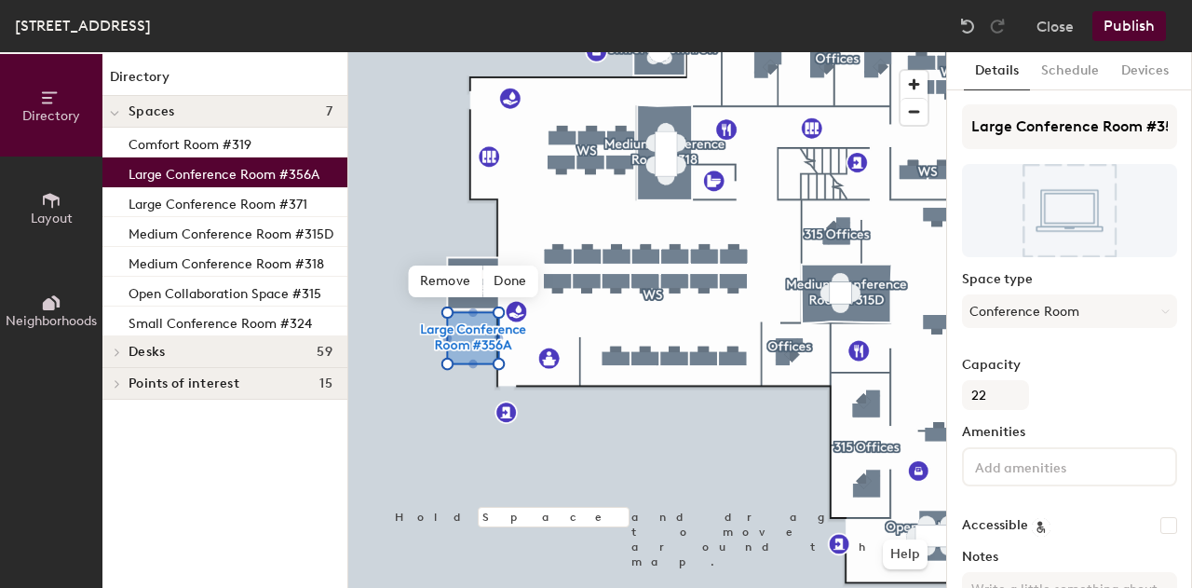
click at [1144, 25] on button "Publish" at bounding box center [1129, 26] width 74 height 30
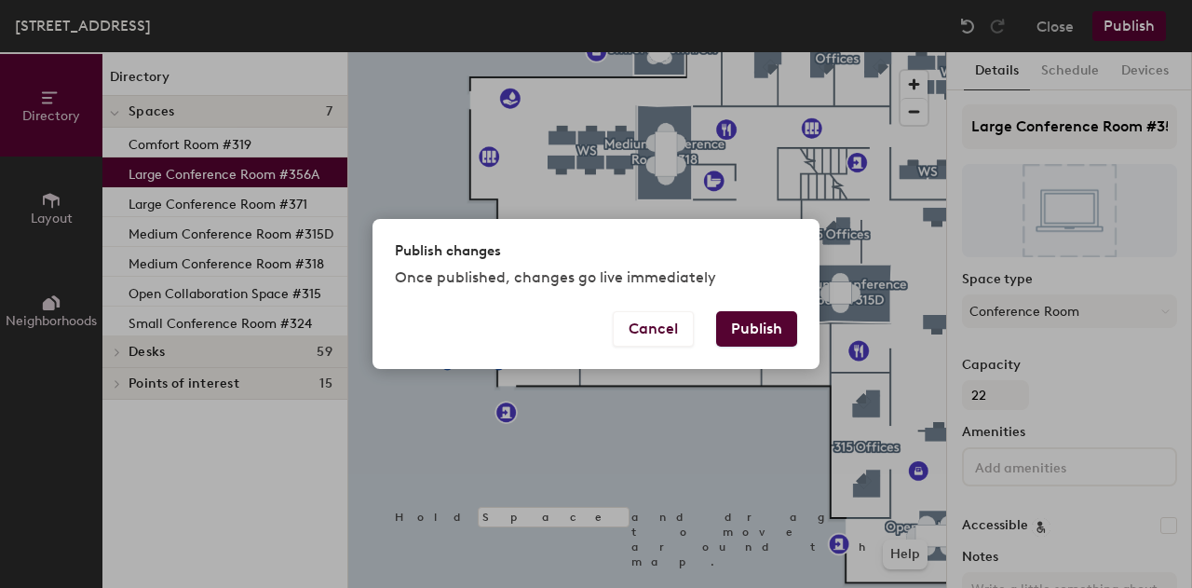
click at [769, 321] on button "Publish" at bounding box center [756, 328] width 81 height 35
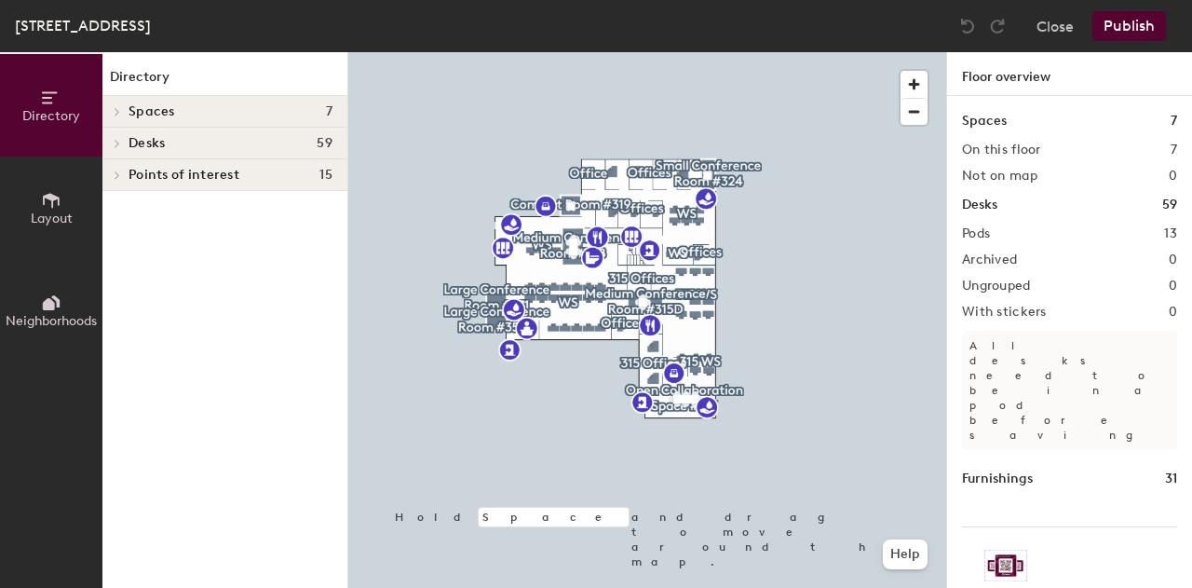
click at [125, 139] on div at bounding box center [116, 143] width 20 height 9
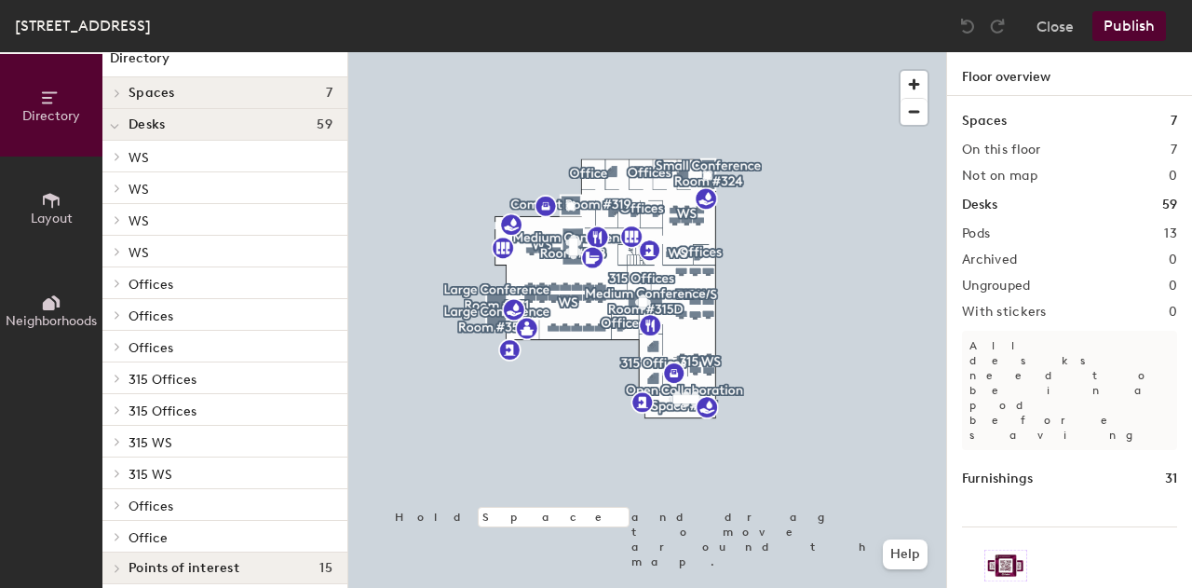
scroll to position [29, 0]
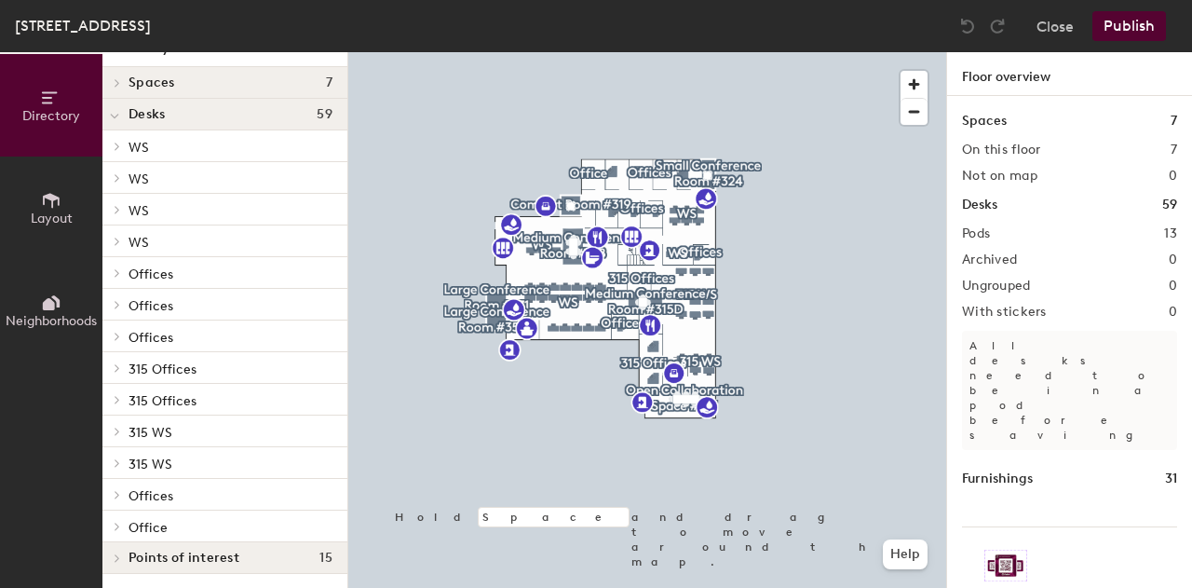
click at [120, 146] on icon at bounding box center [117, 146] width 7 height 9
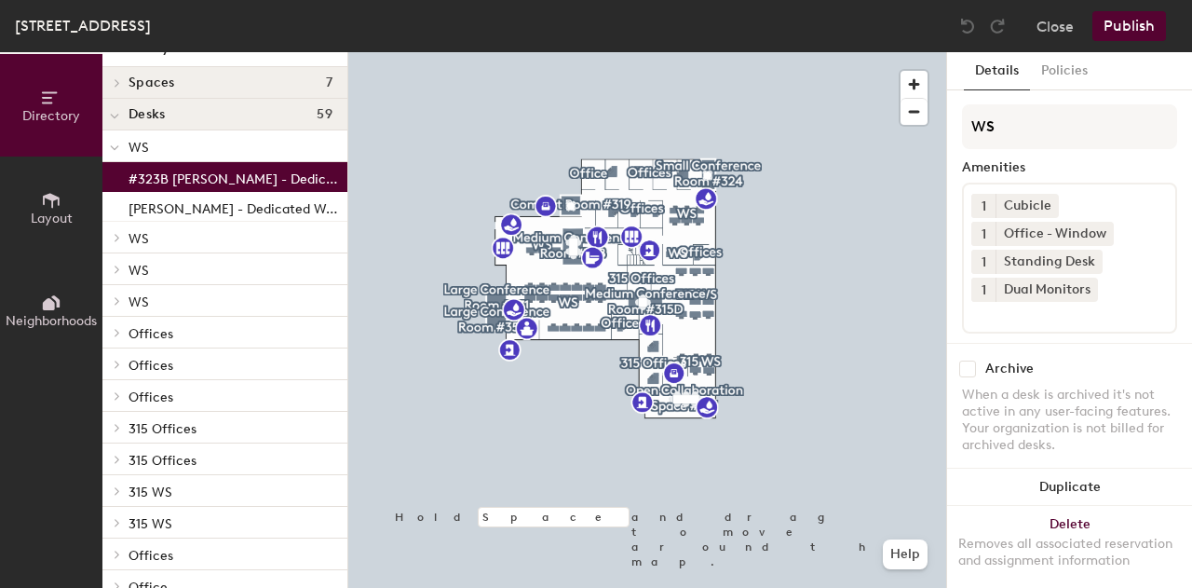
click at [194, 183] on p "#323B [PERSON_NAME] - Dedicated Work Station" at bounding box center [236, 176] width 215 height 21
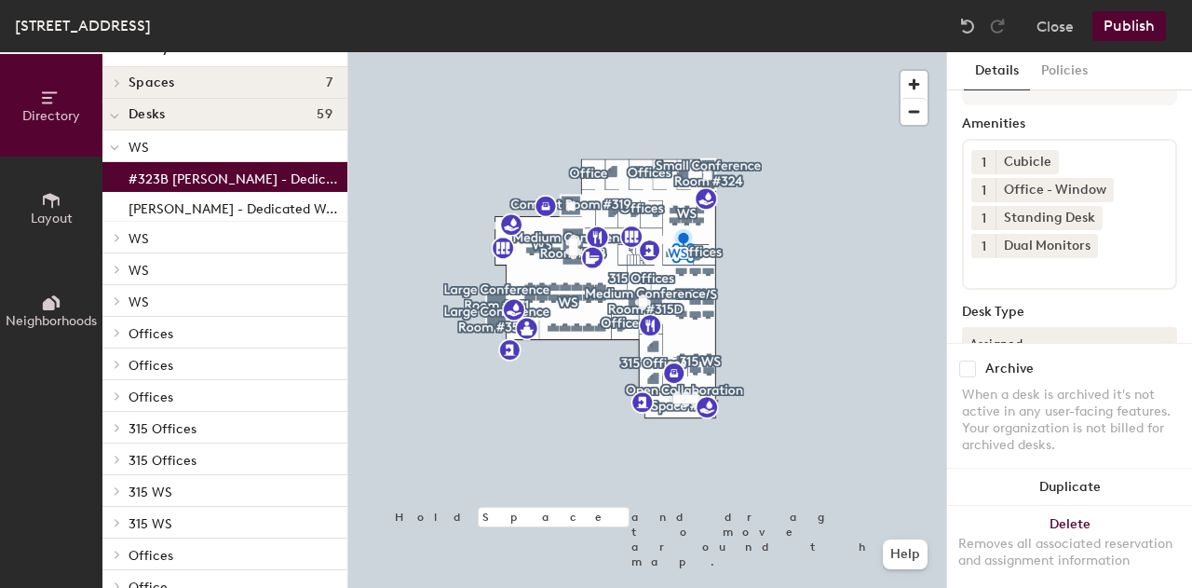
scroll to position [0, 0]
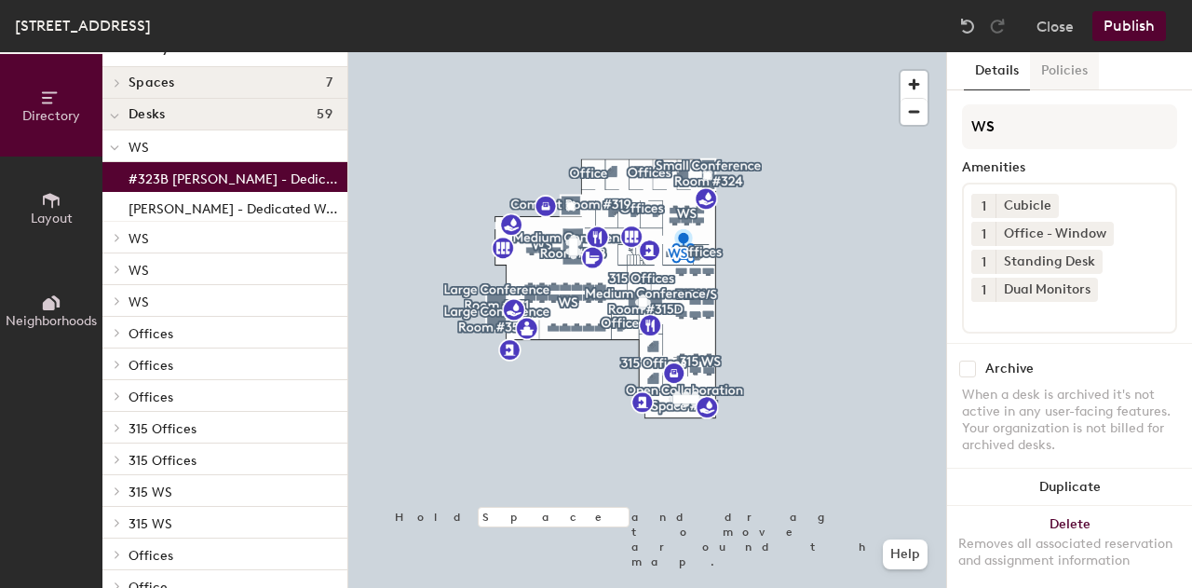
click at [1063, 69] on button "Policies" at bounding box center [1064, 71] width 69 height 38
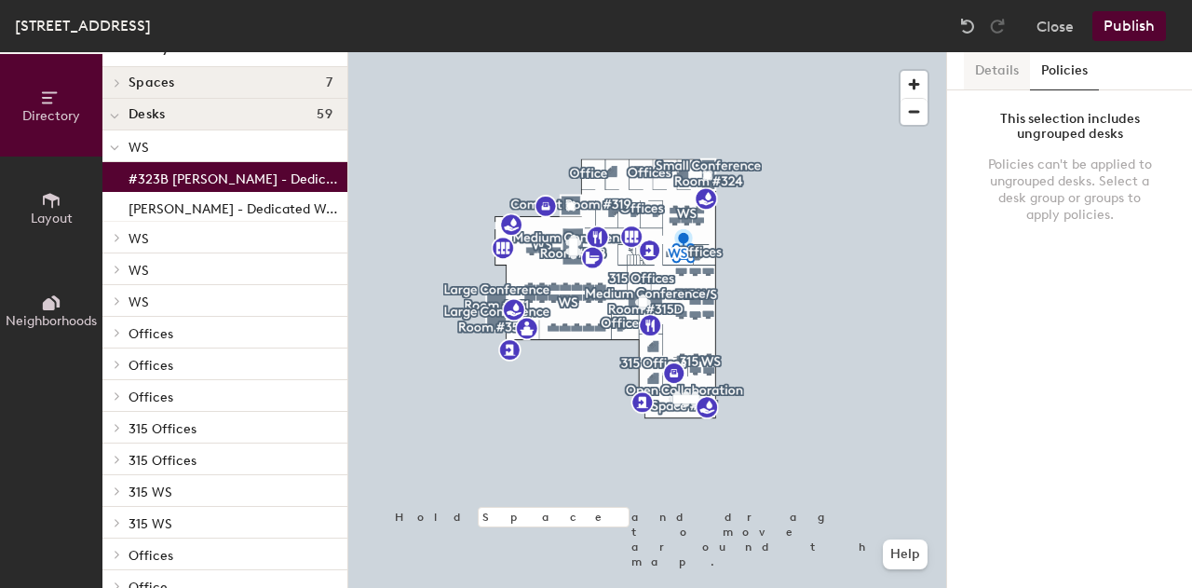
click at [1003, 68] on button "Details" at bounding box center [997, 71] width 66 height 38
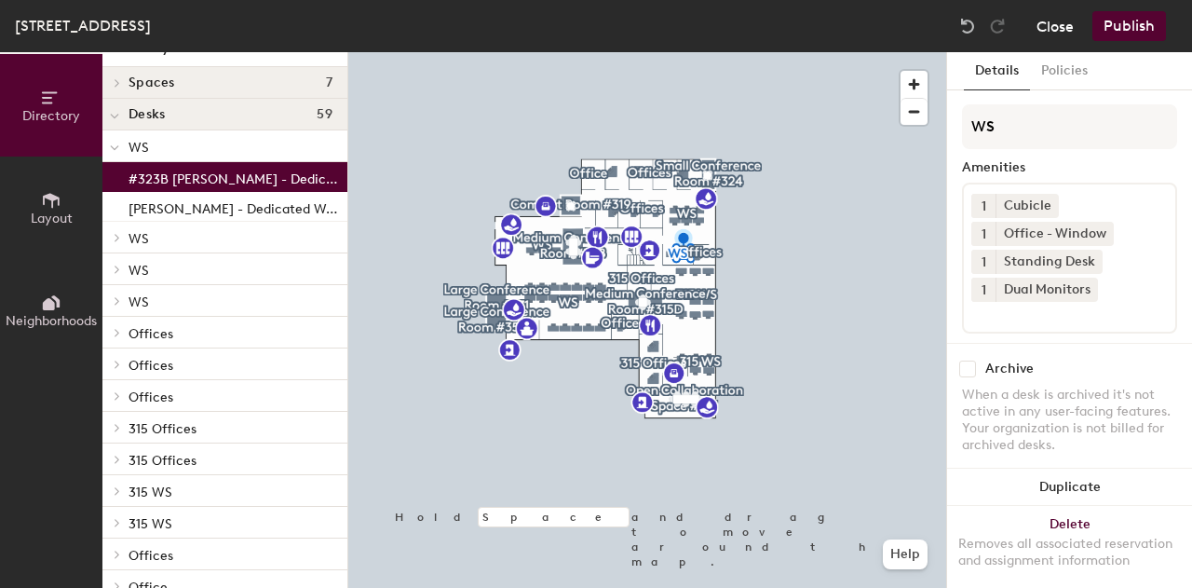
click at [1058, 32] on button "Close" at bounding box center [1054, 26] width 37 height 30
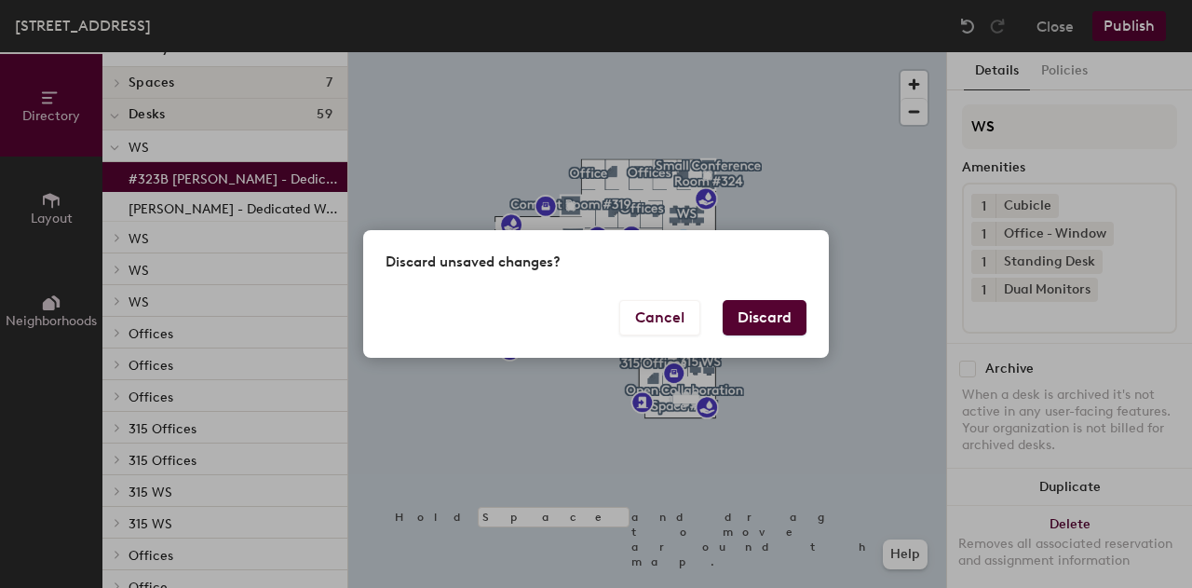
click at [780, 312] on button "Discard" at bounding box center [765, 317] width 84 height 35
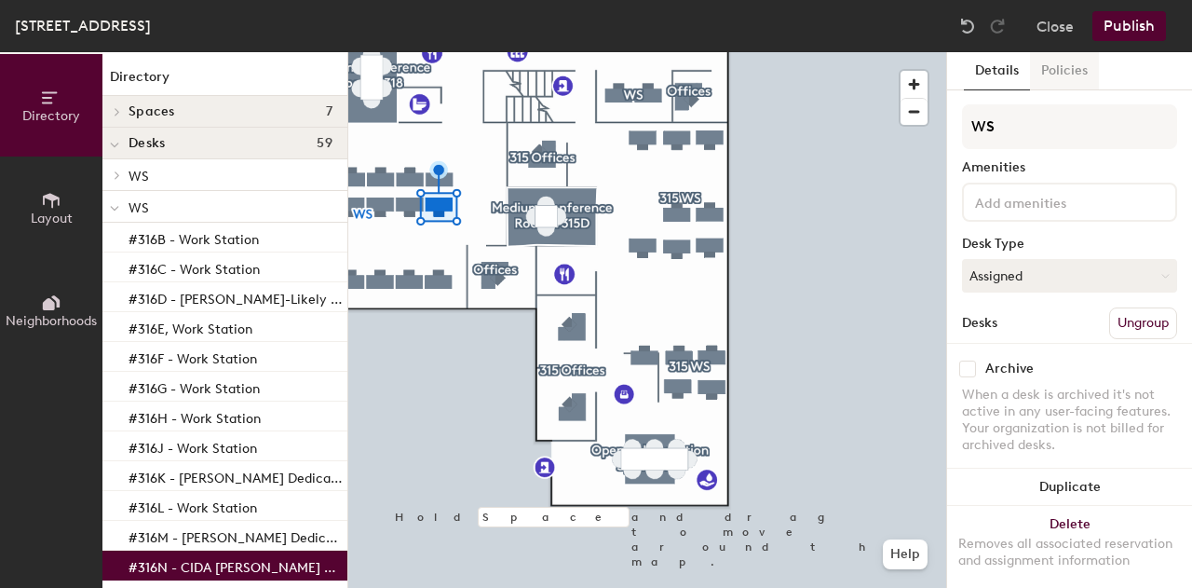
click at [1064, 74] on button "Policies" at bounding box center [1064, 71] width 69 height 38
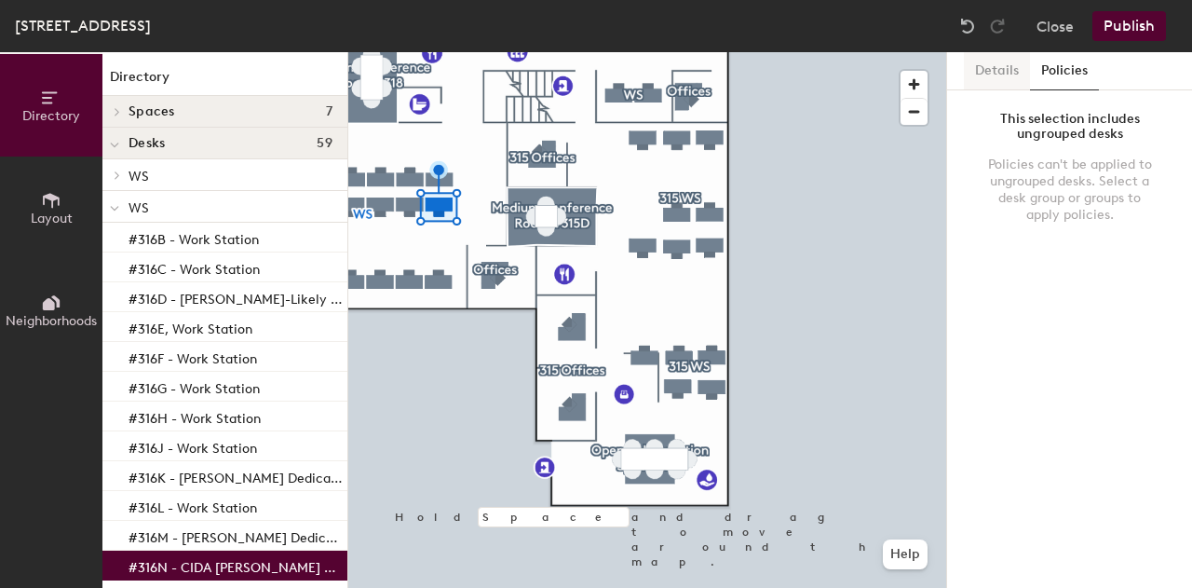
click at [989, 70] on button "Details" at bounding box center [997, 71] width 66 height 38
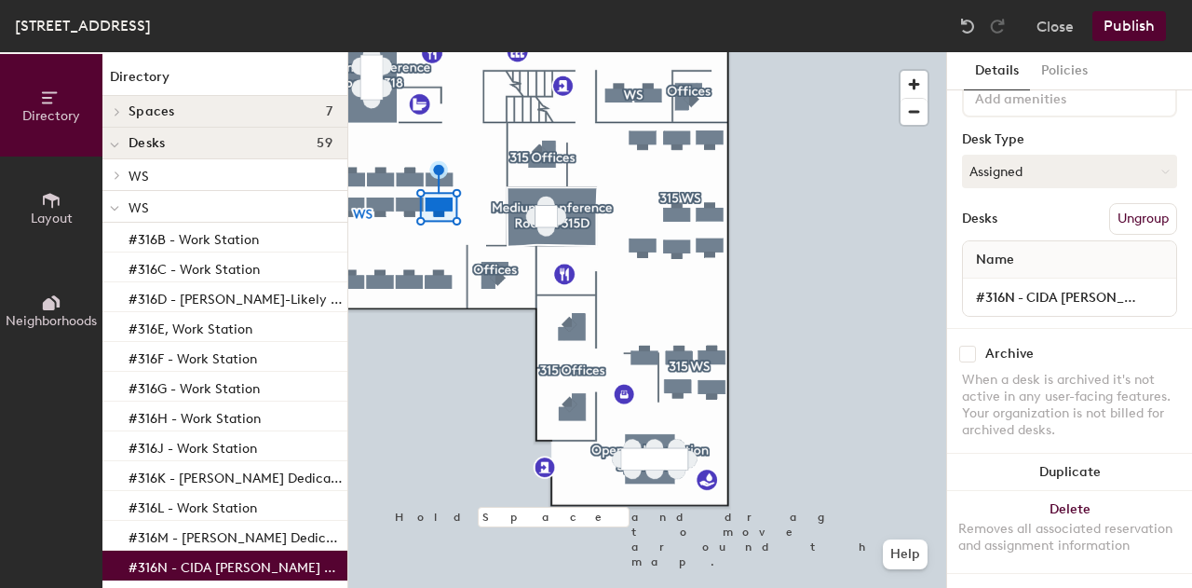
scroll to position [119, 0]
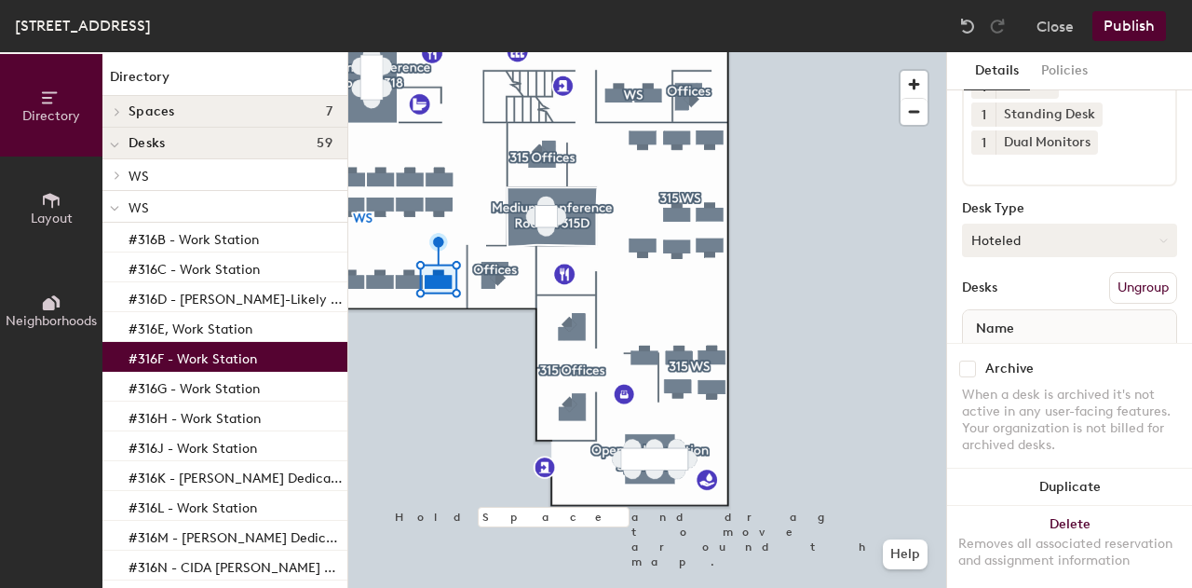
click at [1097, 234] on button "Hoteled" at bounding box center [1069, 240] width 215 height 34
click at [432, 52] on div at bounding box center [647, 52] width 598 height 0
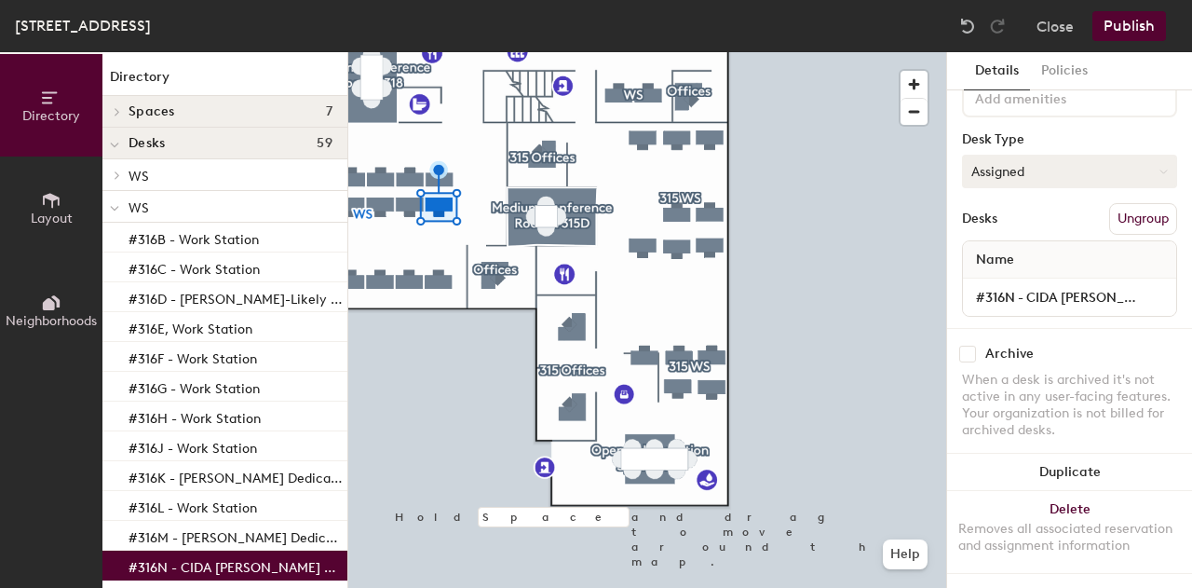
click at [1075, 155] on button "Assigned" at bounding box center [1069, 172] width 215 height 34
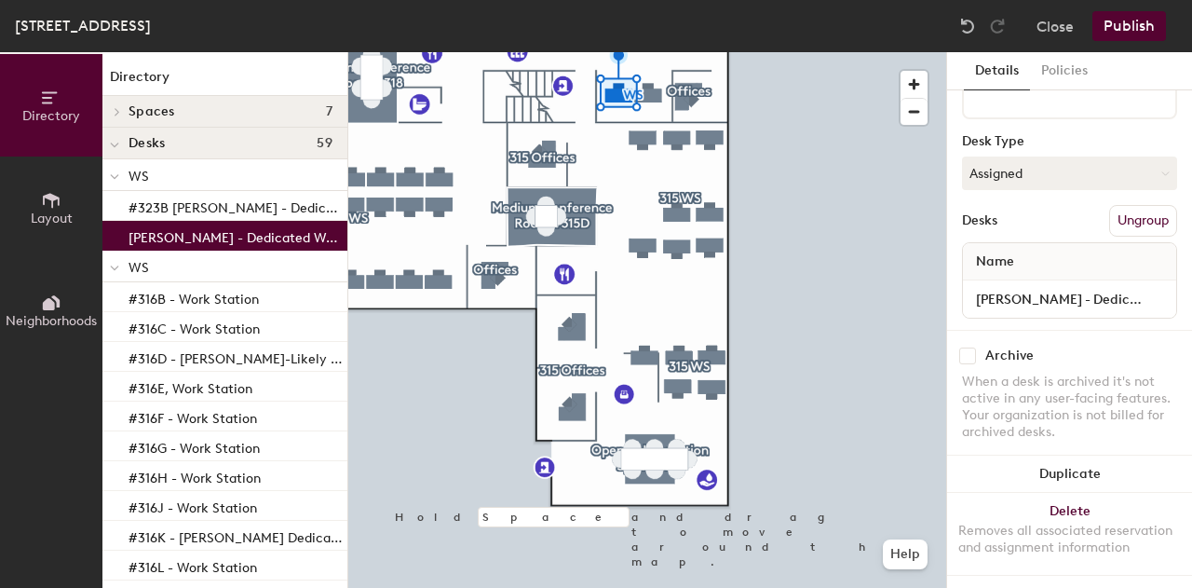
scroll to position [203, 0]
click at [1052, 74] on button "Policies" at bounding box center [1064, 71] width 69 height 38
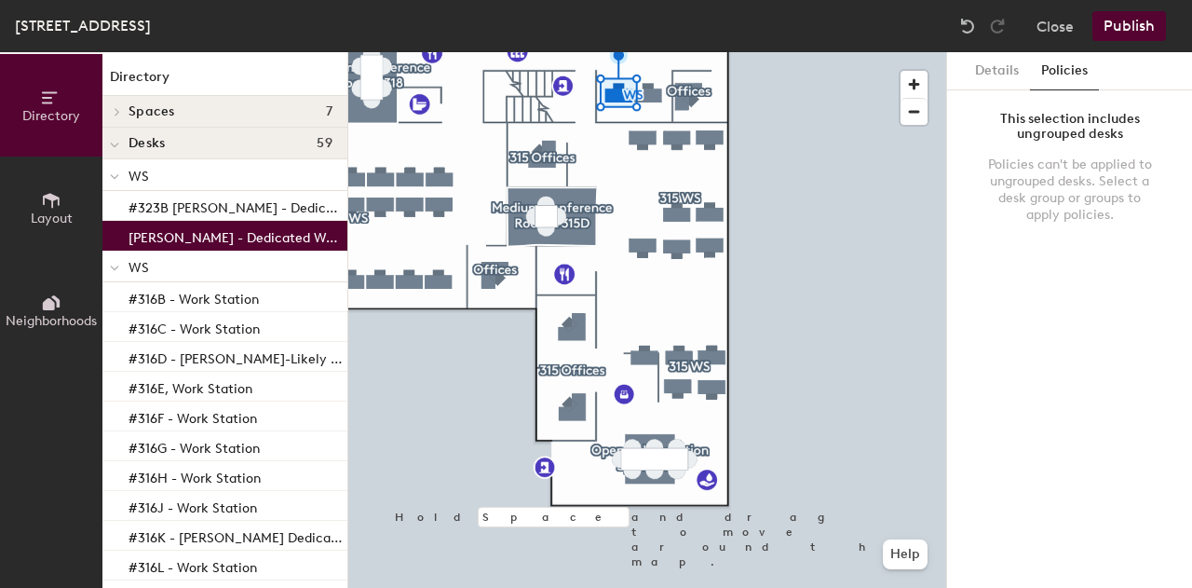
scroll to position [0, 0]
click at [1054, 33] on button "Close" at bounding box center [1054, 26] width 37 height 30
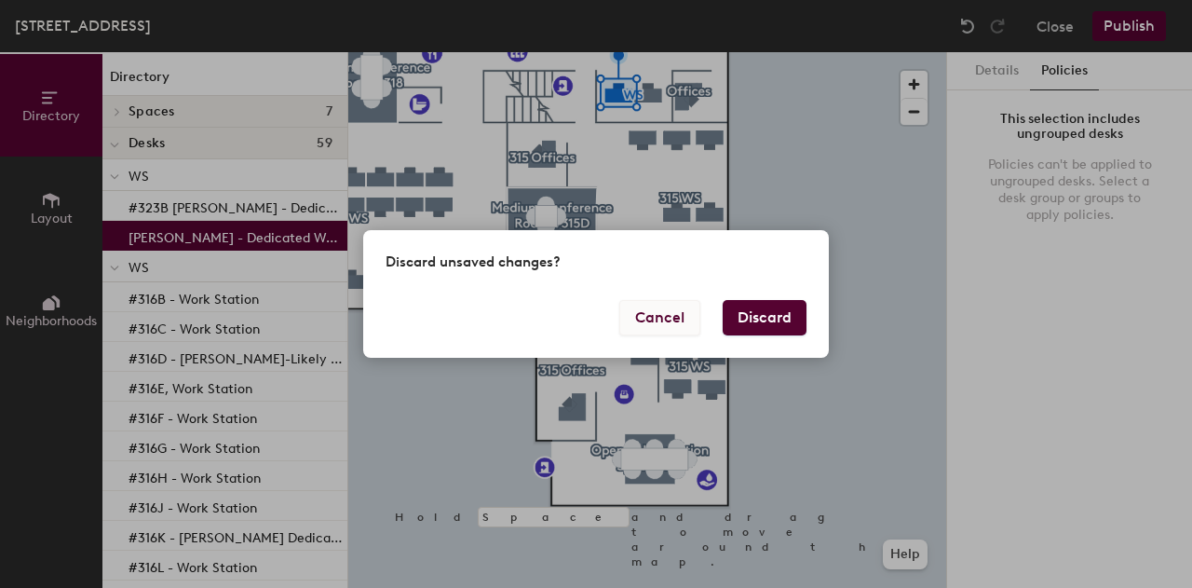
click at [664, 314] on button "Cancel" at bounding box center [659, 317] width 81 height 35
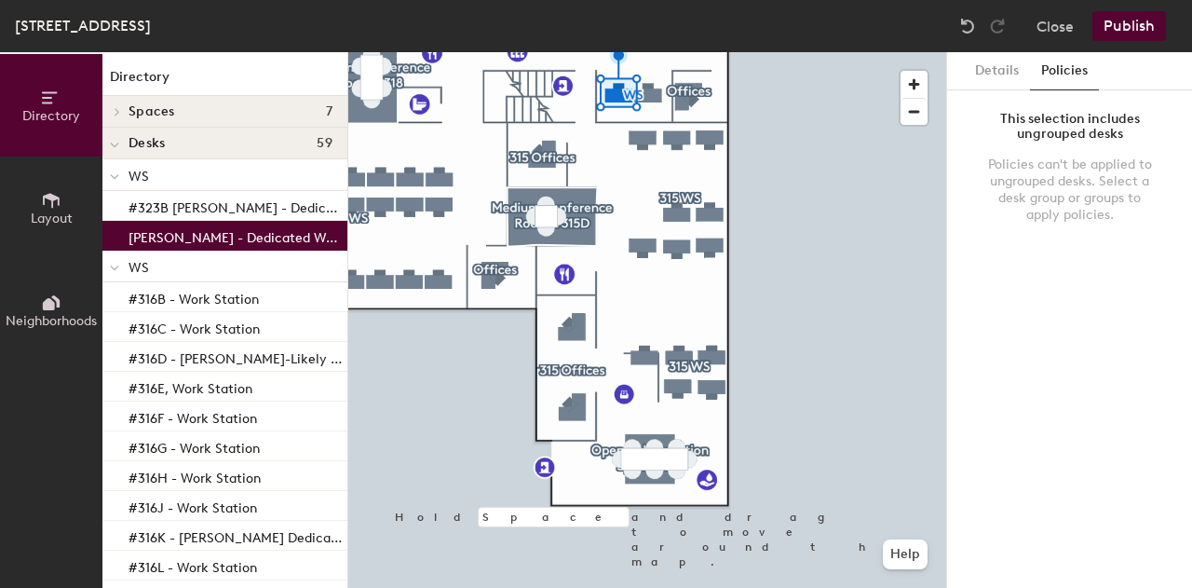
click at [45, 207] on icon at bounding box center [51, 200] width 20 height 20
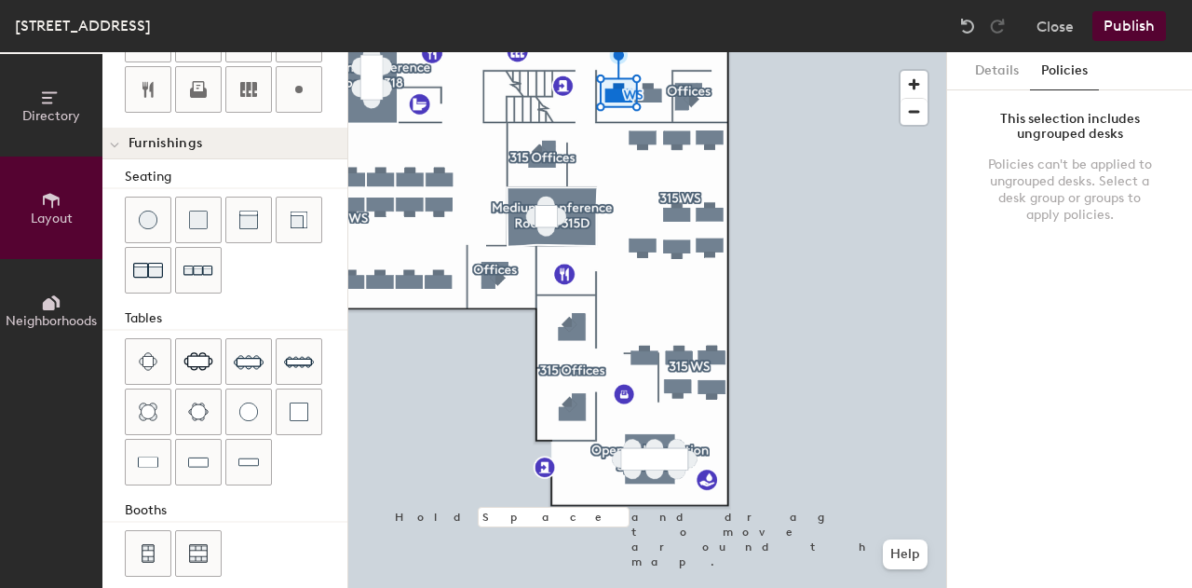
scroll to position [579, 0]
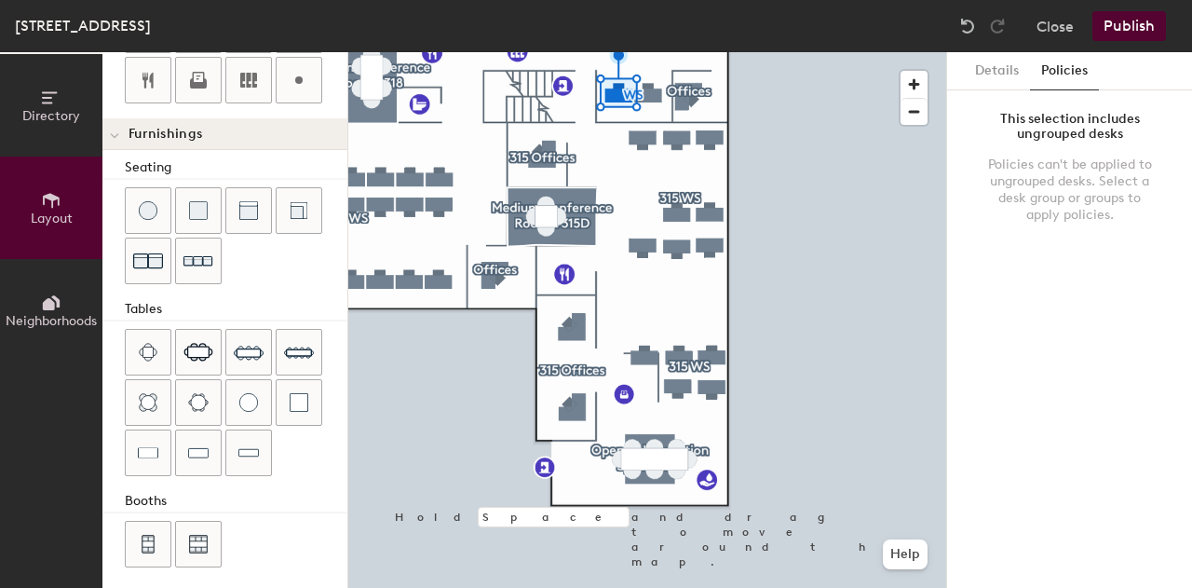
click at [49, 304] on icon at bounding box center [49, 304] width 12 height 12
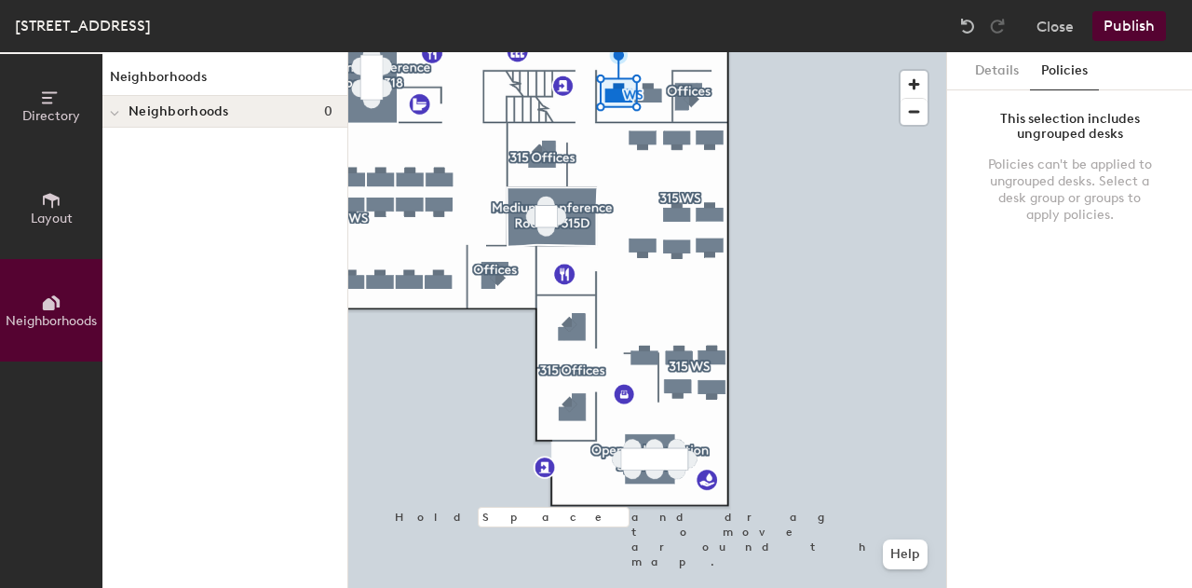
scroll to position [0, 0]
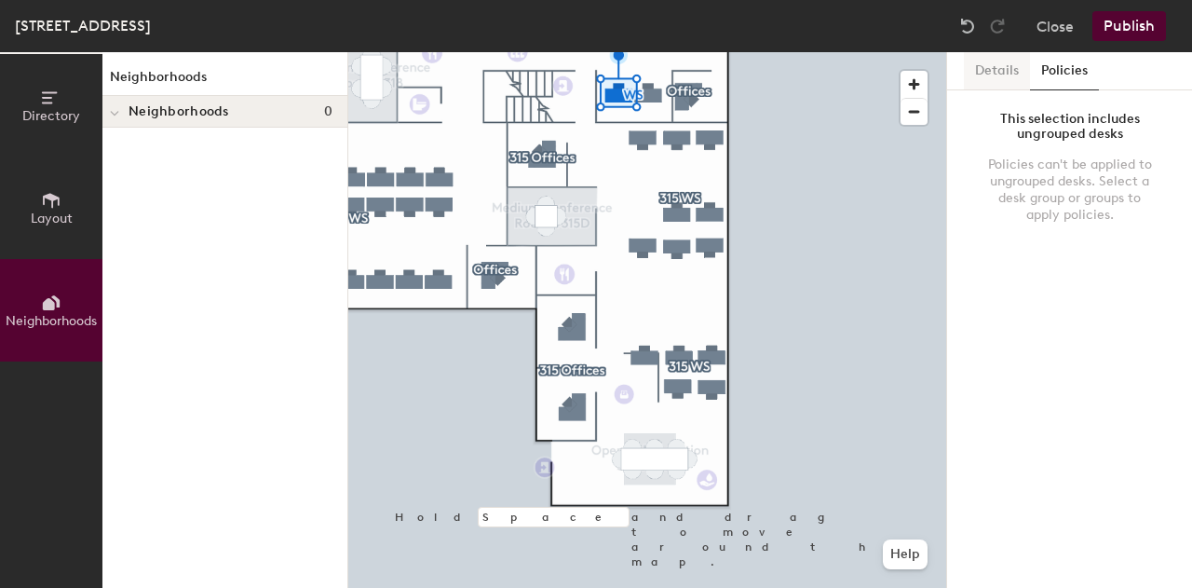
click at [987, 68] on button "Details" at bounding box center [997, 71] width 66 height 38
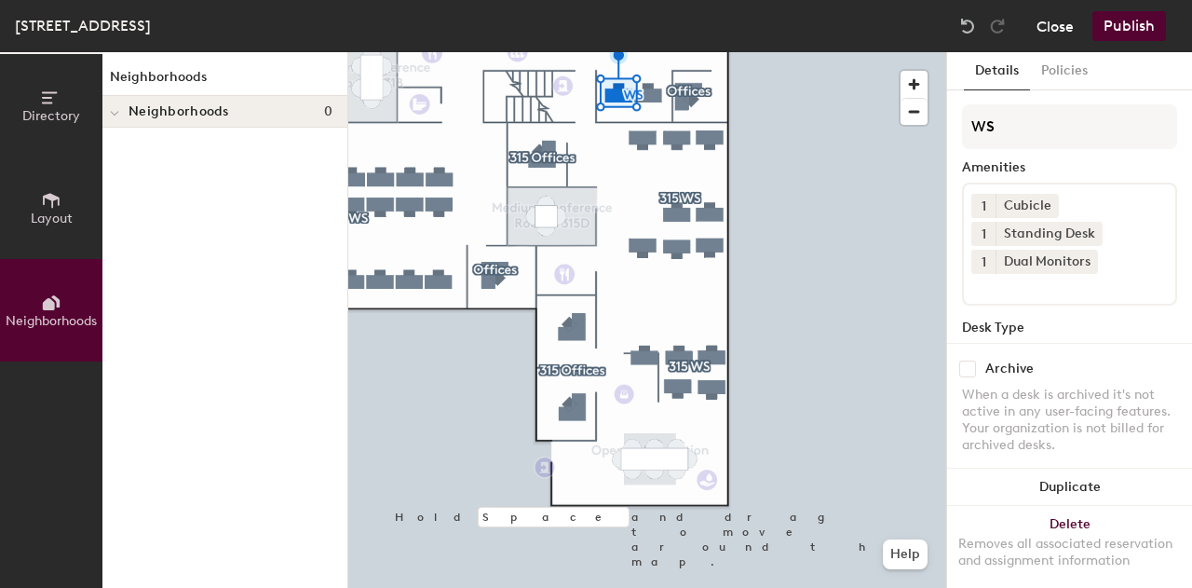
click at [1056, 28] on button "Close" at bounding box center [1054, 26] width 37 height 30
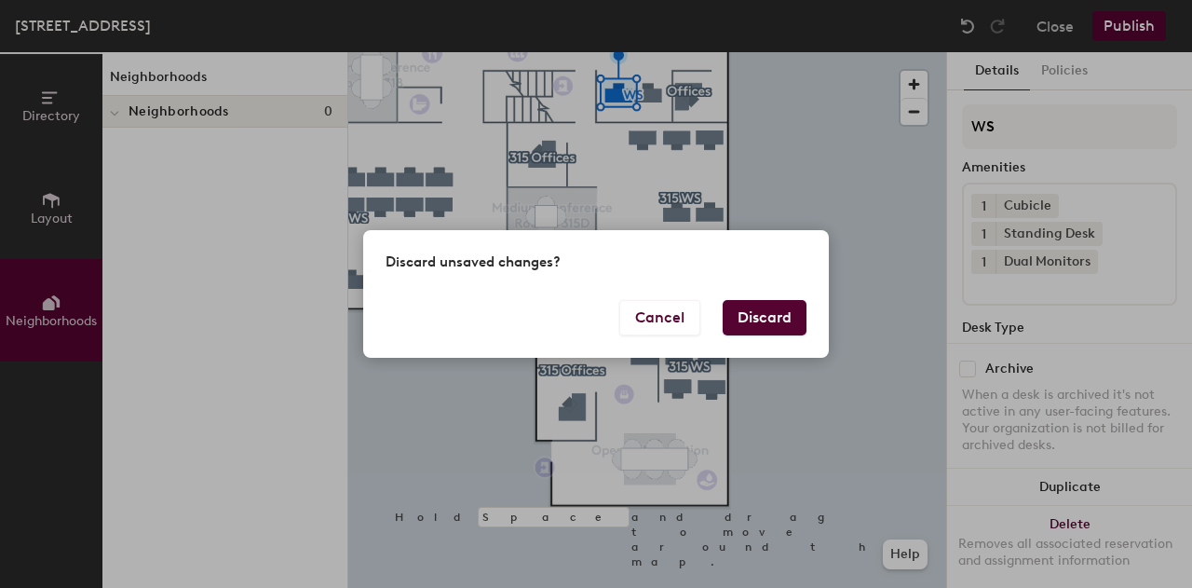
click at [750, 315] on button "Discard" at bounding box center [765, 317] width 84 height 35
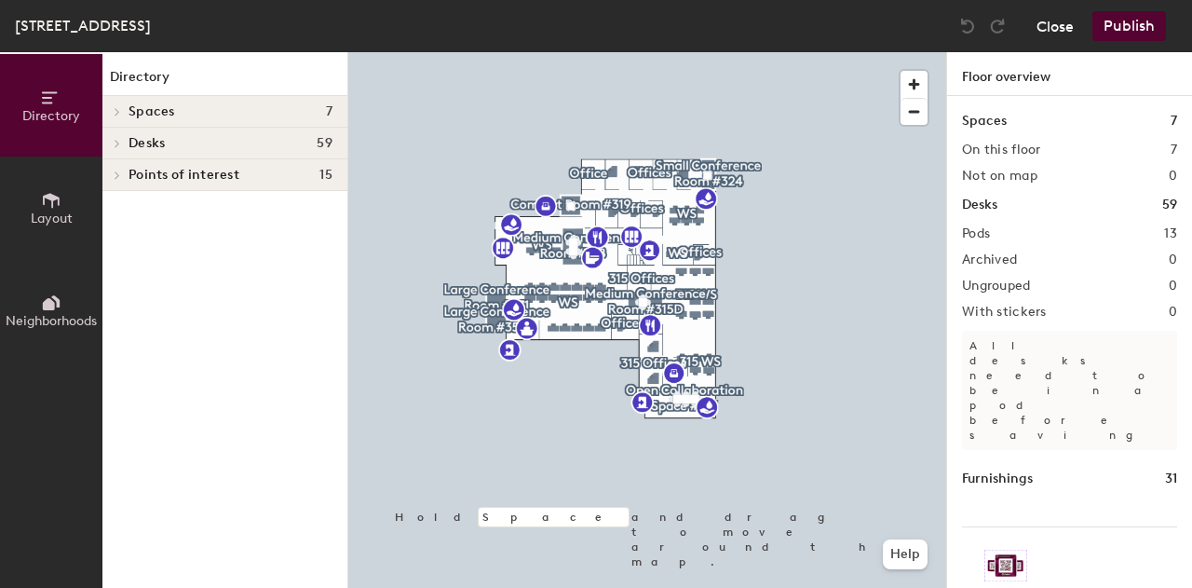
click at [1058, 26] on button "Close" at bounding box center [1054, 26] width 37 height 30
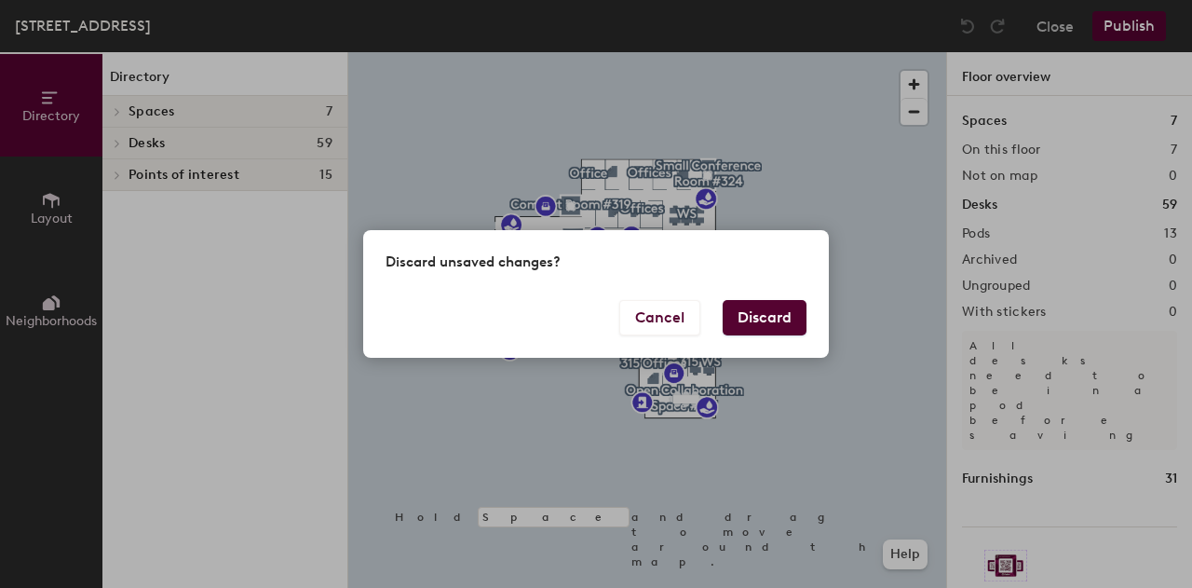
click at [788, 314] on button "Discard" at bounding box center [765, 317] width 84 height 35
